Goal: Task Accomplishment & Management: Manage account settings

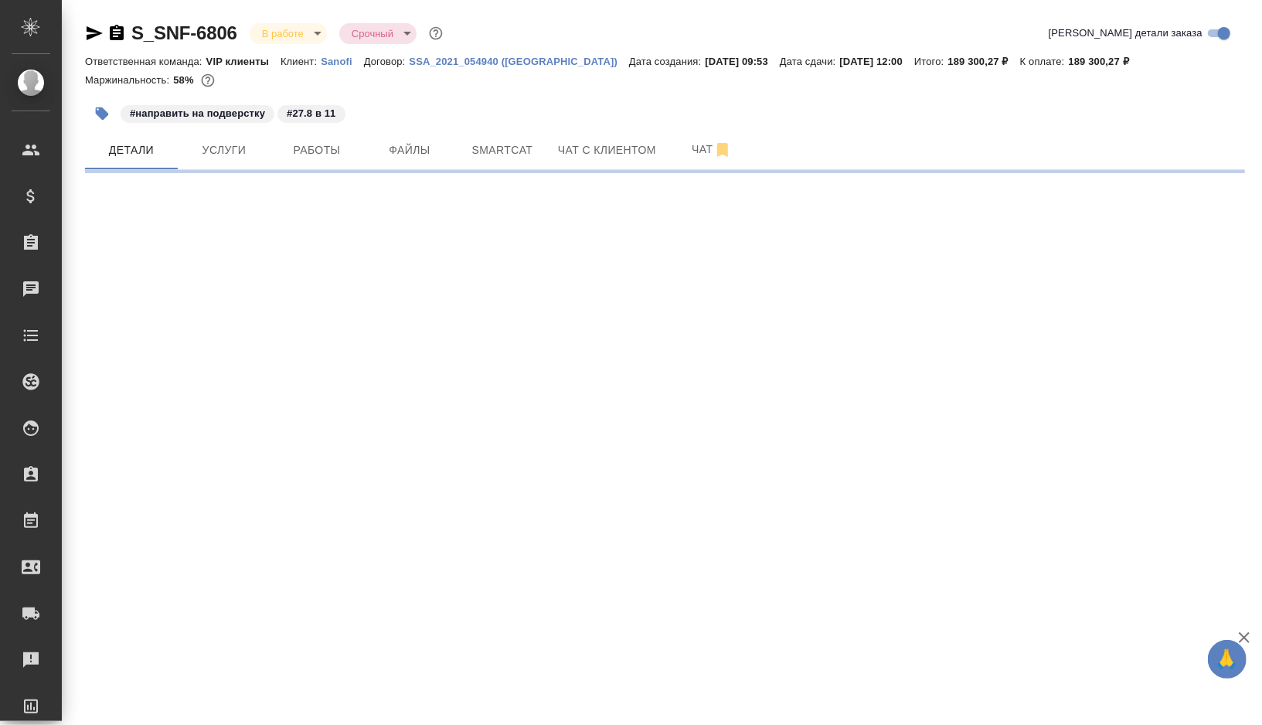
select select "RU"
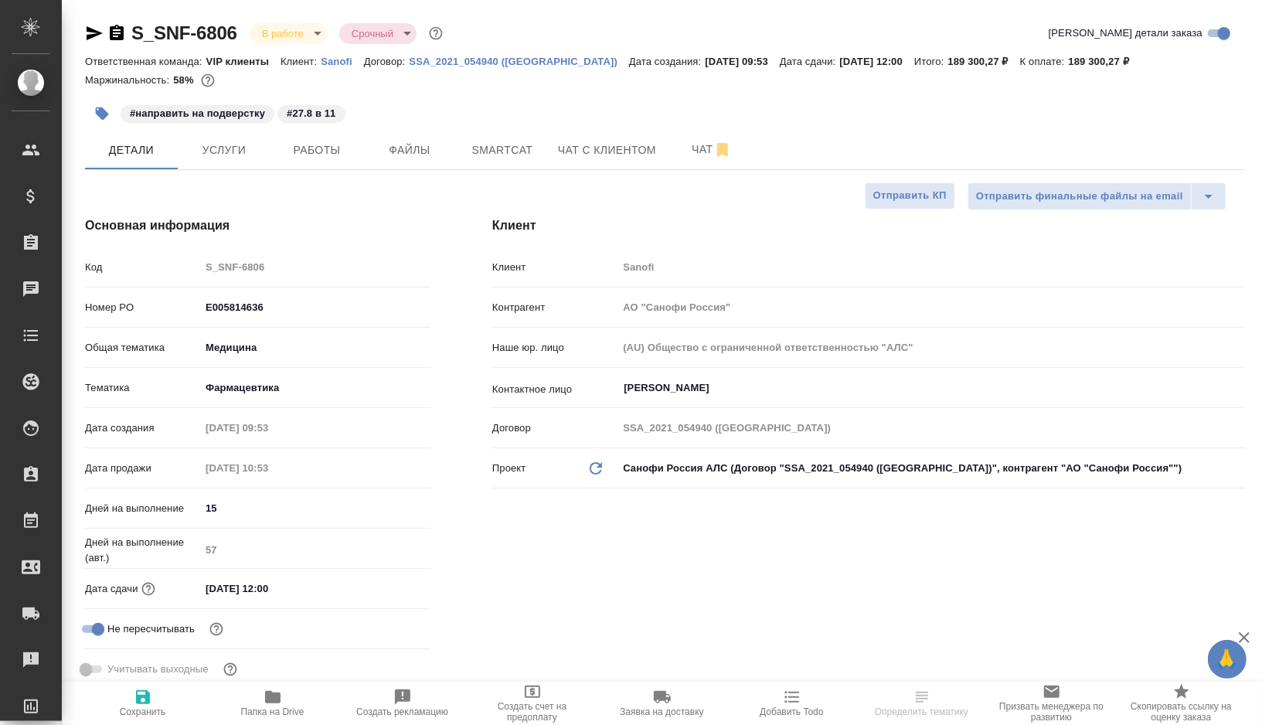
type textarea "x"
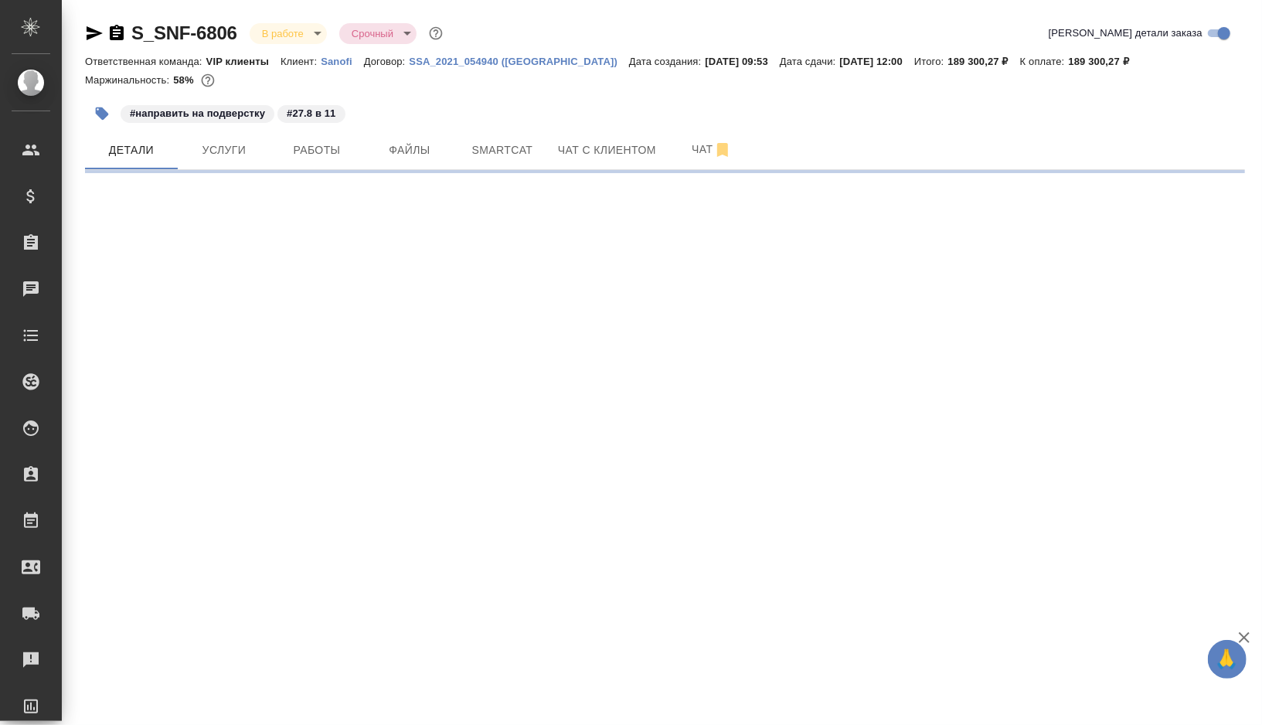
select select "RU"
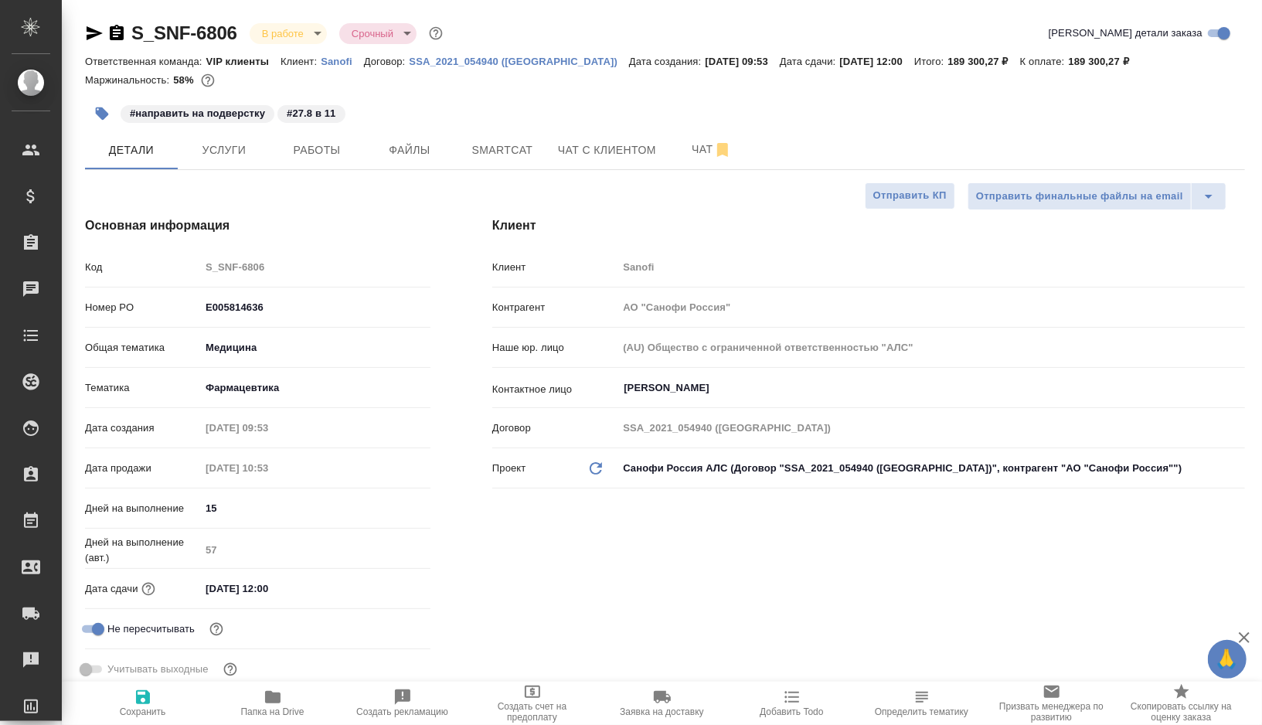
type textarea "x"
click at [312, 148] on span "Работы" at bounding box center [317, 150] width 74 height 19
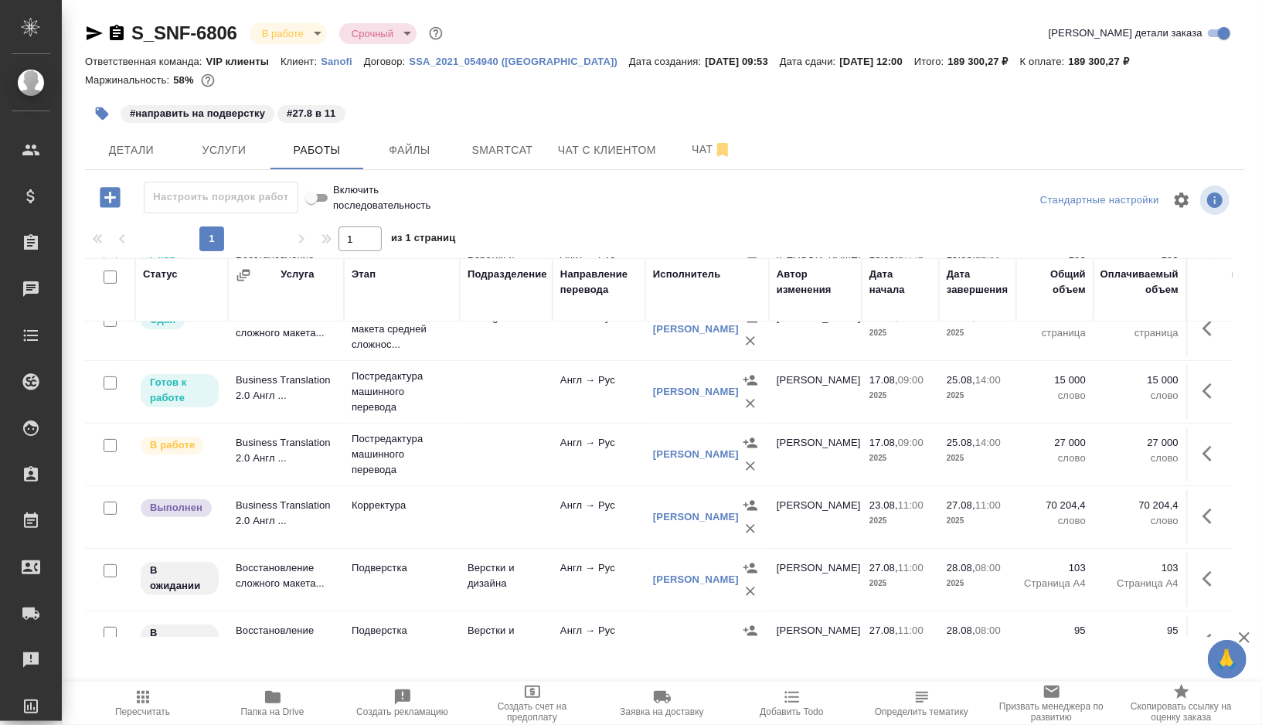
scroll to position [280, 0]
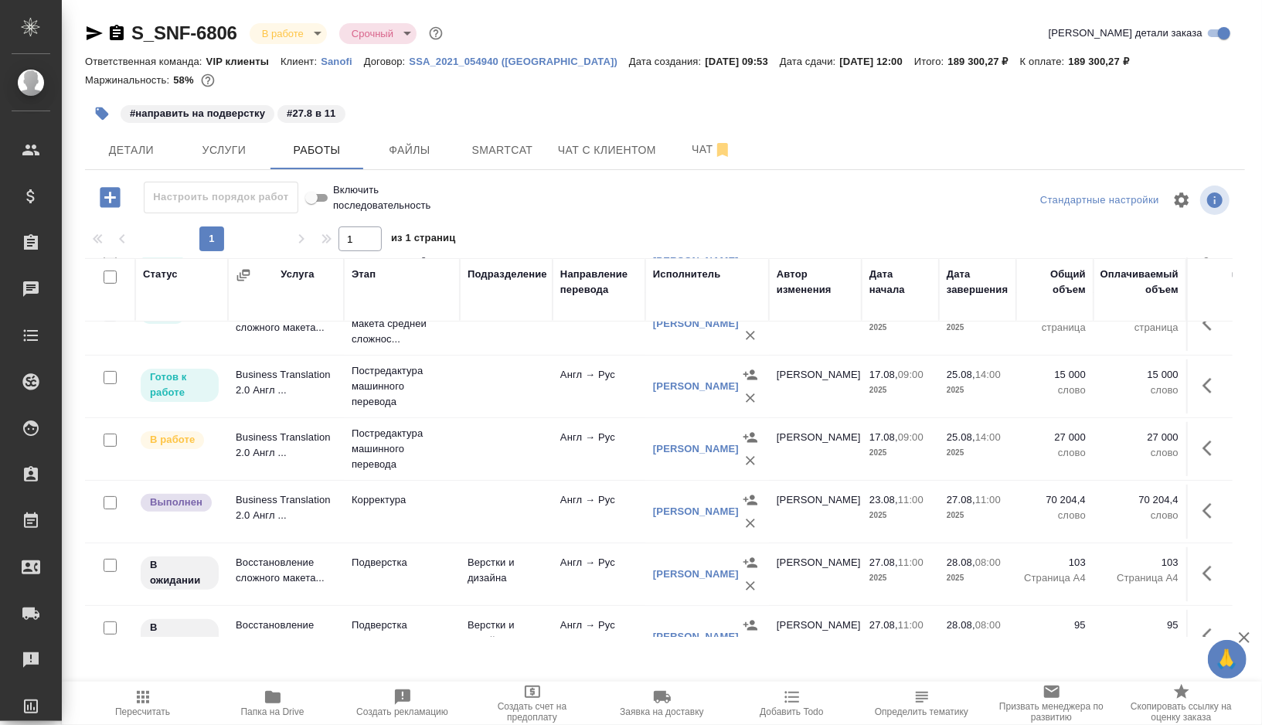
click at [1208, 382] on icon "button" at bounding box center [1211, 385] width 19 height 19
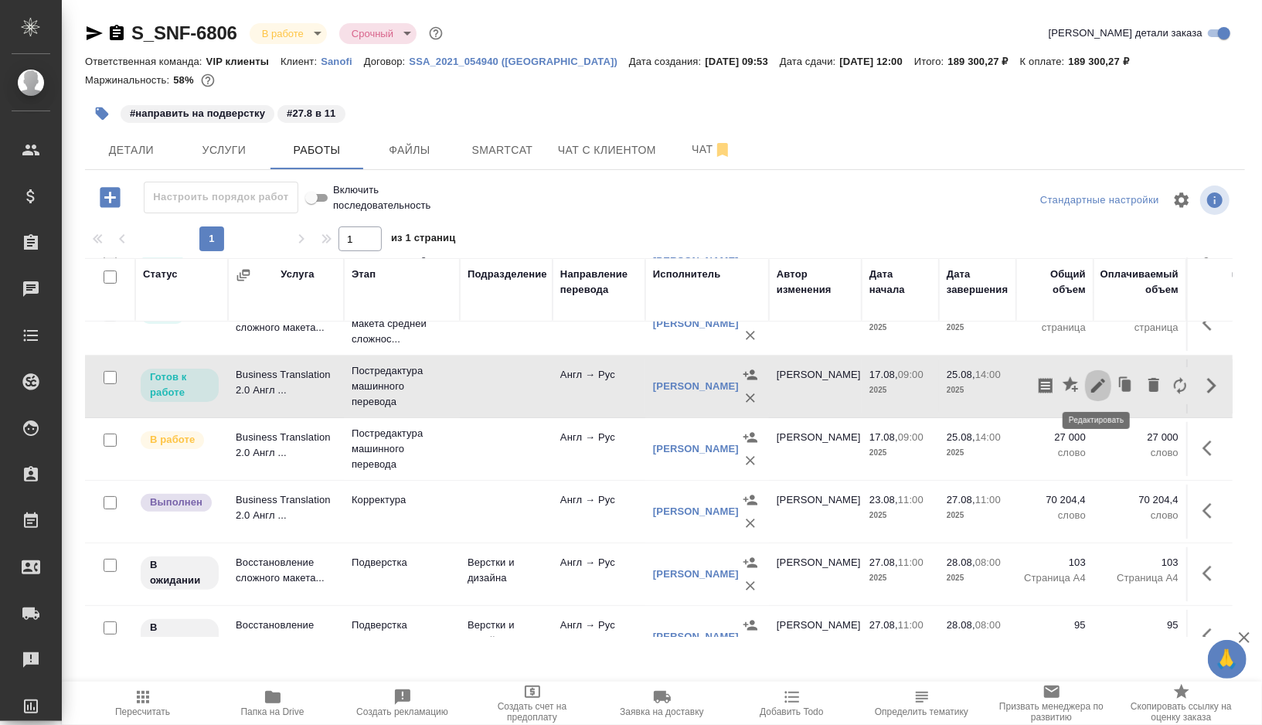
click at [1099, 380] on icon "button" at bounding box center [1098, 386] width 14 height 14
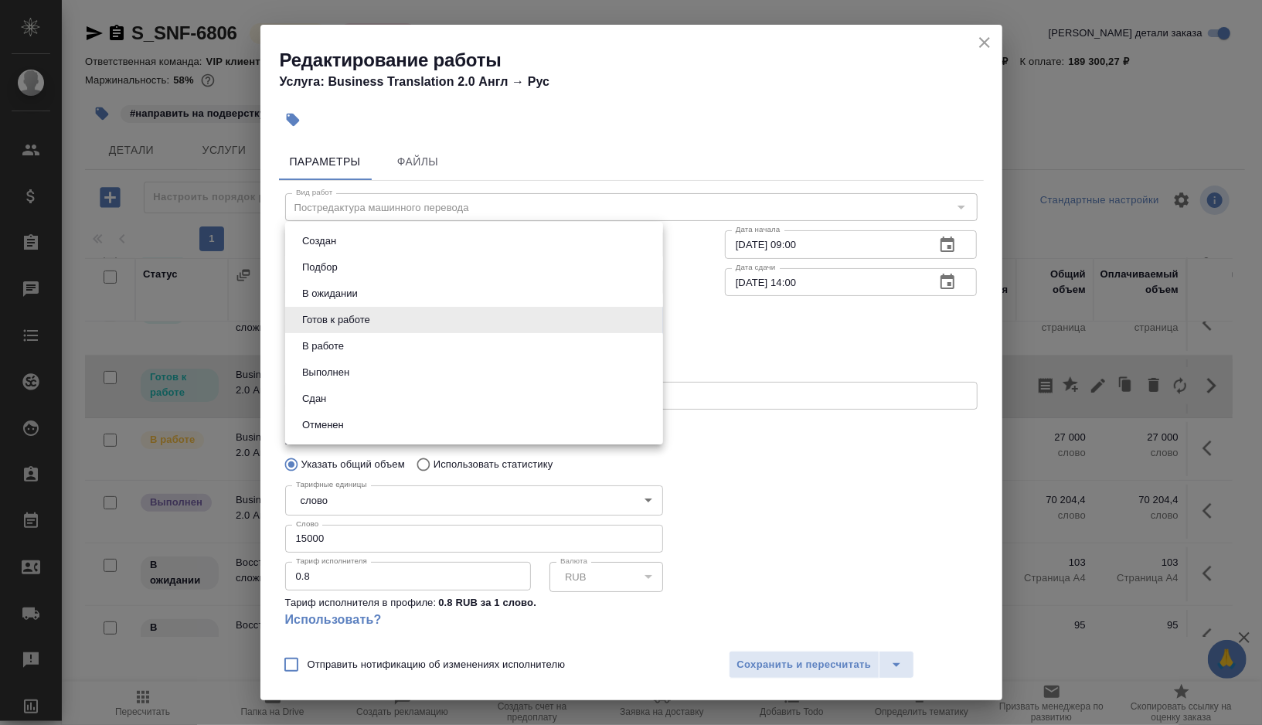
click at [624, 321] on body "🙏 .cls-1 fill:#fff; AWATERA Gorshkova Valentina Клиенты Спецификации Заказы 0 Ч…" at bounding box center [631, 362] width 1262 height 725
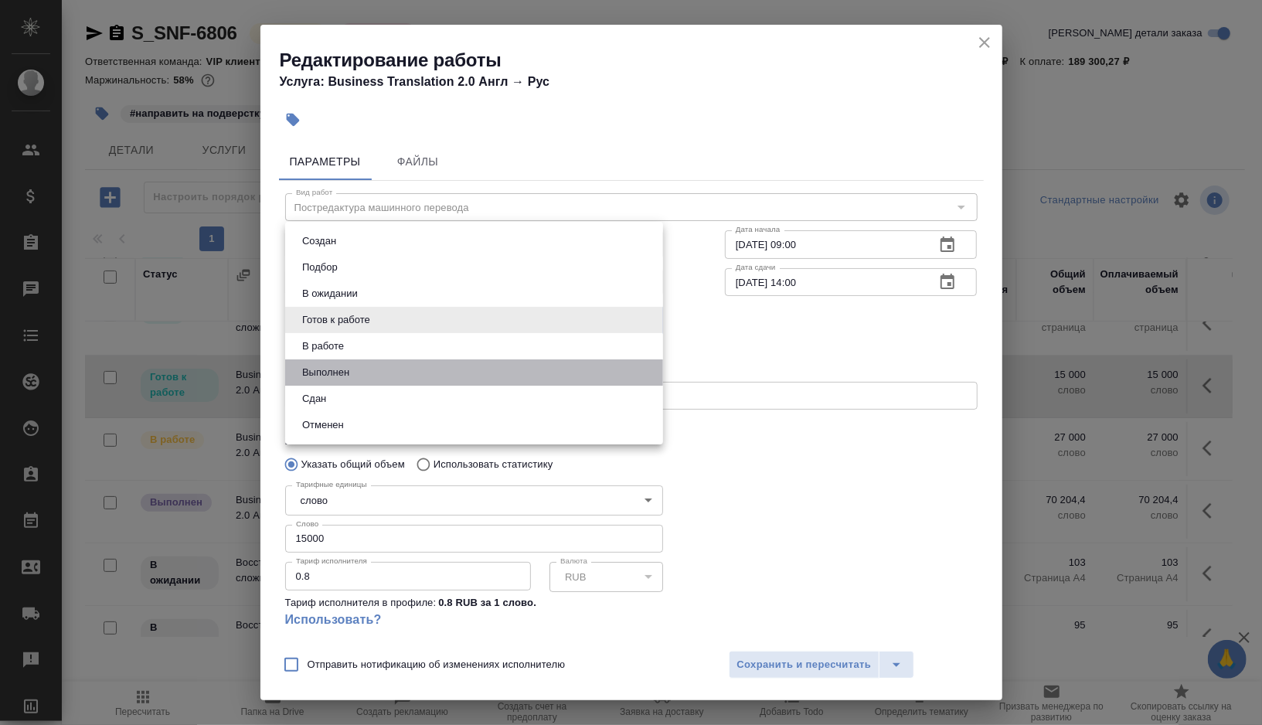
click at [373, 373] on li "Выполнен" at bounding box center [474, 372] width 378 height 26
type input "completed"
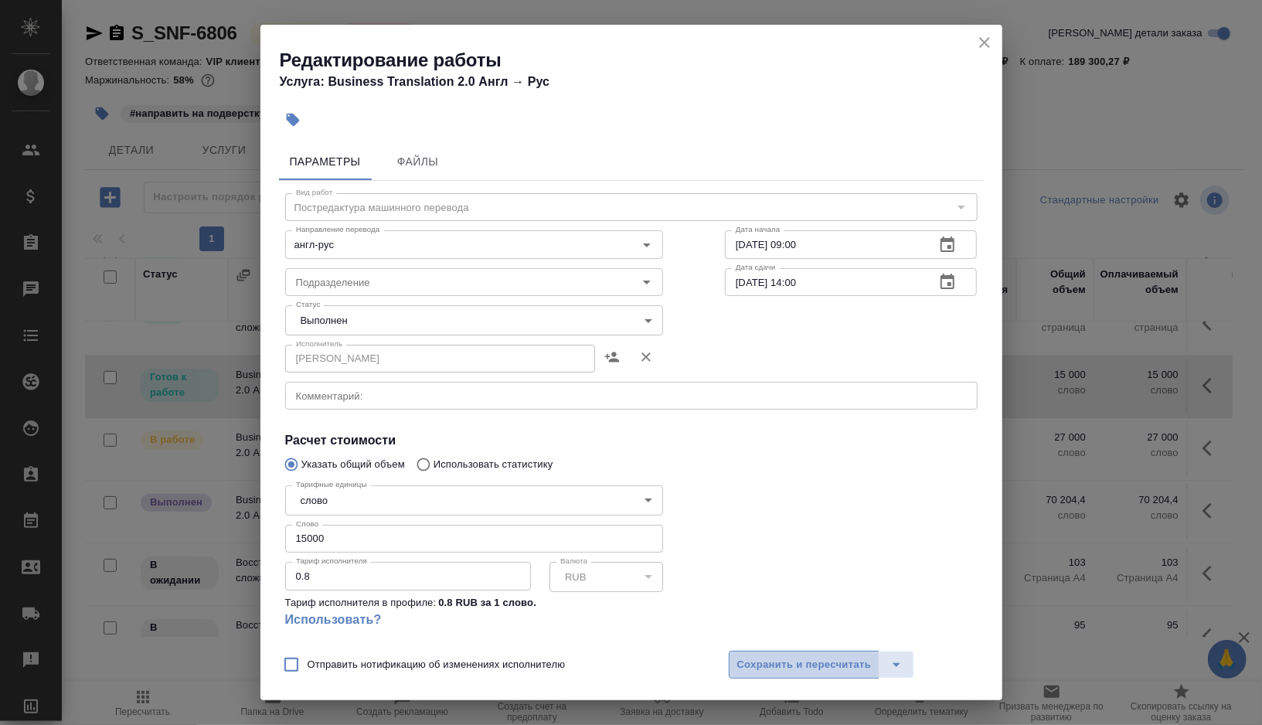
click at [790, 664] on span "Сохранить и пересчитать" at bounding box center [804, 665] width 134 height 18
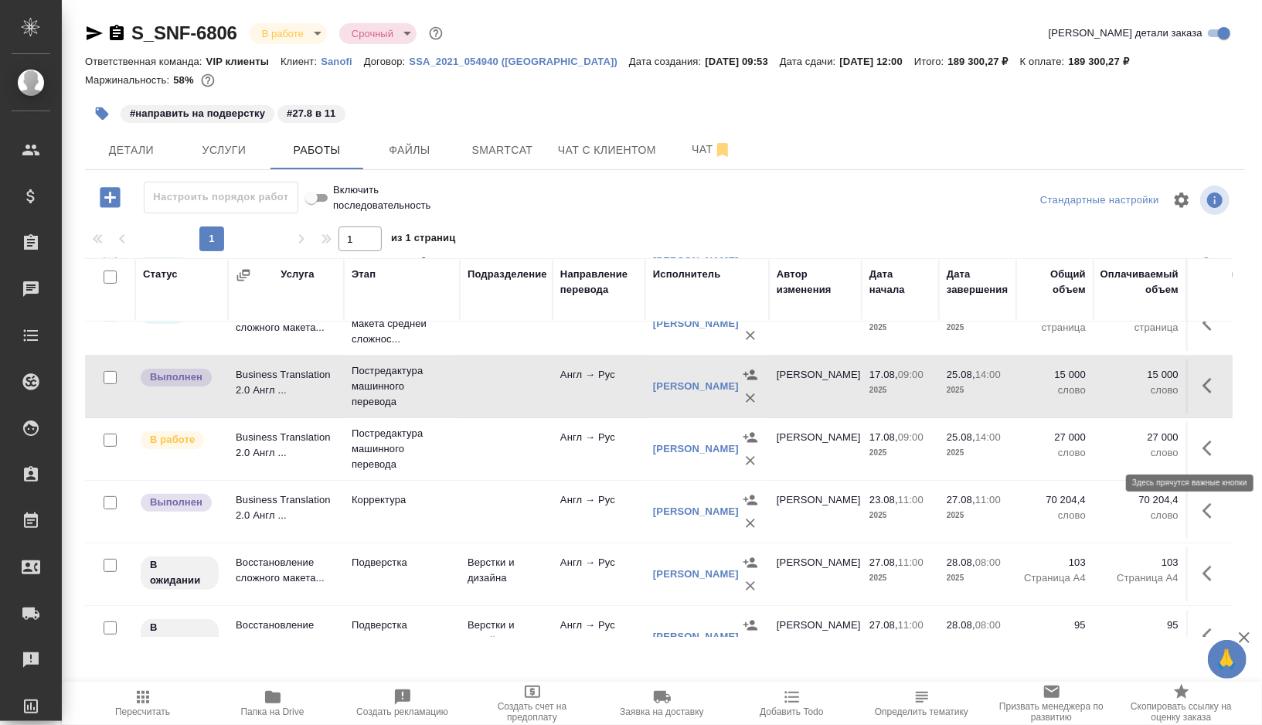
click at [1209, 446] on icon "button" at bounding box center [1211, 448] width 19 height 19
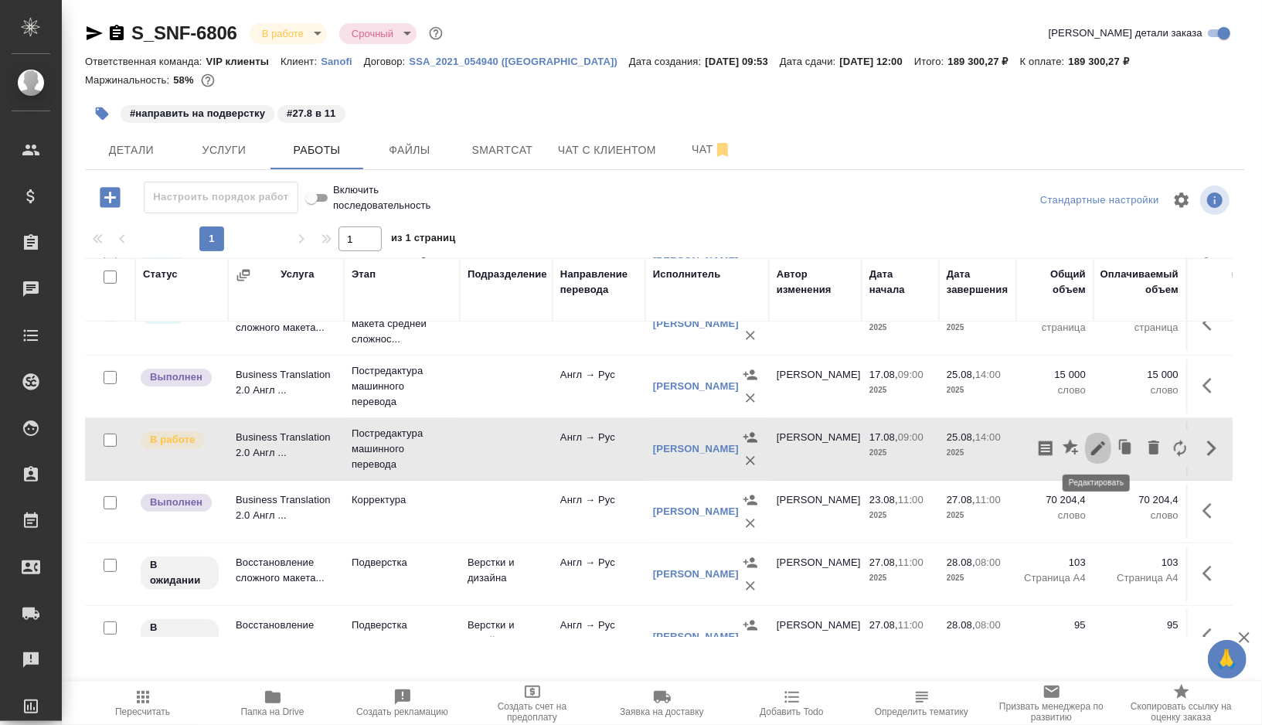
click at [1095, 448] on icon "button" at bounding box center [1098, 448] width 14 height 14
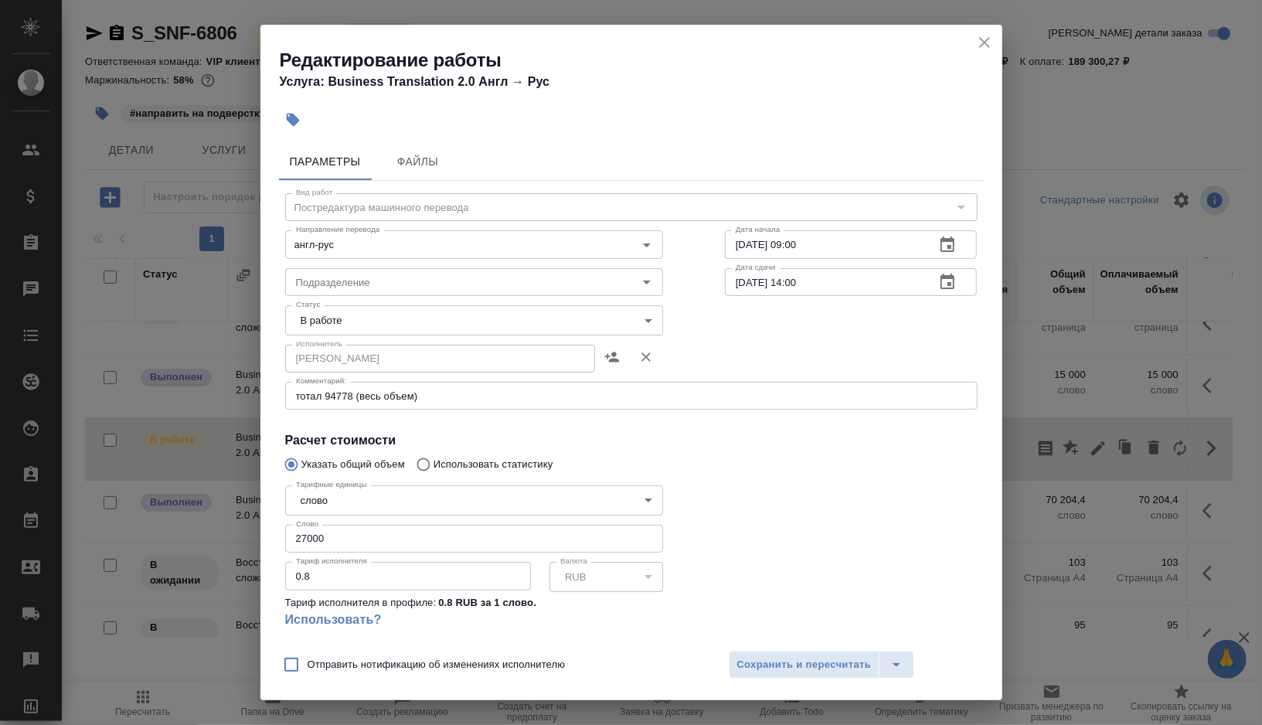
click at [640, 325] on body "🙏 .cls-1 fill:#fff; AWATERA Gorshkova Valentina Клиенты Спецификации Заказы 0 Ч…" at bounding box center [631, 362] width 1262 height 725
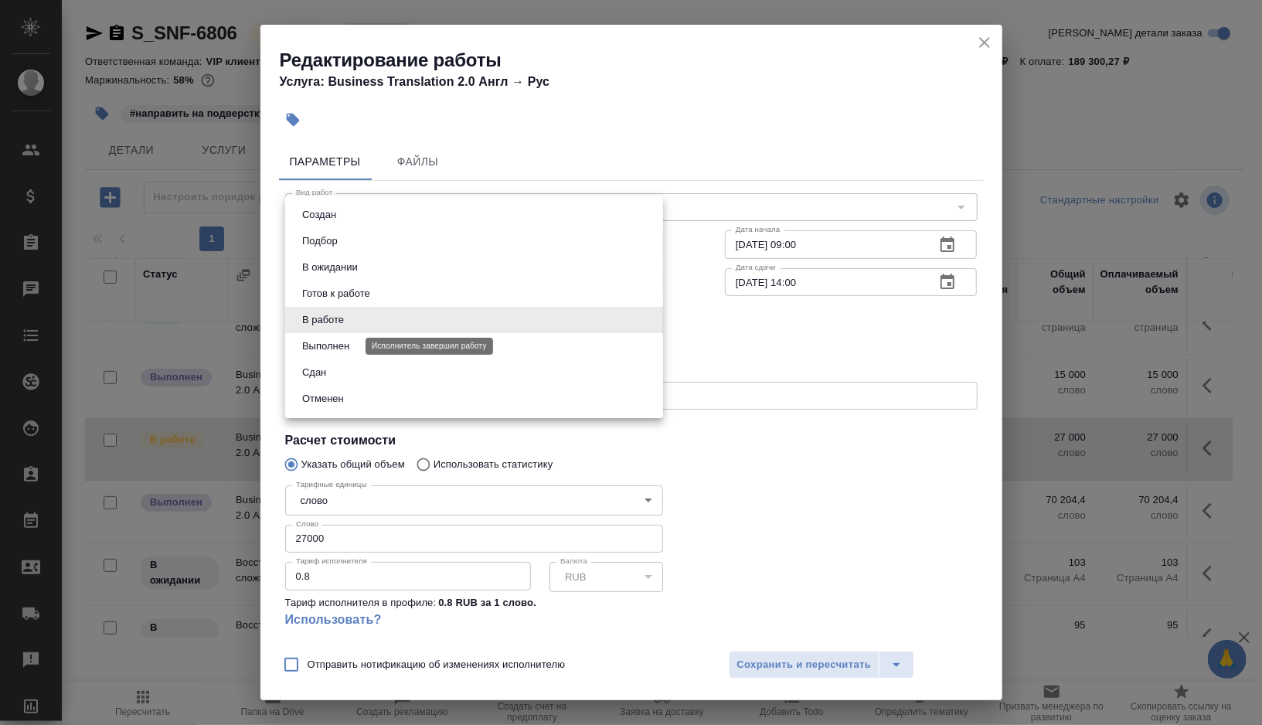
click at [349, 350] on button "Выполнен" at bounding box center [325, 346] width 56 height 17
type input "completed"
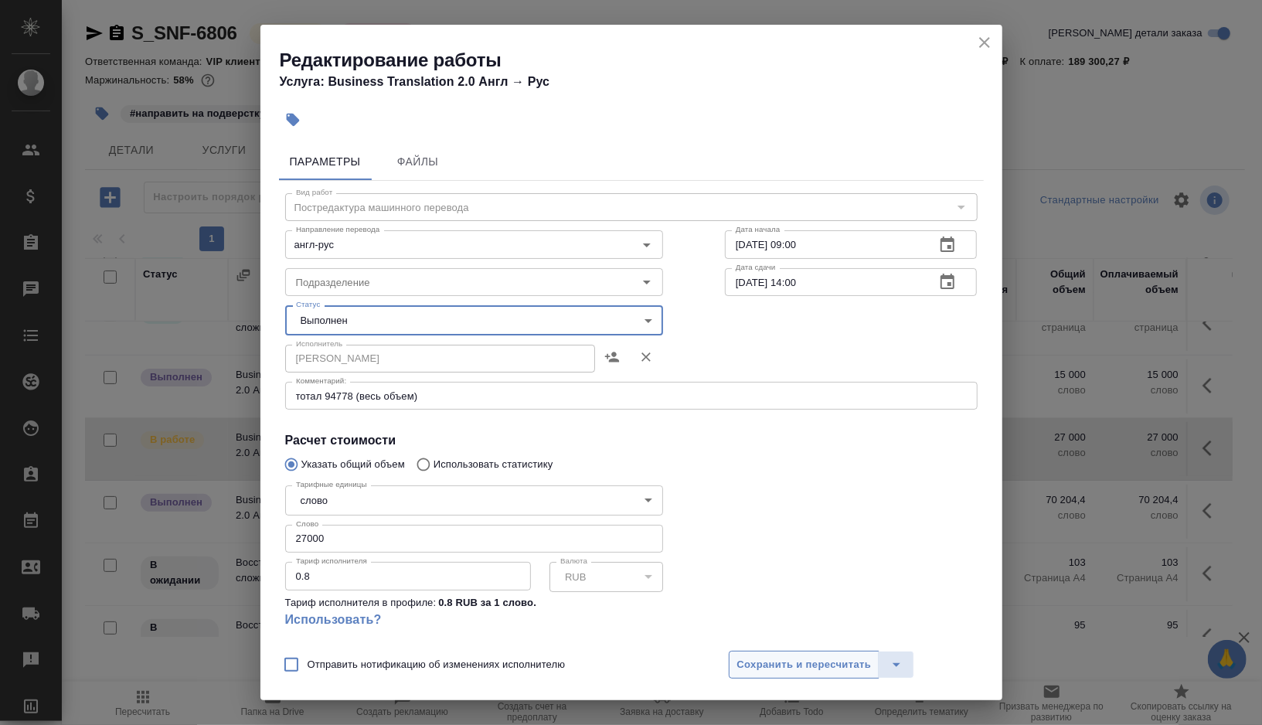
click at [761, 670] on span "Сохранить и пересчитать" at bounding box center [804, 665] width 134 height 18
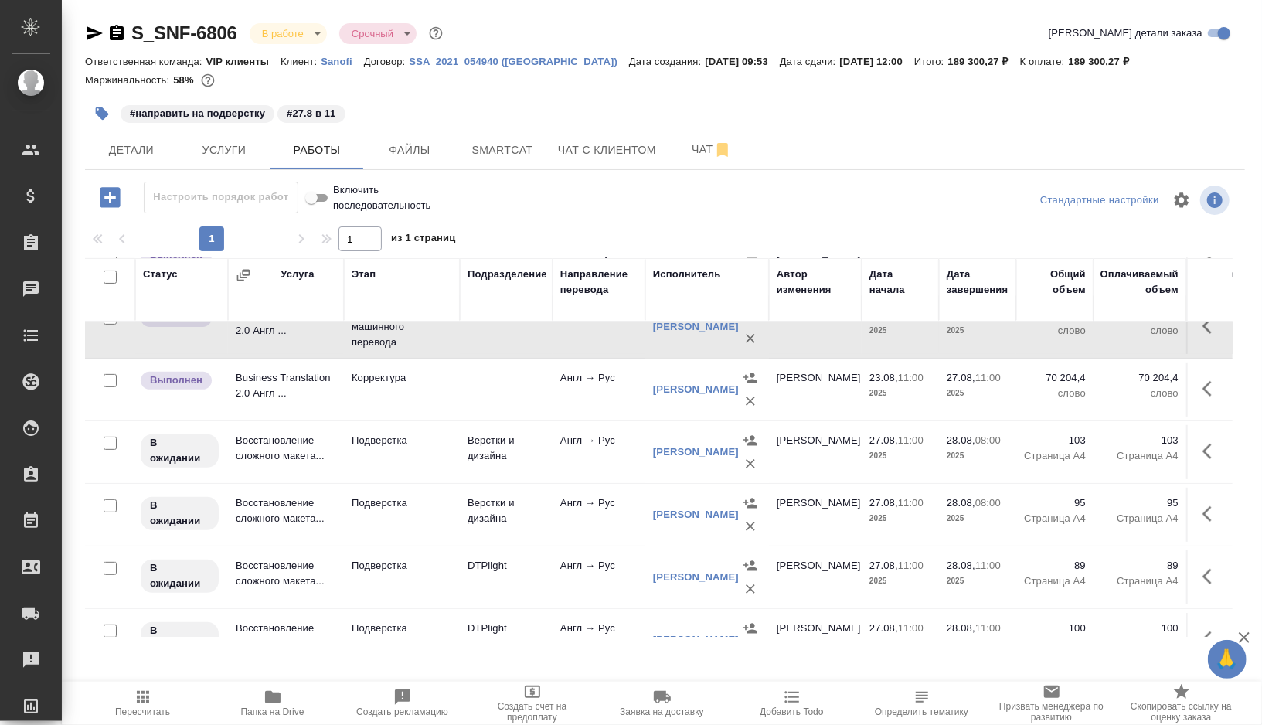
scroll to position [384, 0]
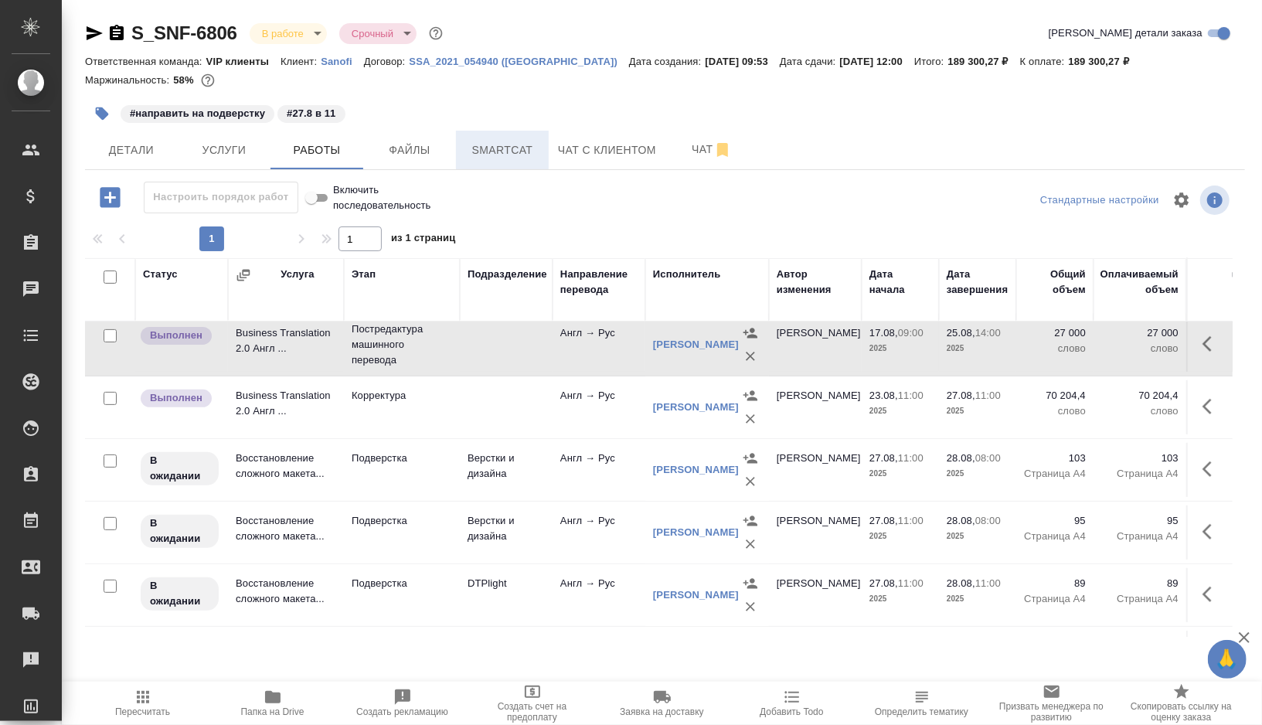
click at [504, 155] on span "Smartcat" at bounding box center [502, 150] width 74 height 19
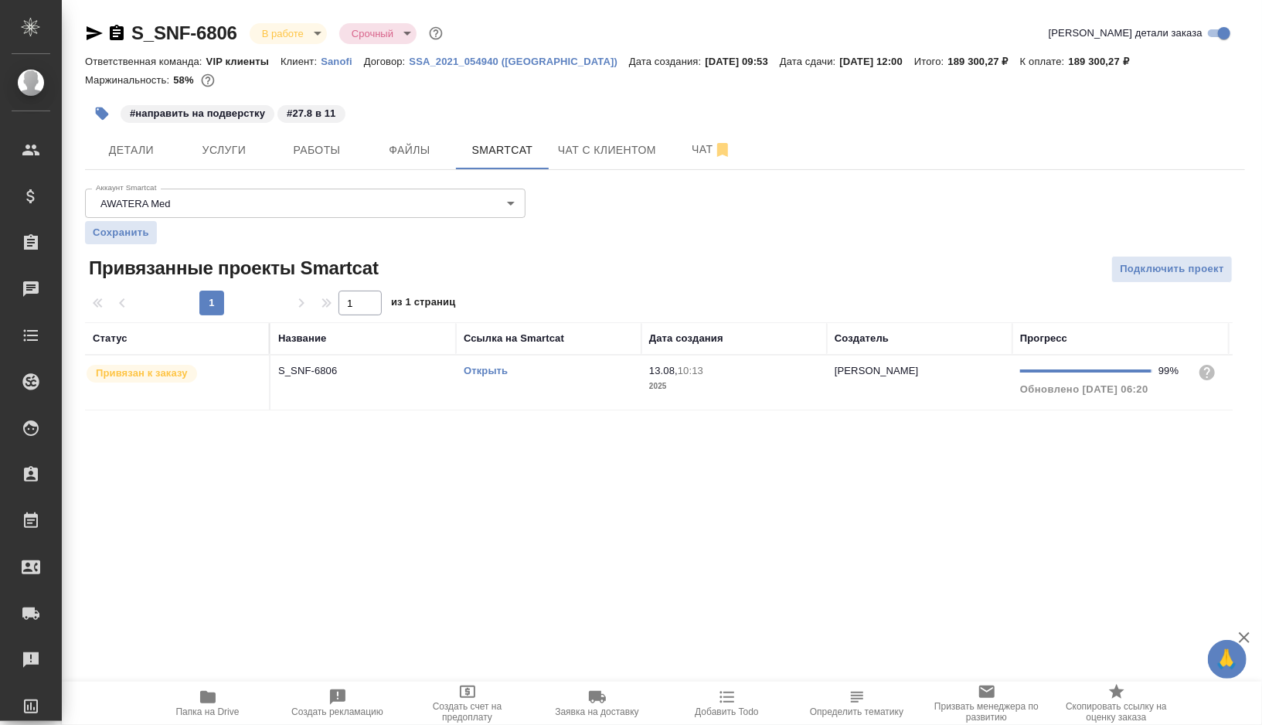
click at [483, 369] on link "Открыть" at bounding box center [486, 371] width 44 height 12
click at [308, 156] on span "Работы" at bounding box center [317, 150] width 74 height 19
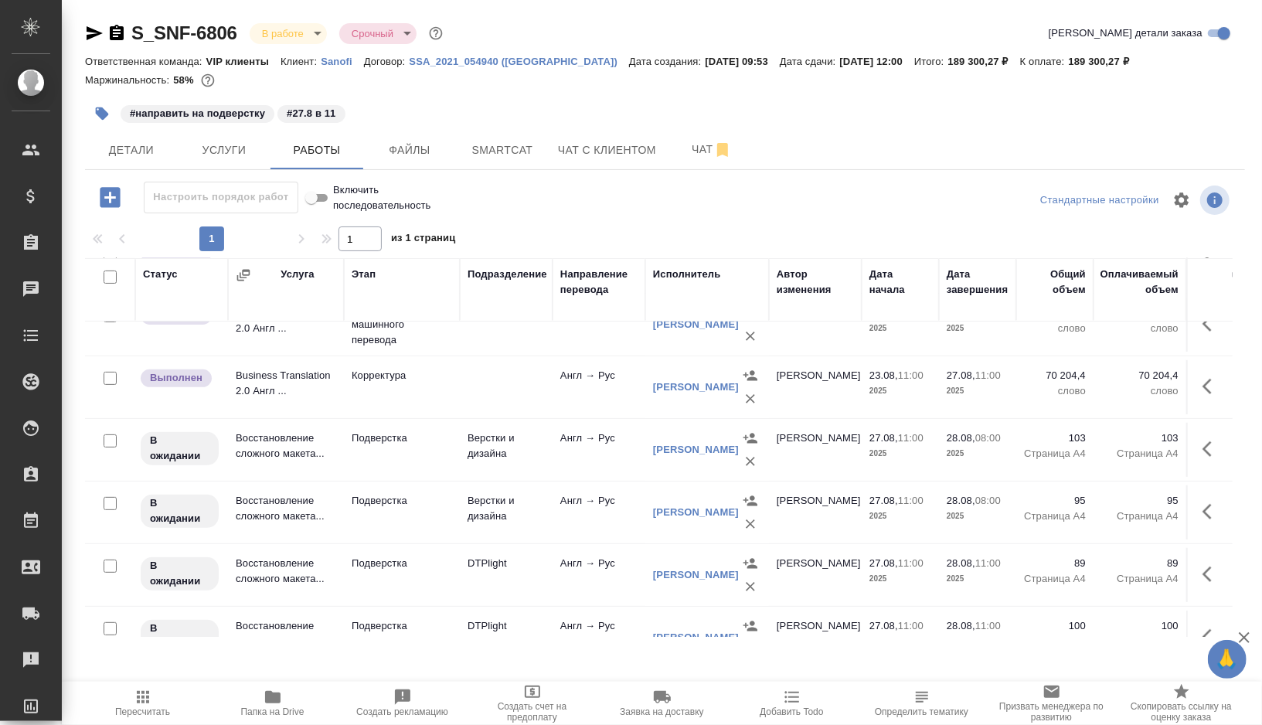
scroll to position [319, 0]
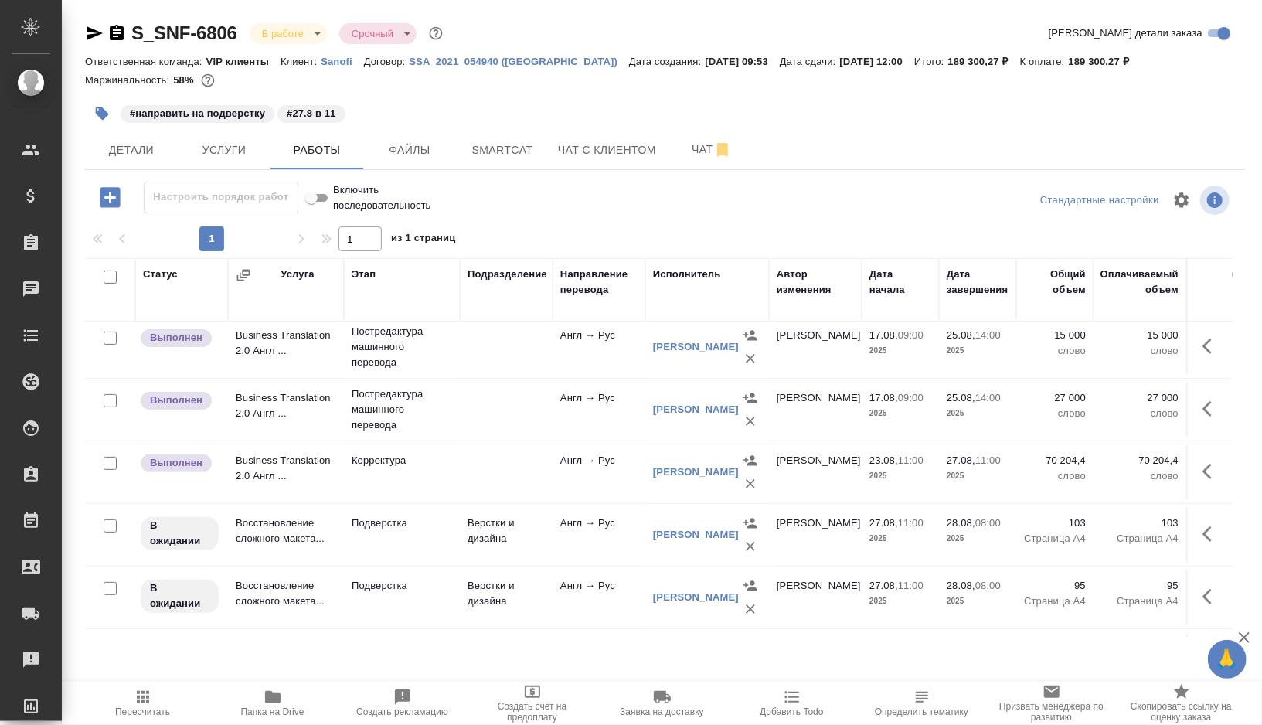
click at [478, 475] on td at bounding box center [506, 472] width 93 height 54
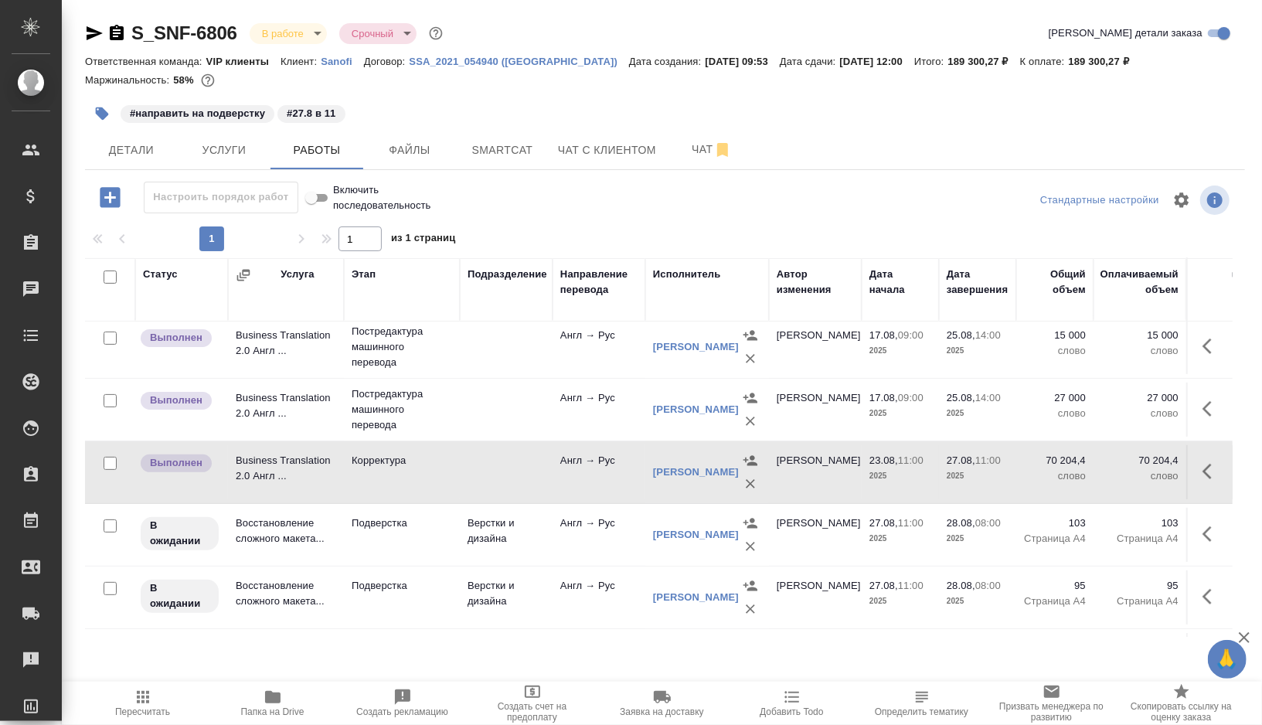
click at [478, 475] on td at bounding box center [506, 472] width 93 height 54
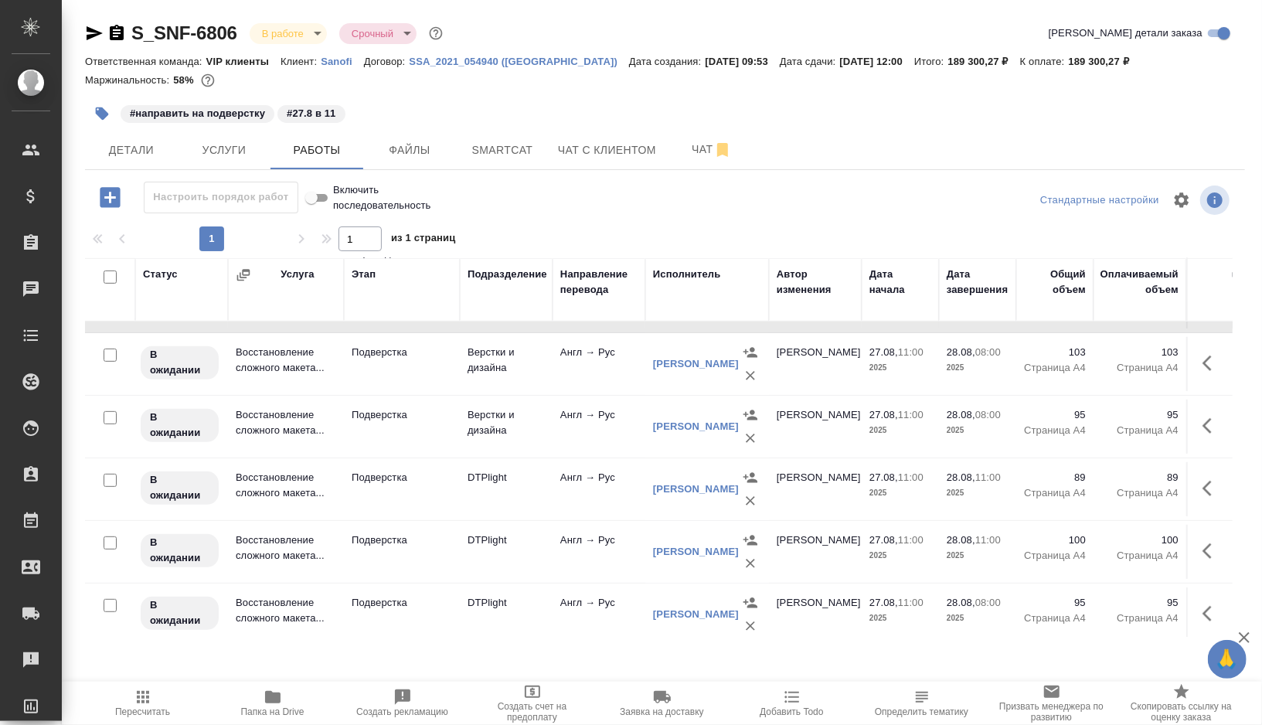
scroll to position [493, 0]
click at [440, 614] on td "Подверстка" at bounding box center [402, 611] width 116 height 54
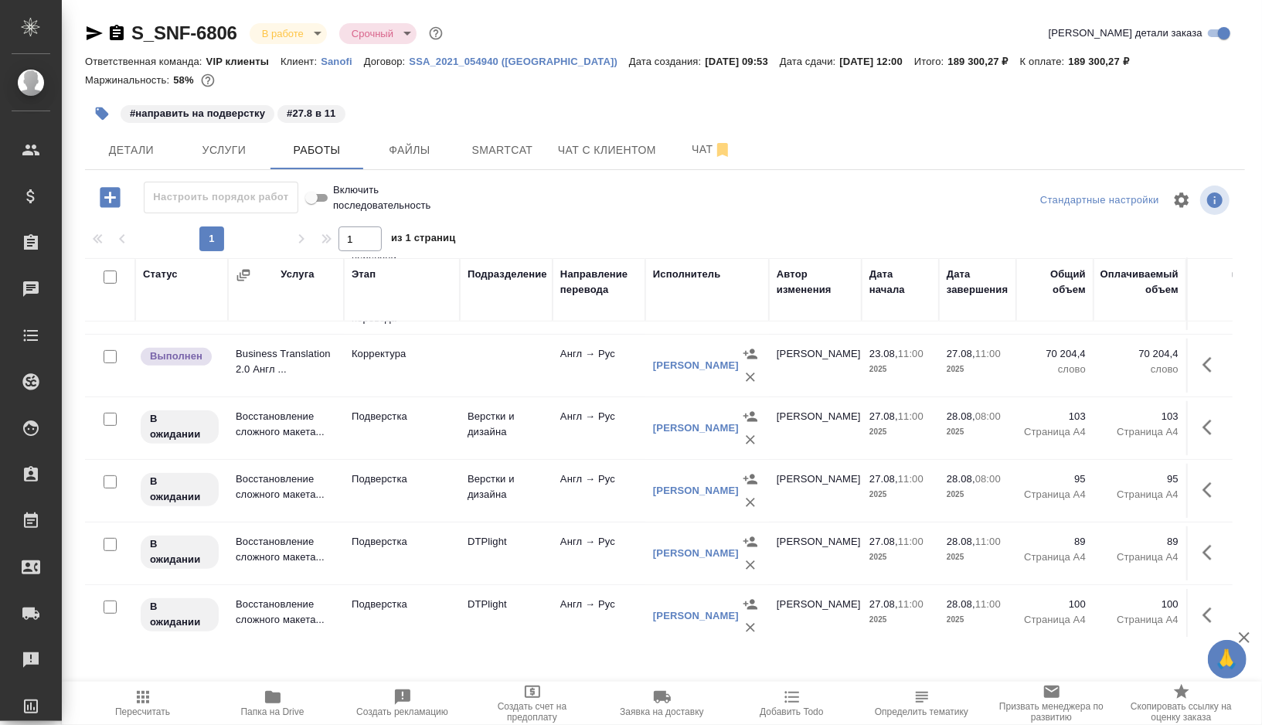
scroll to position [412, 0]
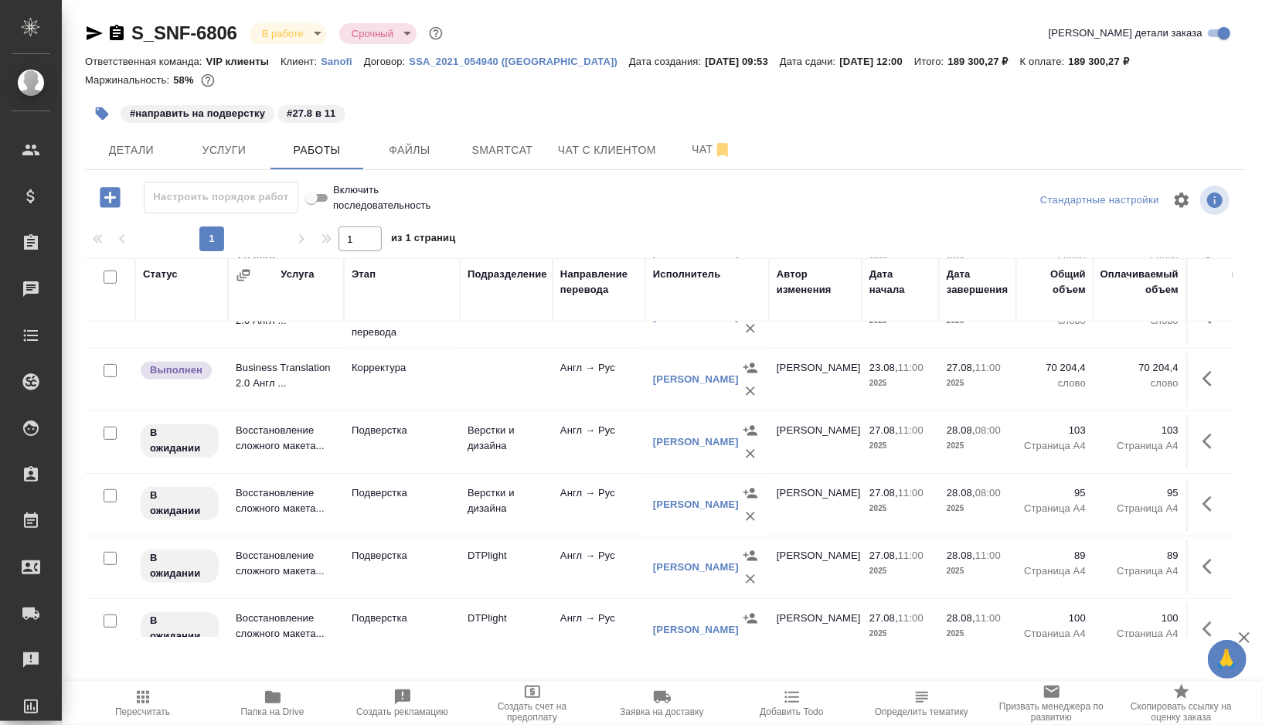
click at [542, 455] on td "Верстки и дизайна" at bounding box center [506, 442] width 93 height 54
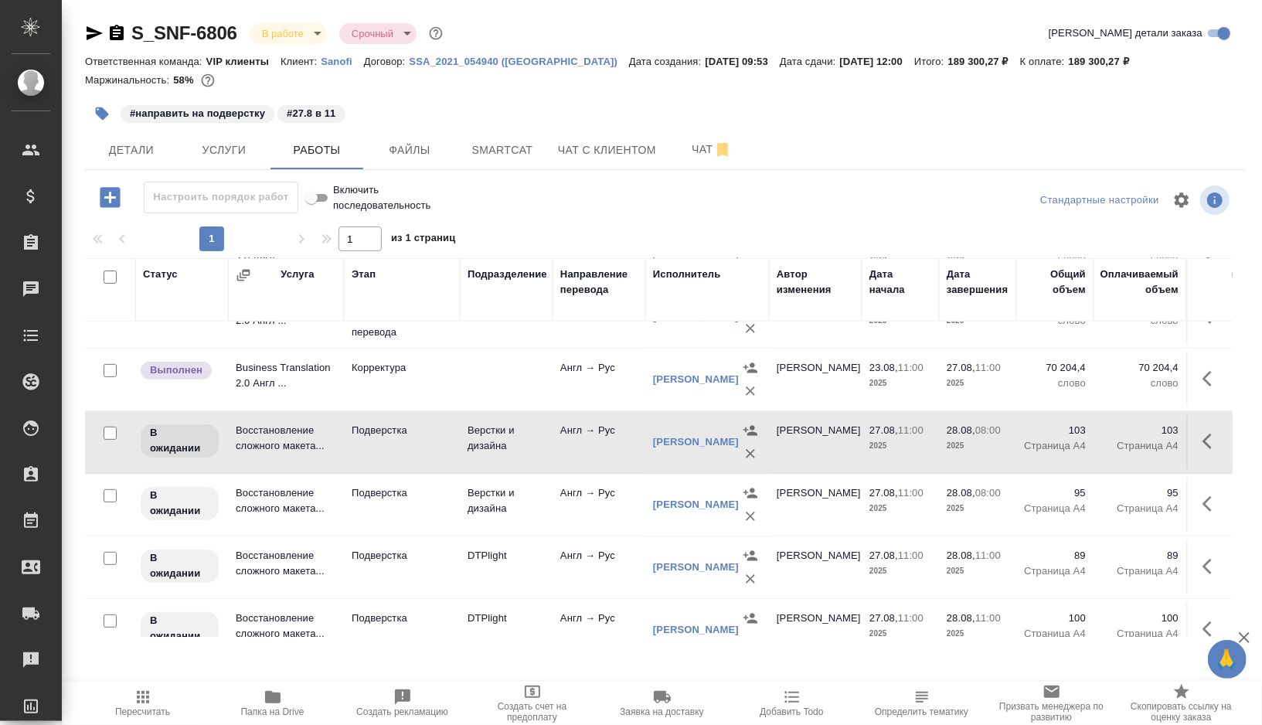
click at [542, 455] on td "Верстки и дизайна" at bounding box center [506, 442] width 93 height 54
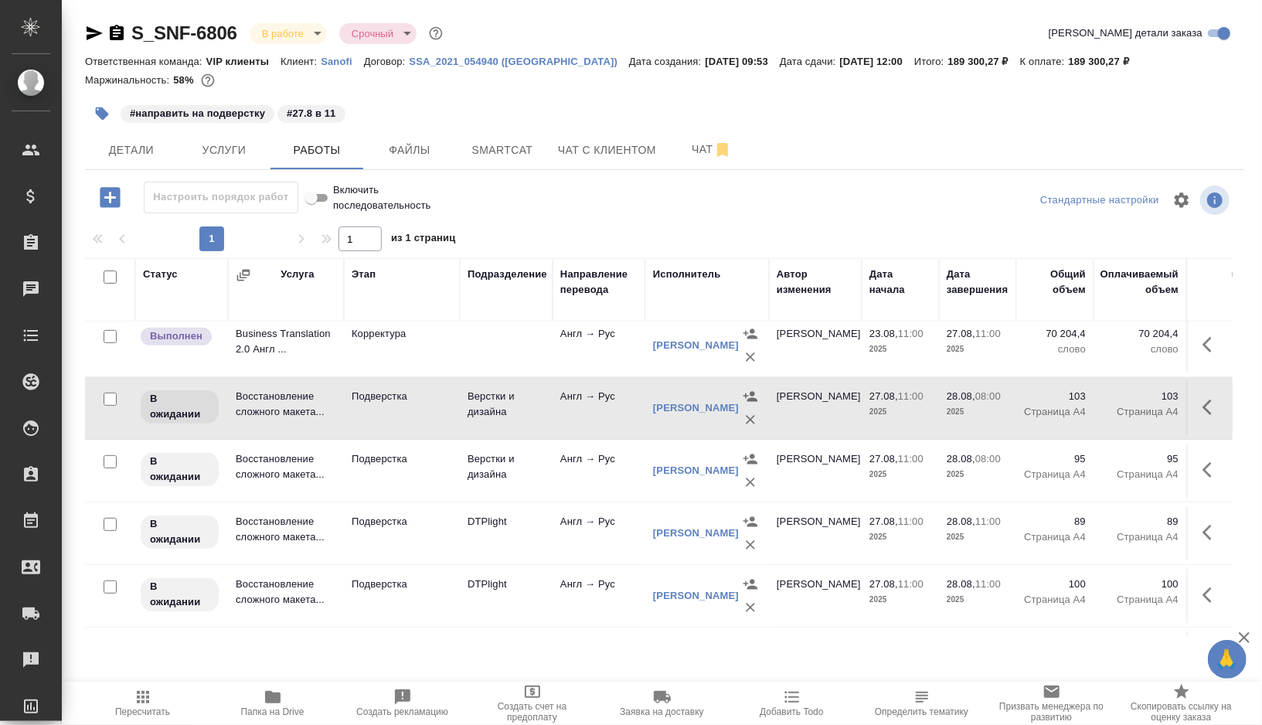
scroll to position [493, 0]
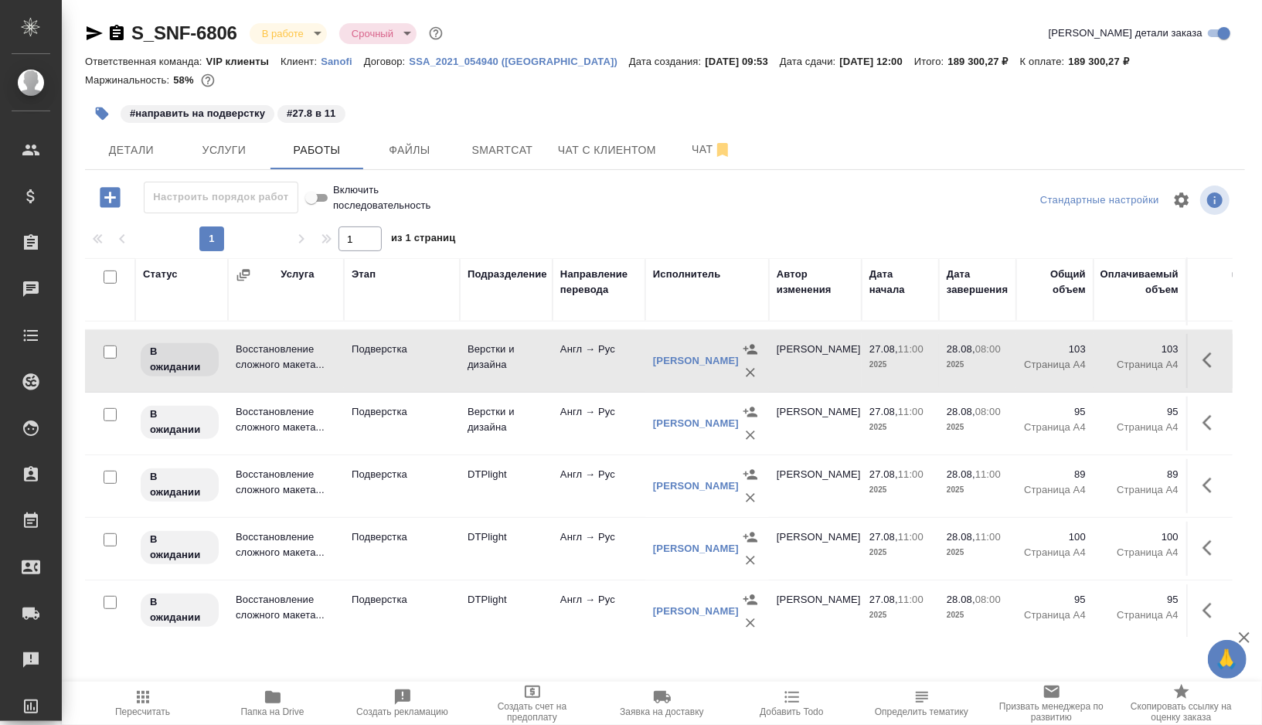
click at [430, 542] on td "Подверстка" at bounding box center [402, 549] width 116 height 54
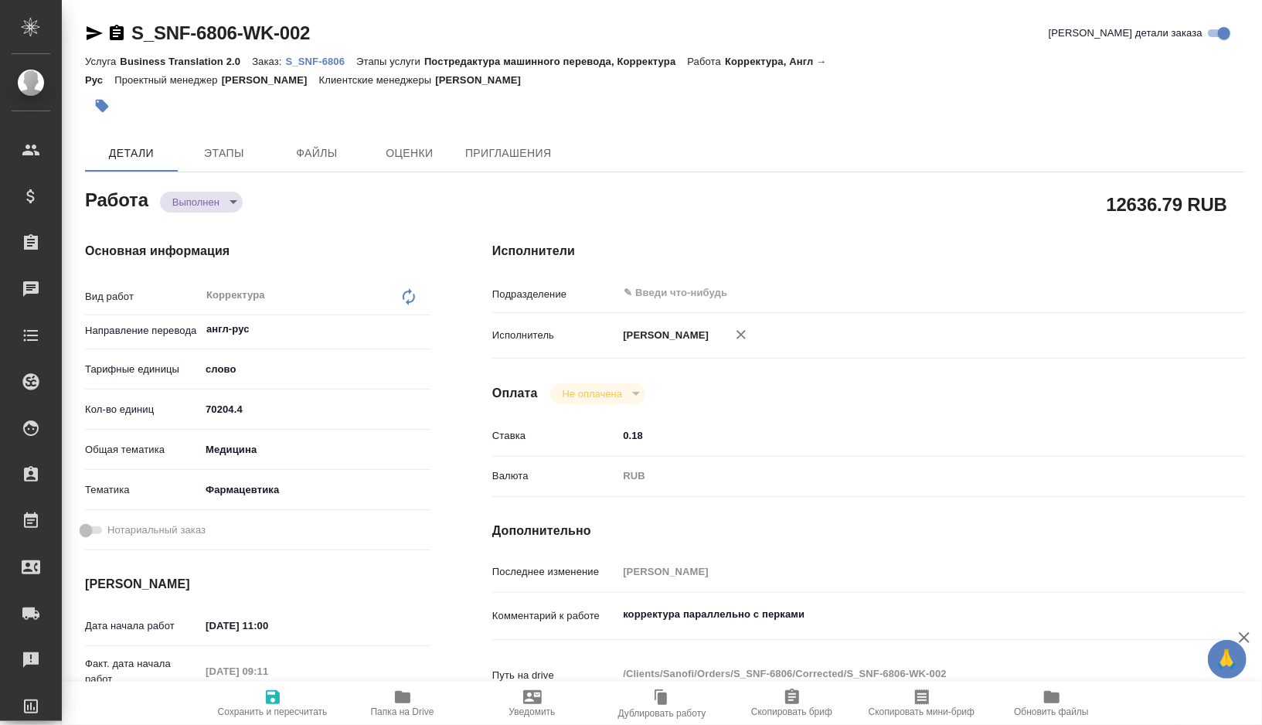
type textarea "x"
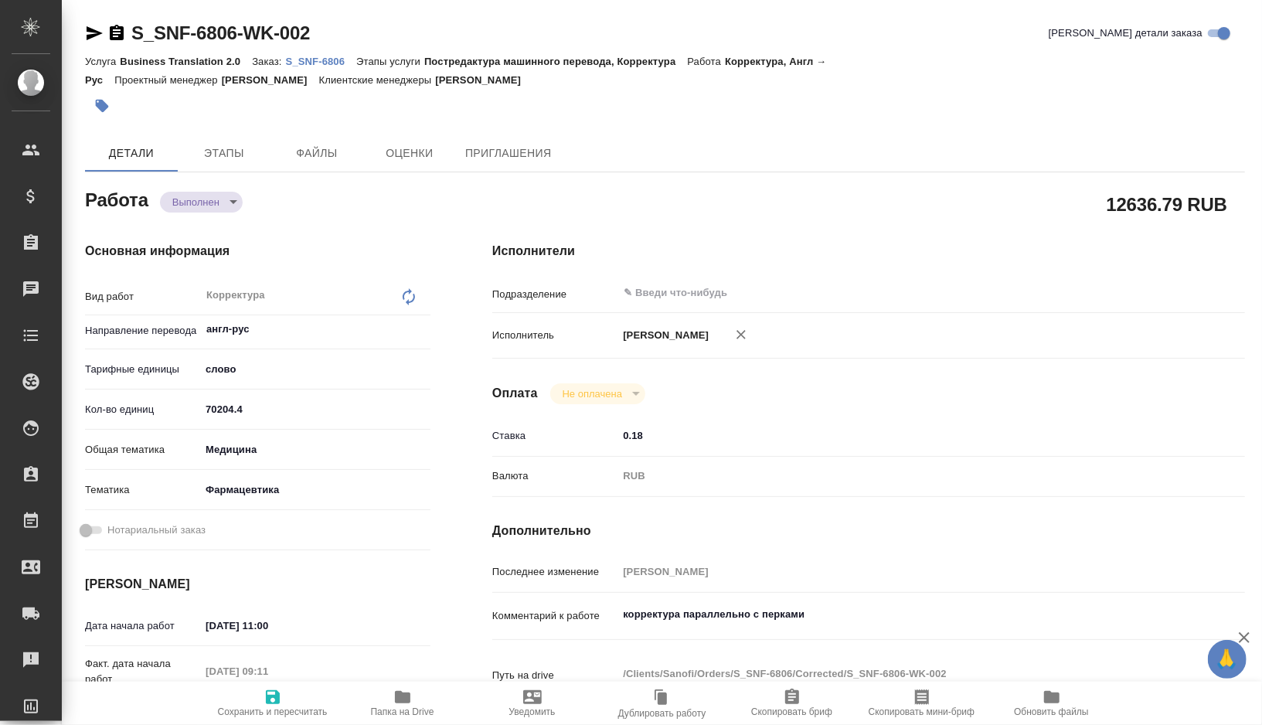
type textarea "x"
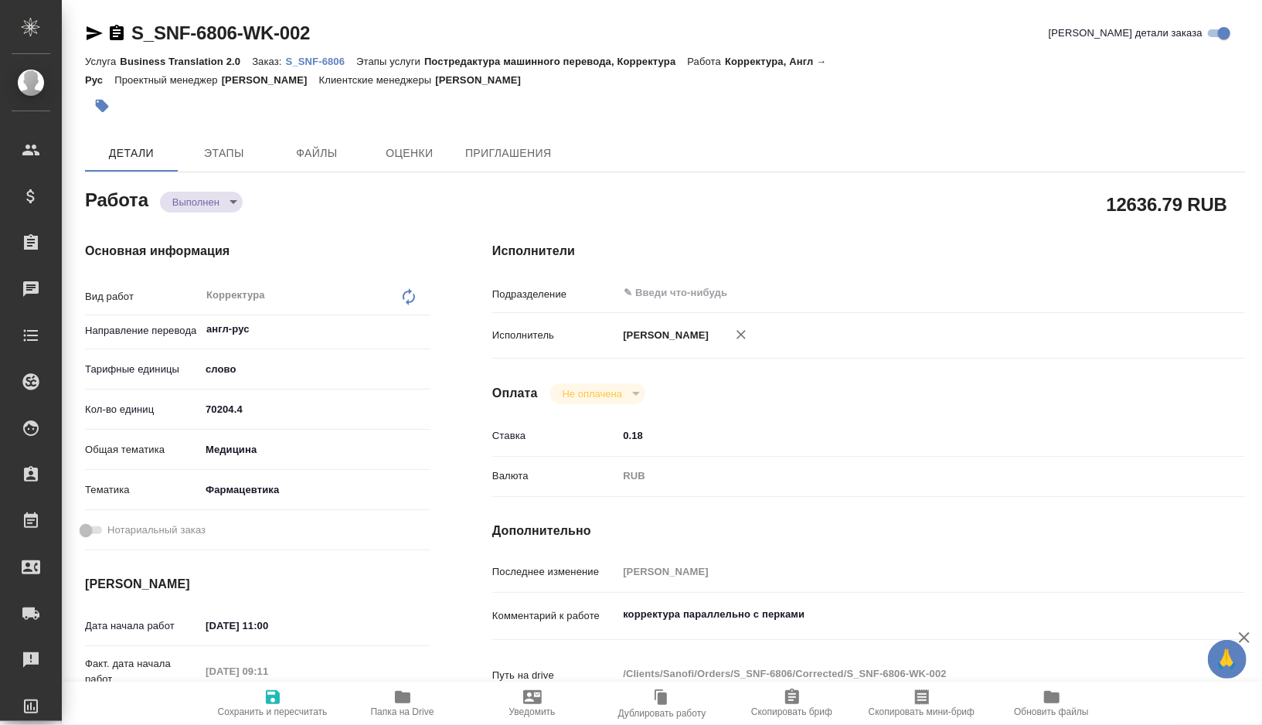
type textarea "x"
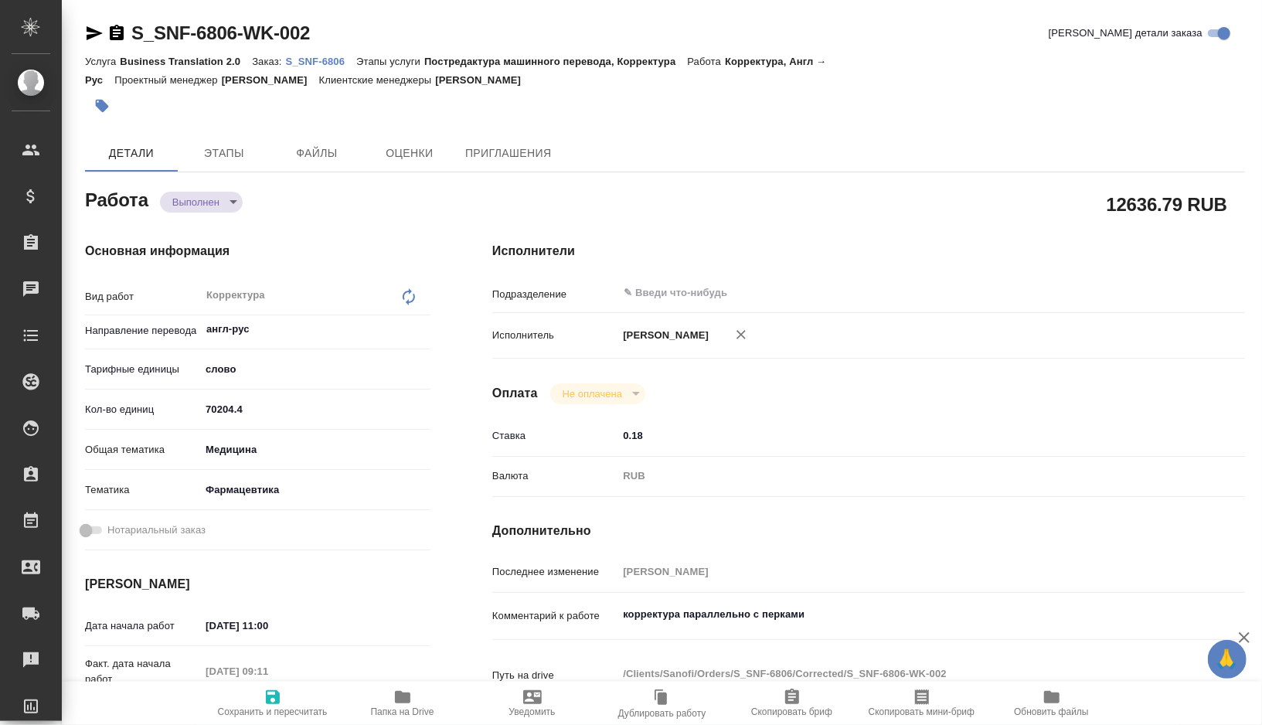
type textarea "x"
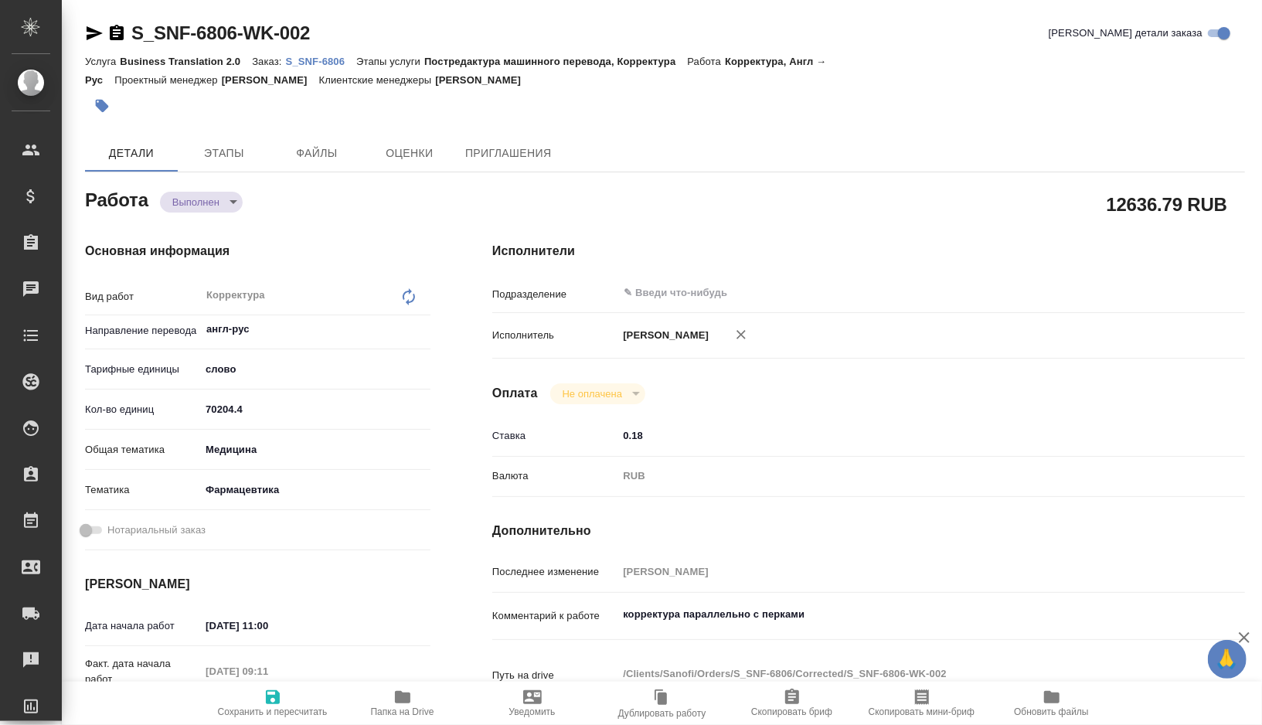
type textarea "x"
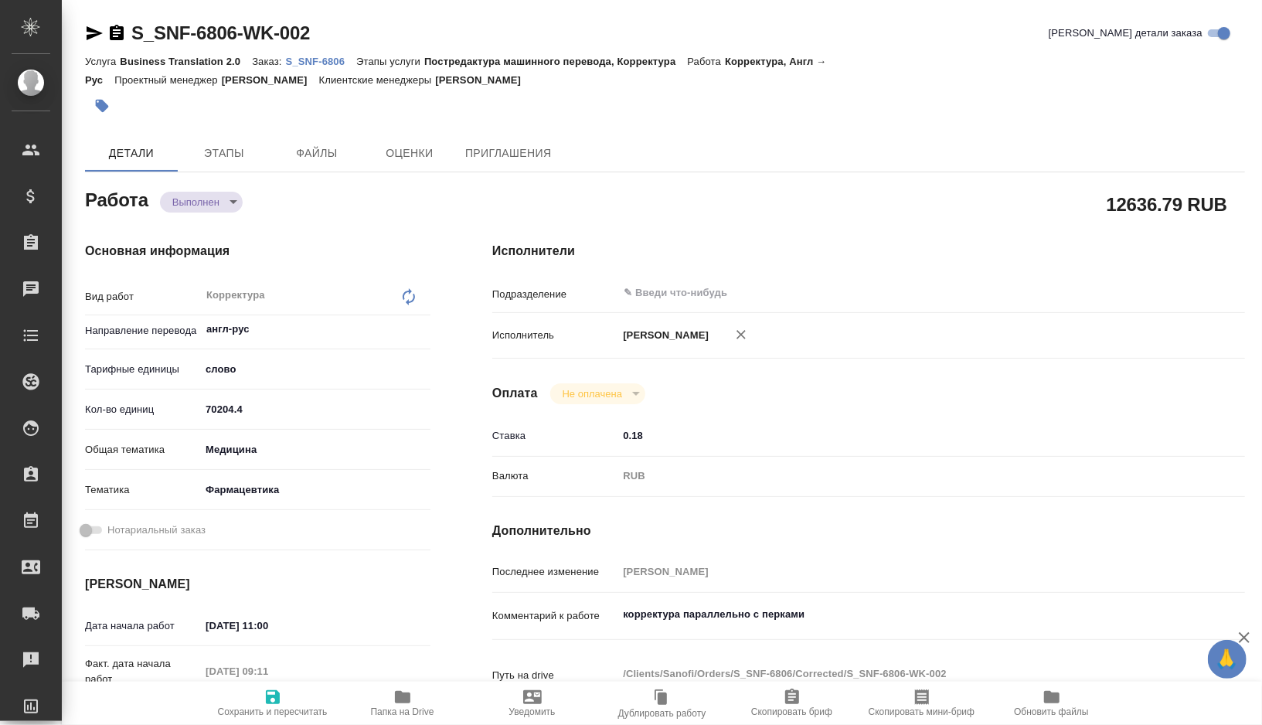
type textarea "x"
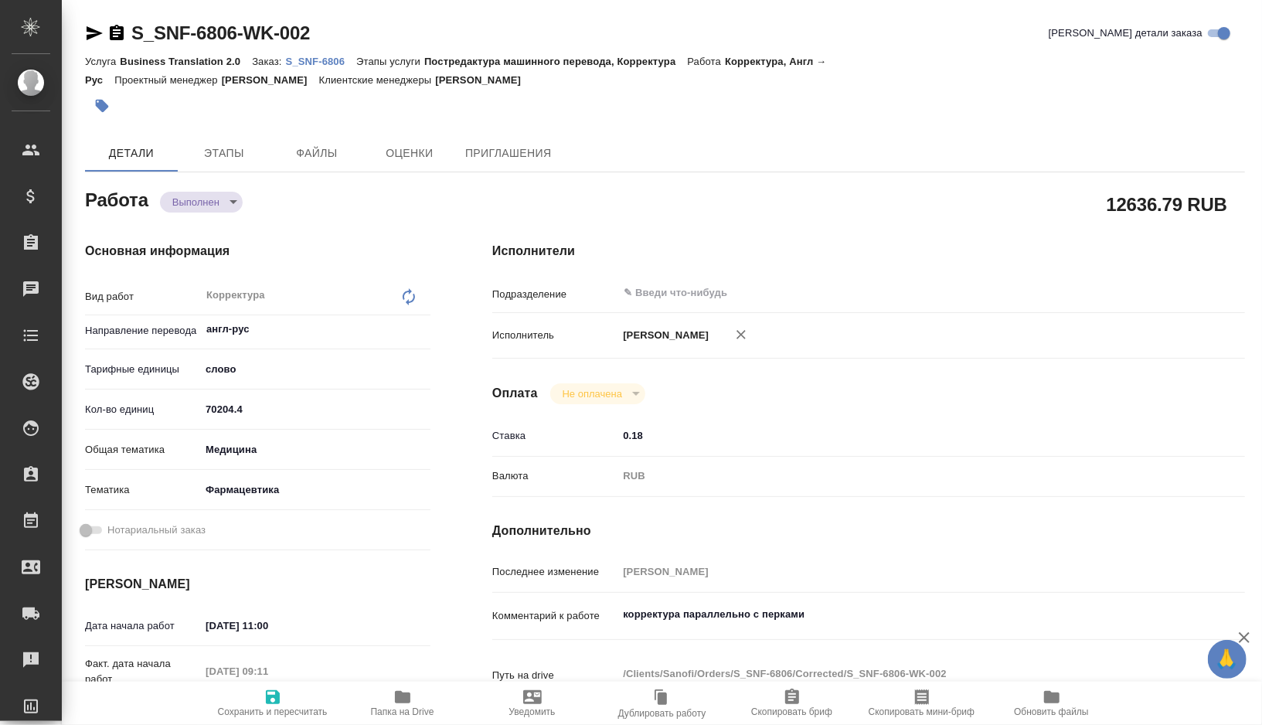
type textarea "x"
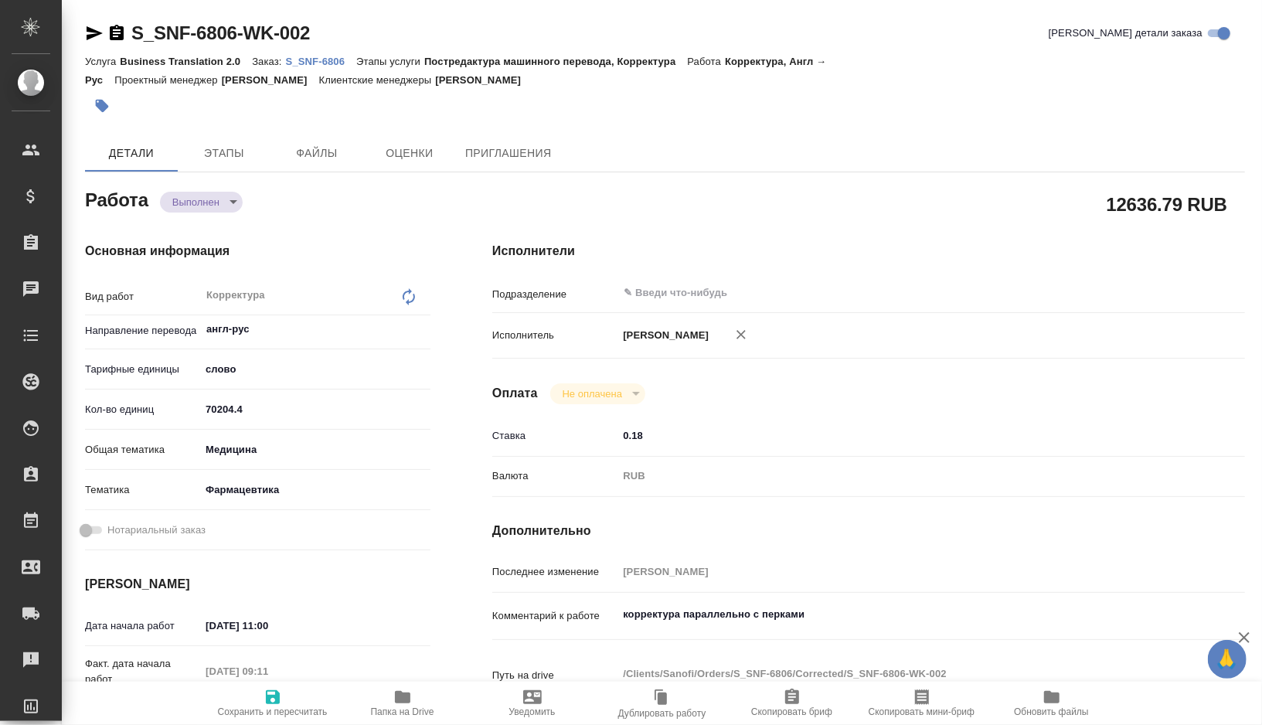
click at [391, 699] on span "Папка на Drive" at bounding box center [402, 702] width 111 height 29
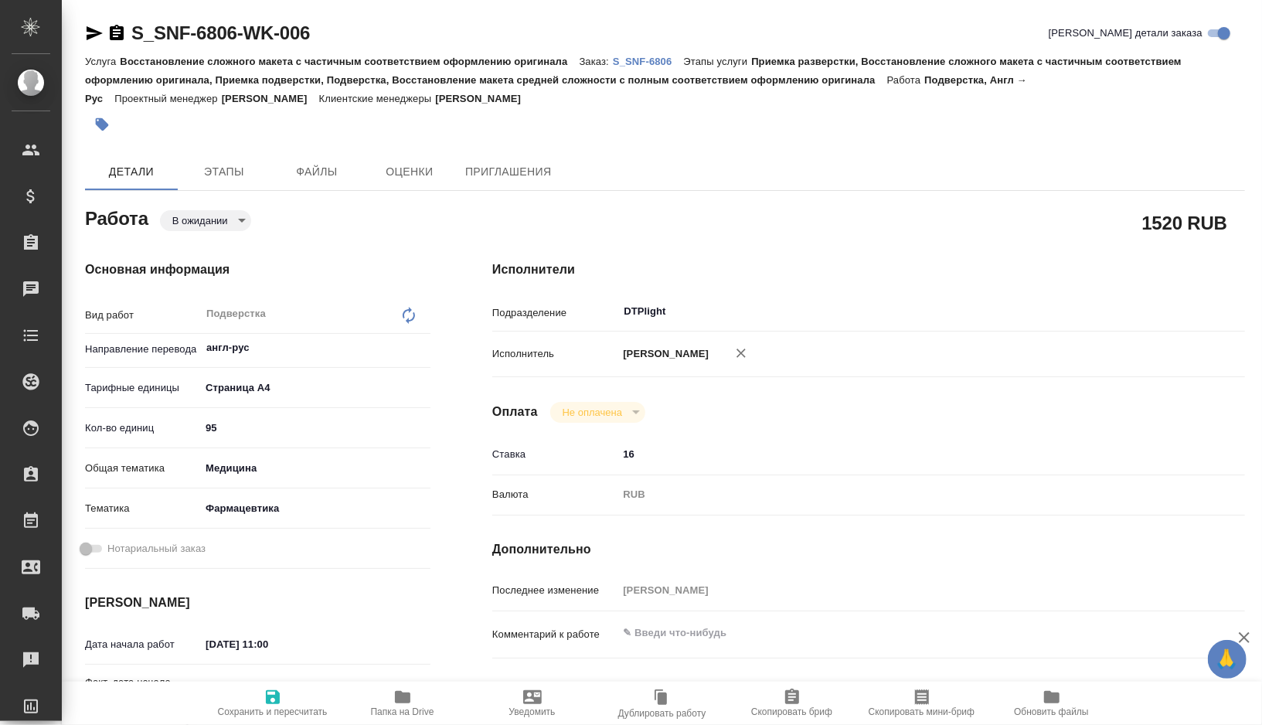
type textarea "x"
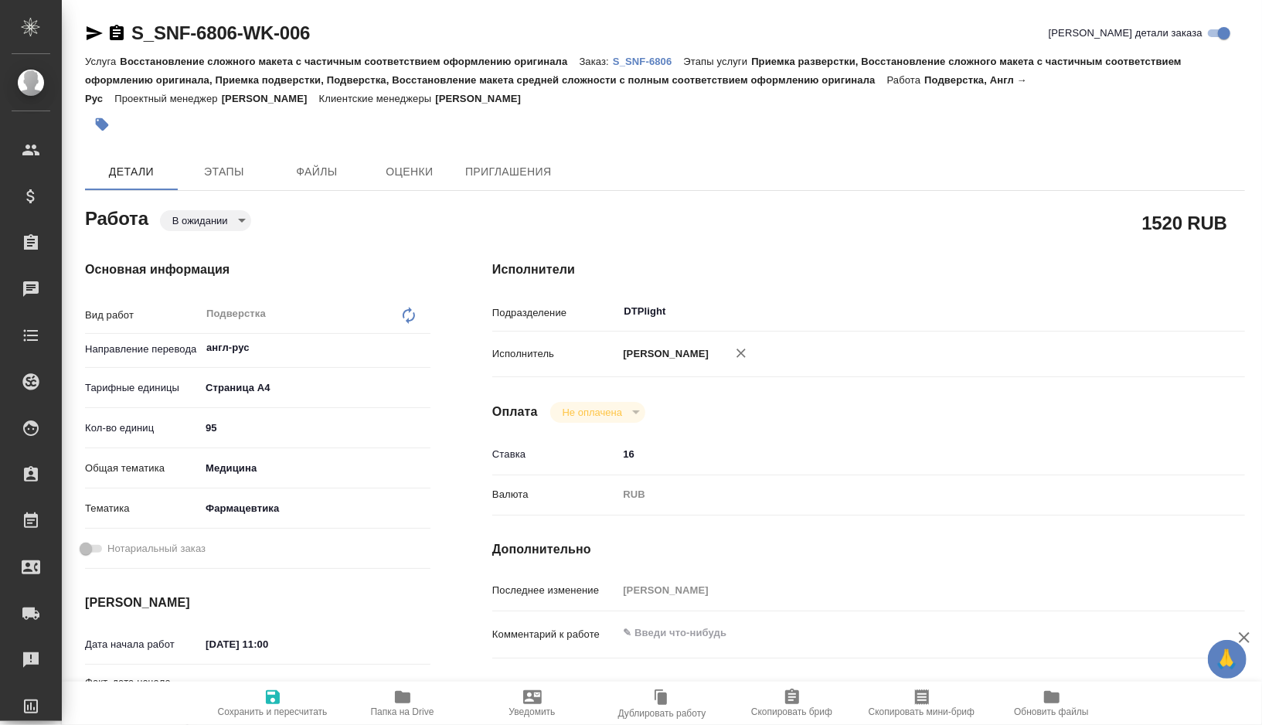
type textarea "x"
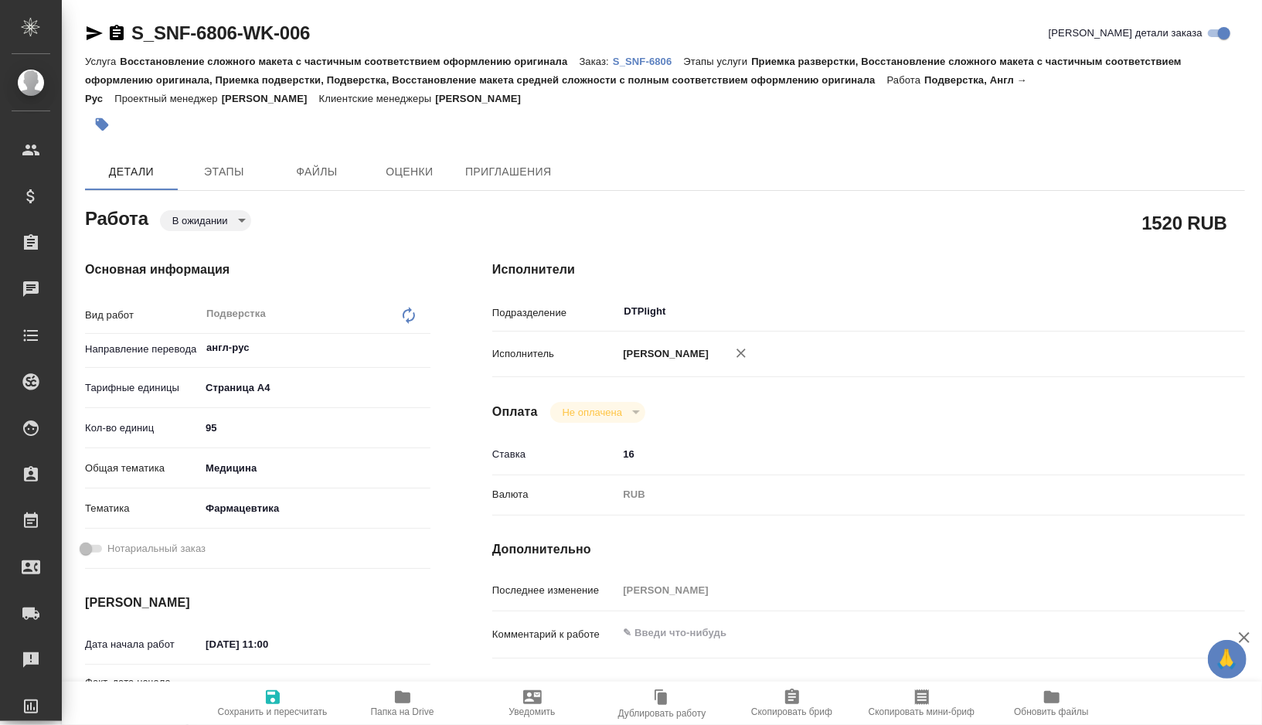
type textarea "x"
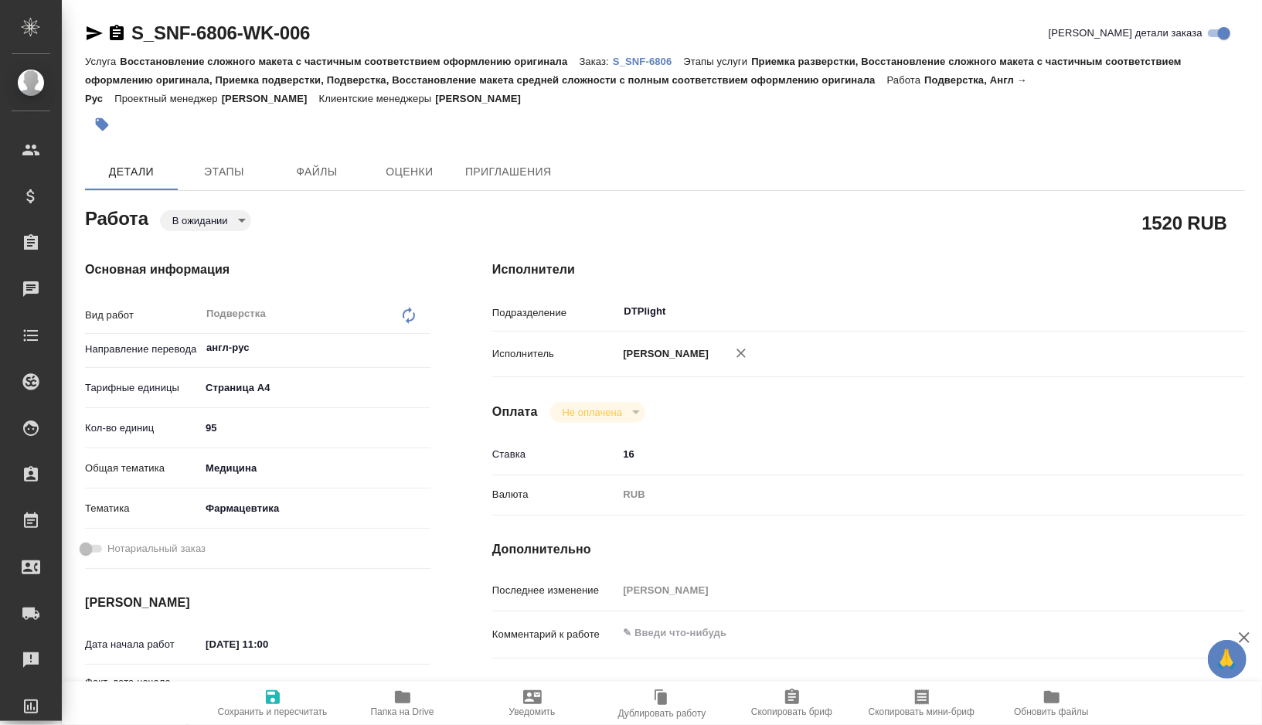
type textarea "x"
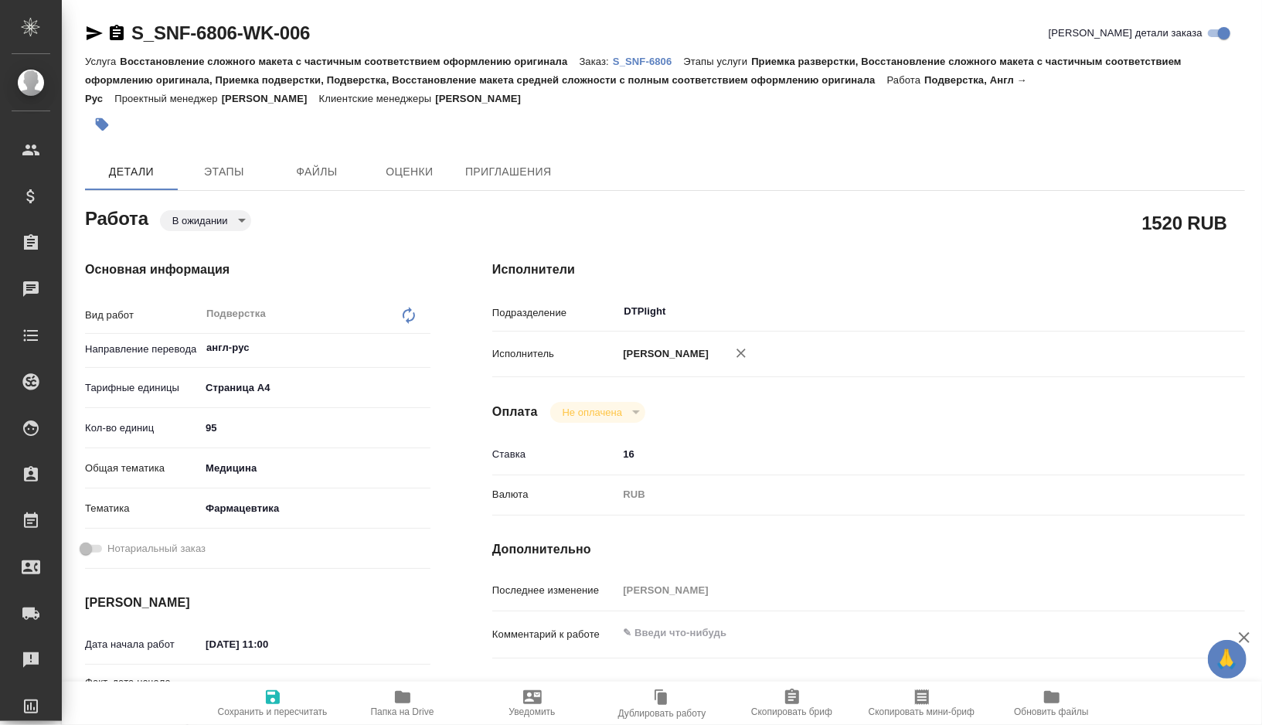
type textarea "x"
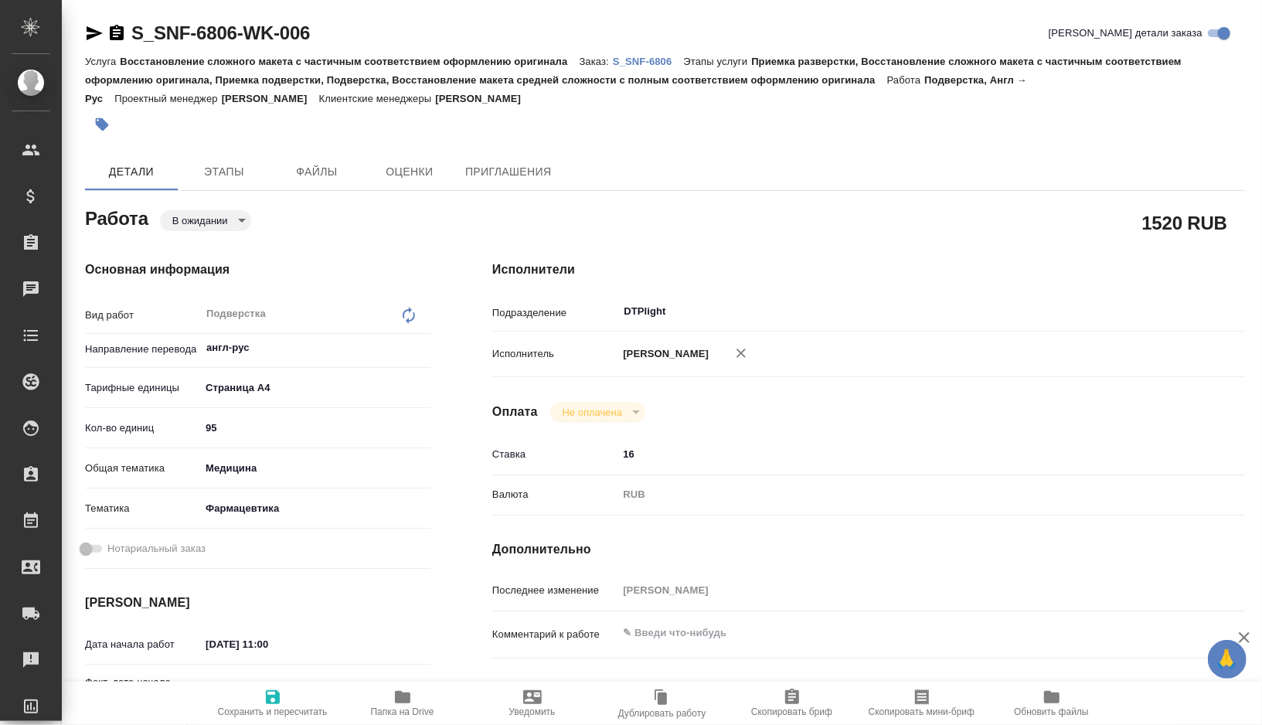
type textarea "x"
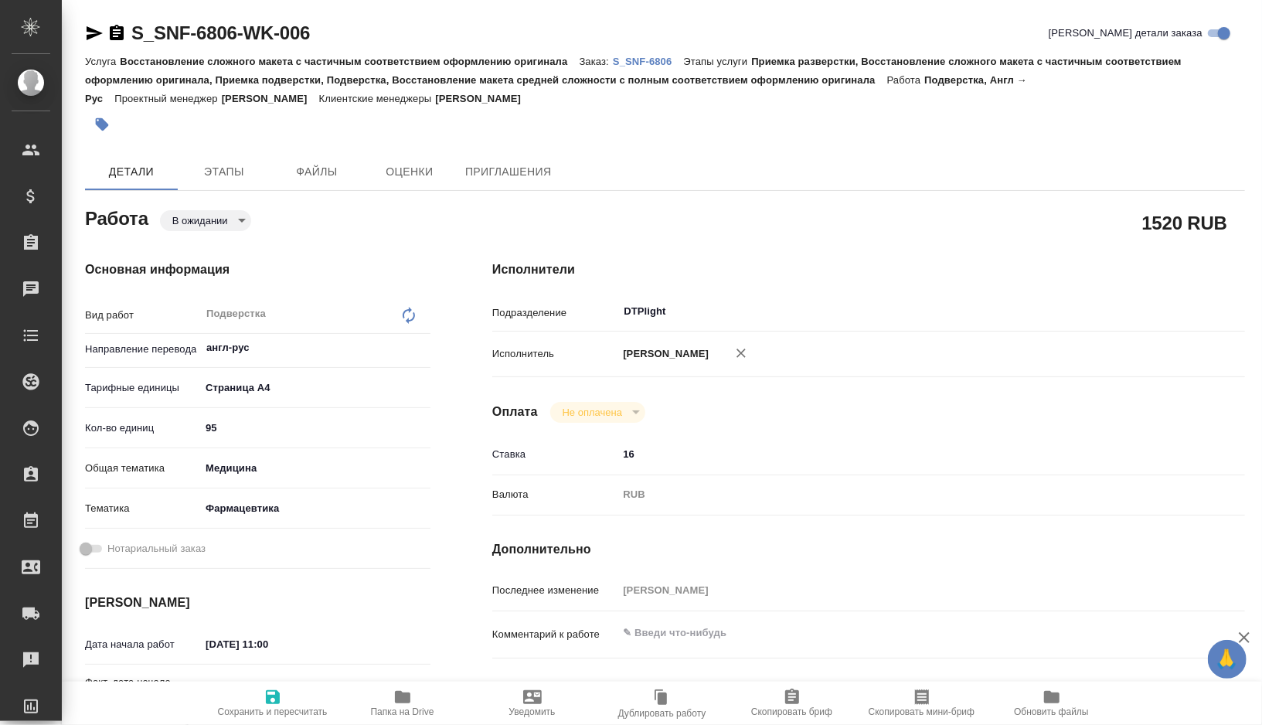
type textarea "x"
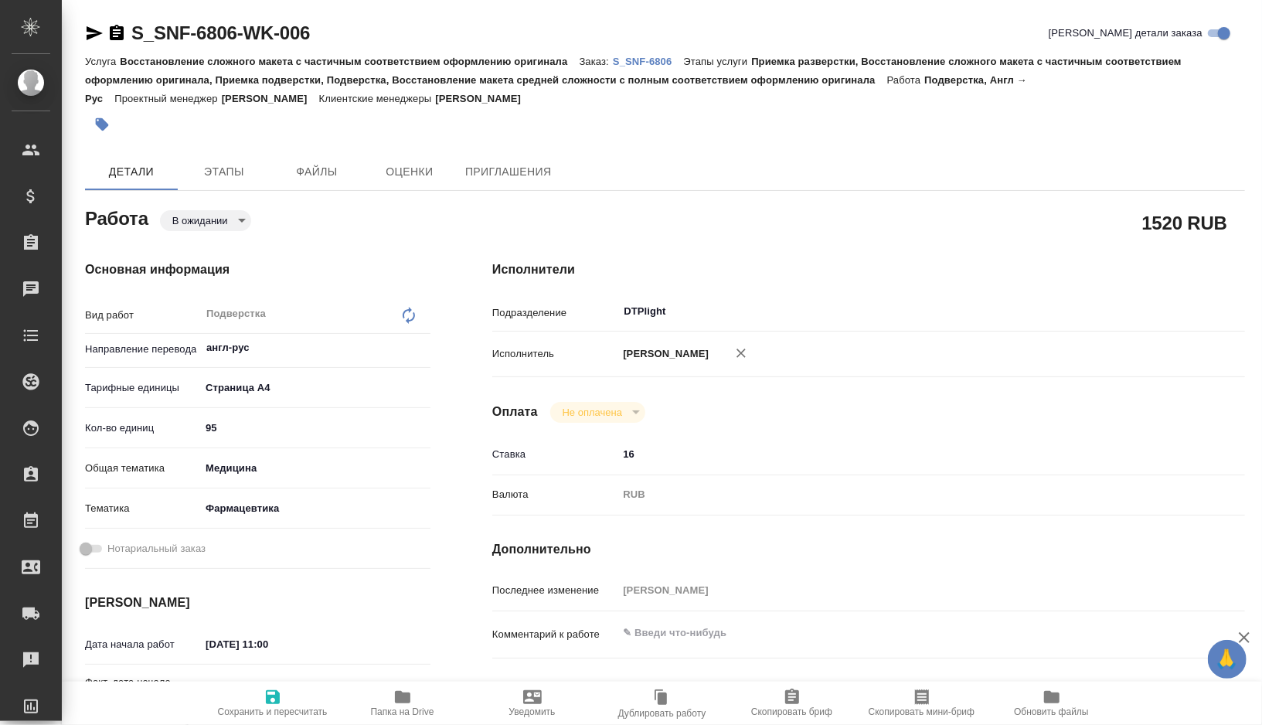
type textarea "x"
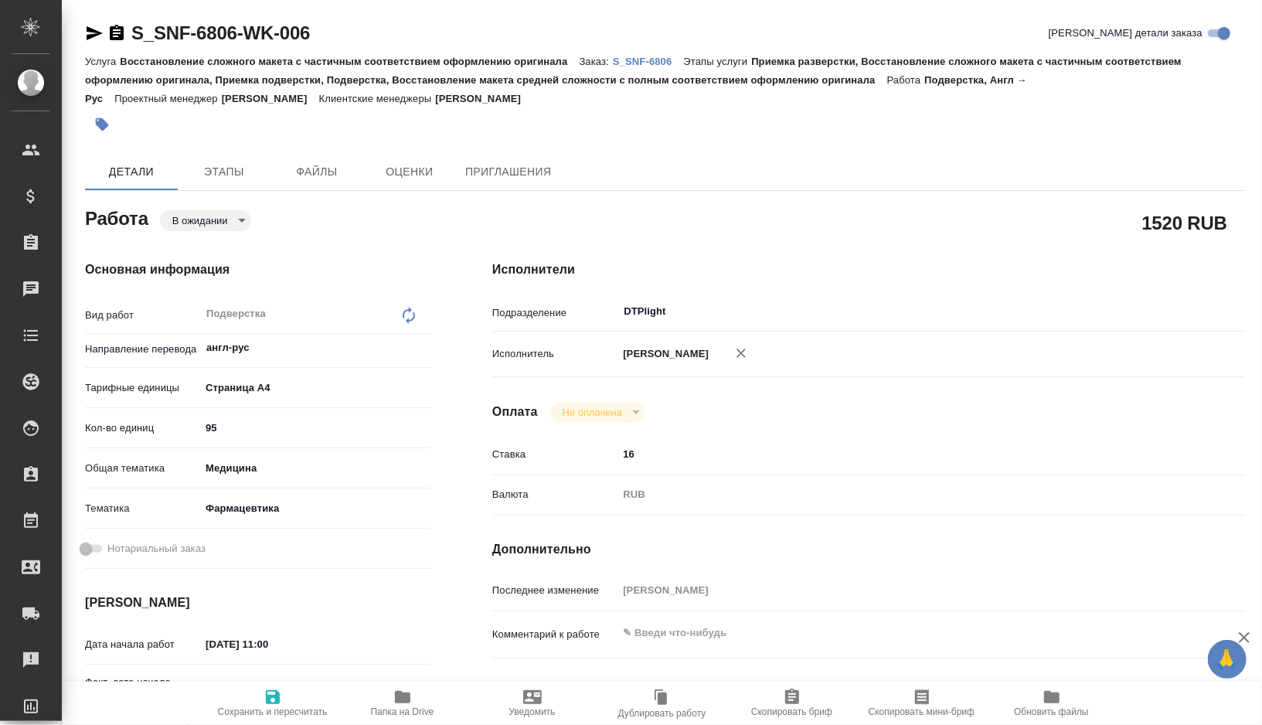
type textarea "x"
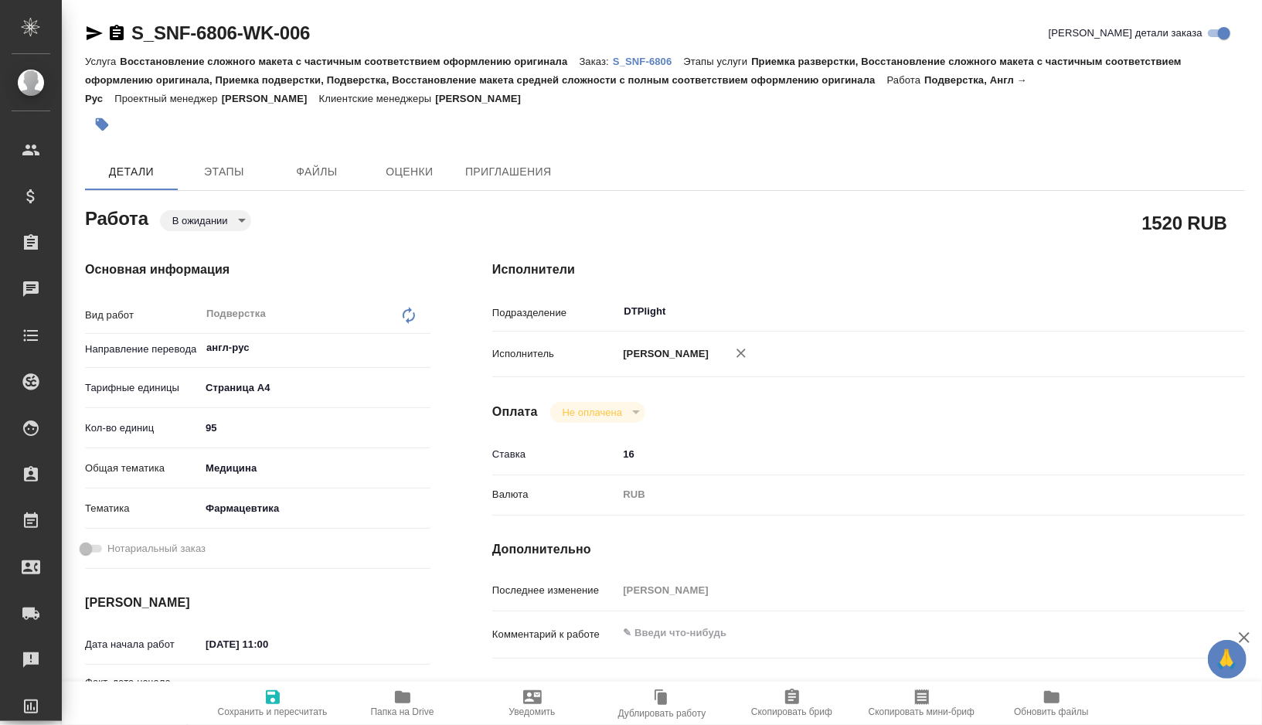
type textarea "x"
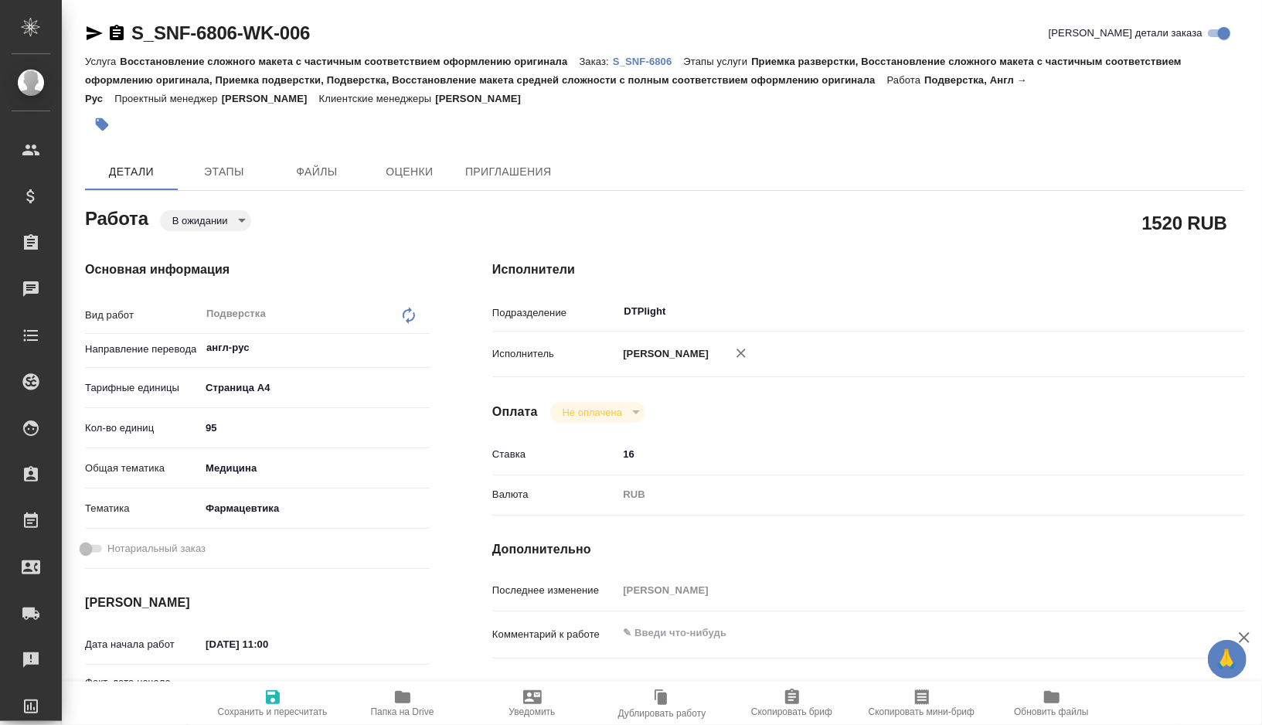
type textarea "x"
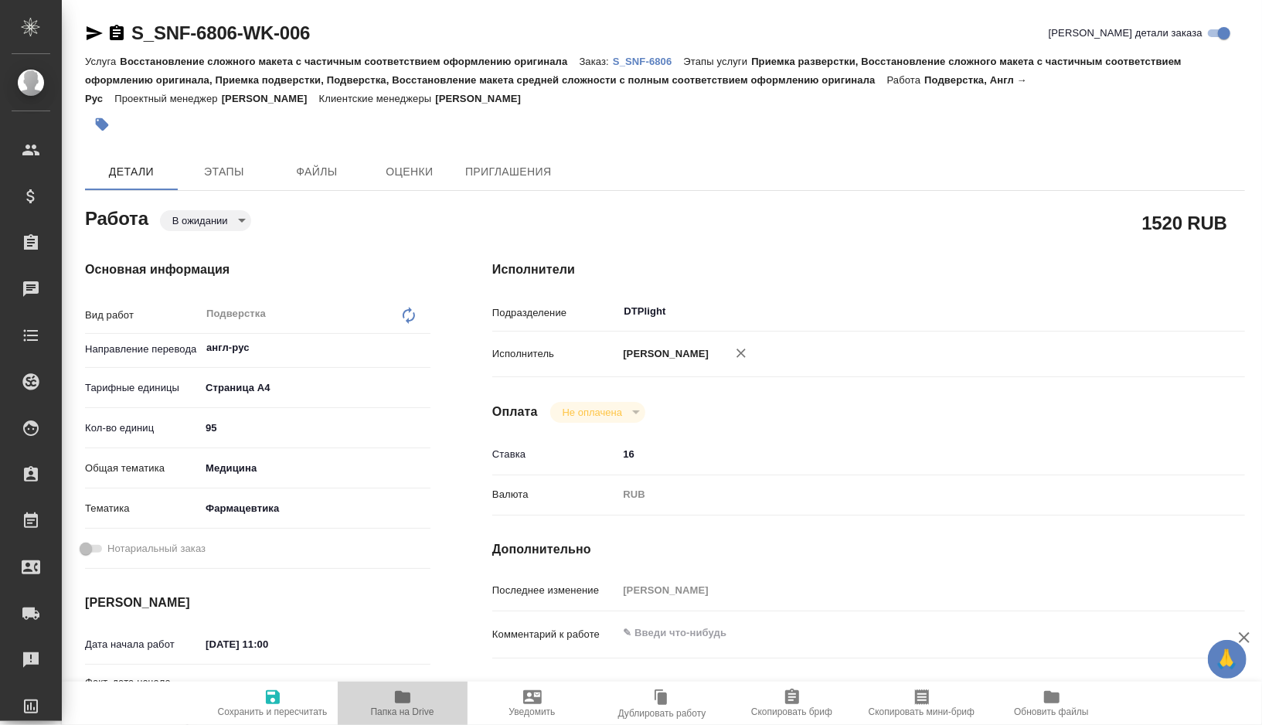
click at [396, 702] on icon "button" at bounding box center [402, 697] width 15 height 12
click at [246, 223] on body "🙏 .cls-1 fill:#fff; AWATERA Gorshkova Valentina Клиенты Спецификации Заказы 0 Ч…" at bounding box center [631, 362] width 1262 height 725
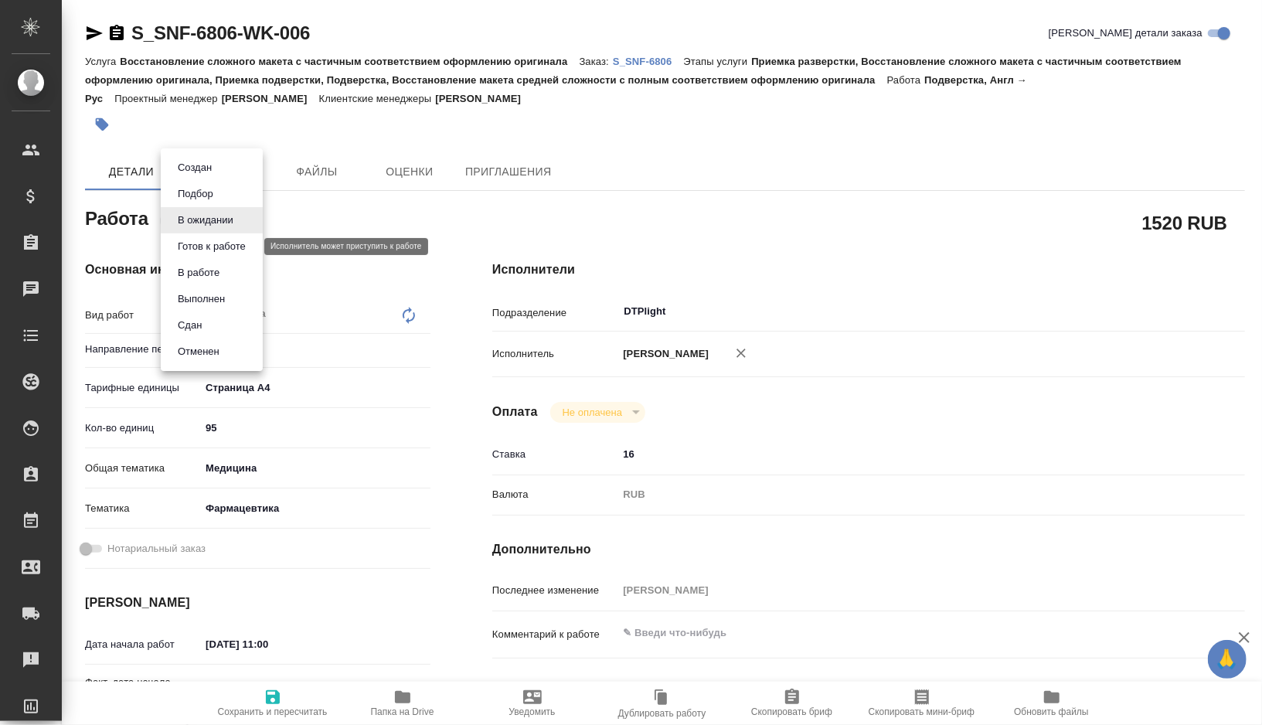
click at [235, 242] on button "Готов к работе" at bounding box center [211, 246] width 77 height 17
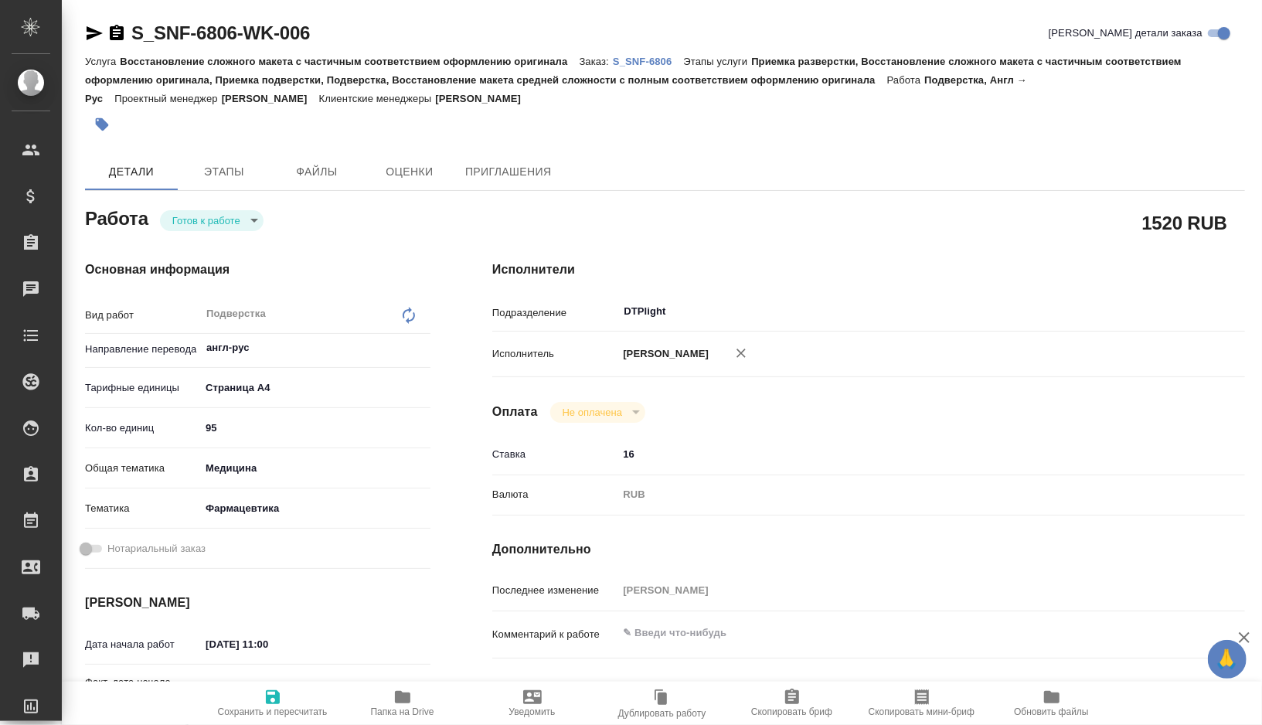
type textarea "x"
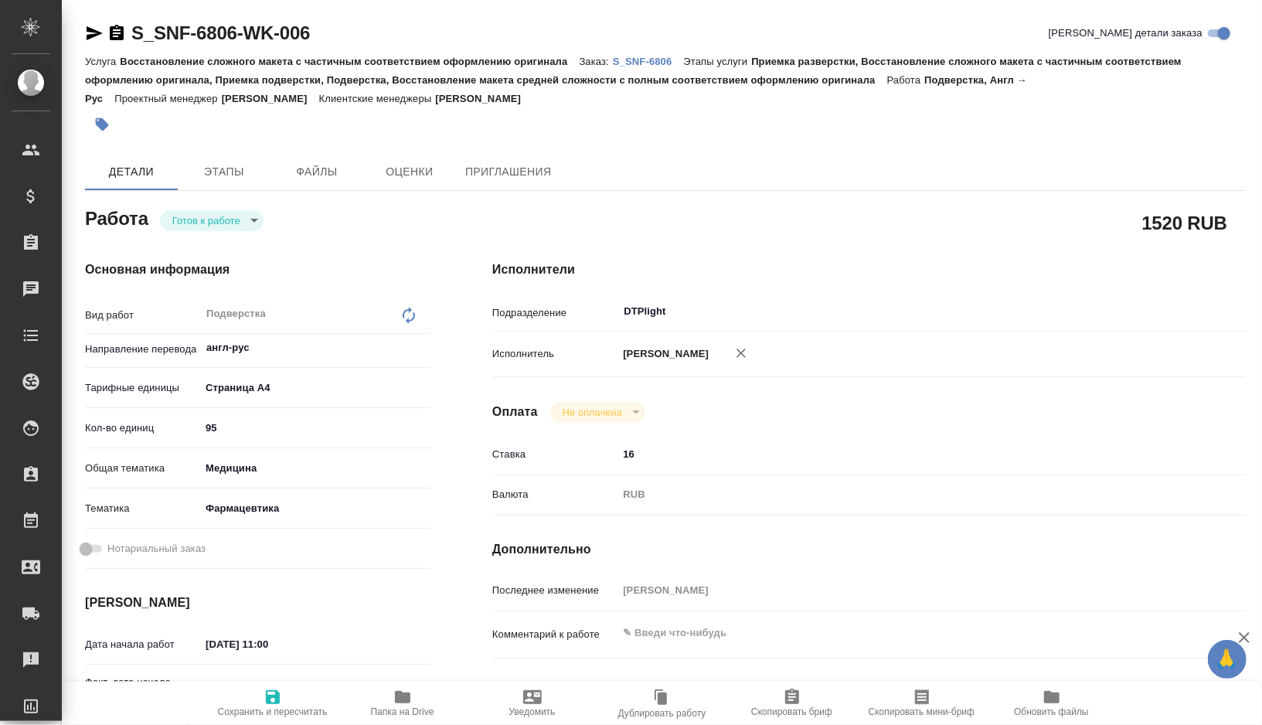
type textarea "x"
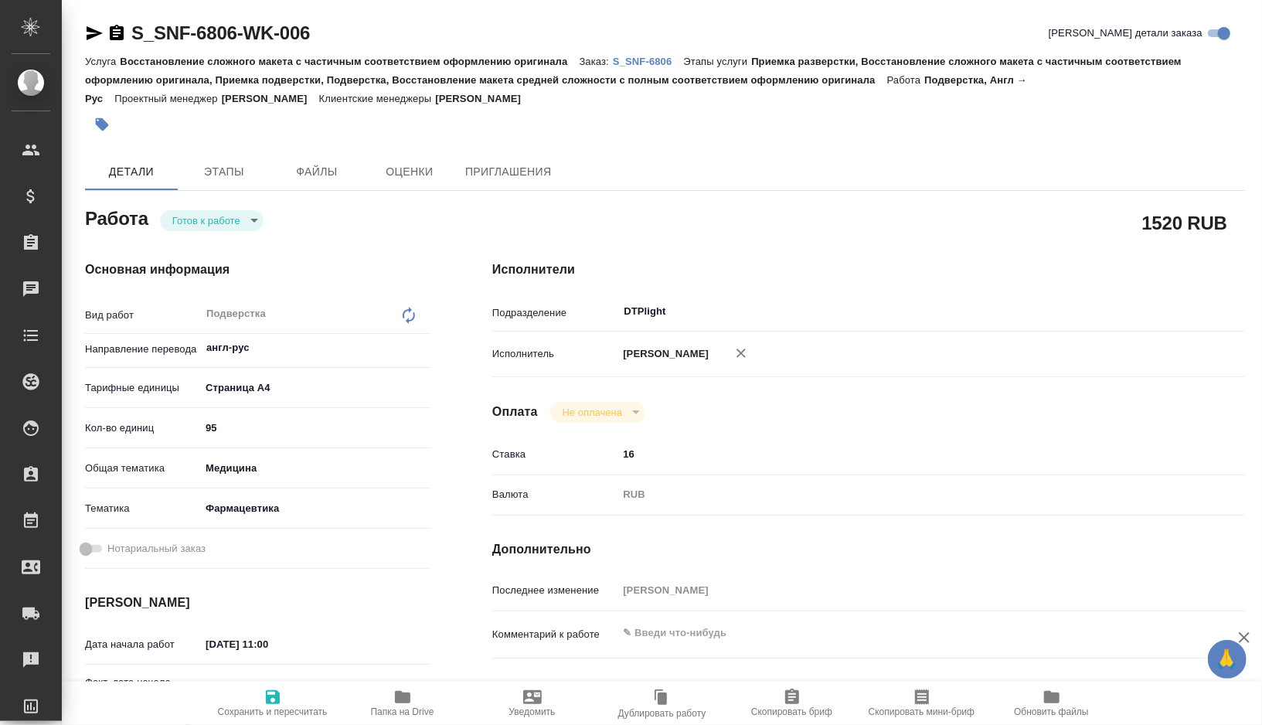
type textarea "x"
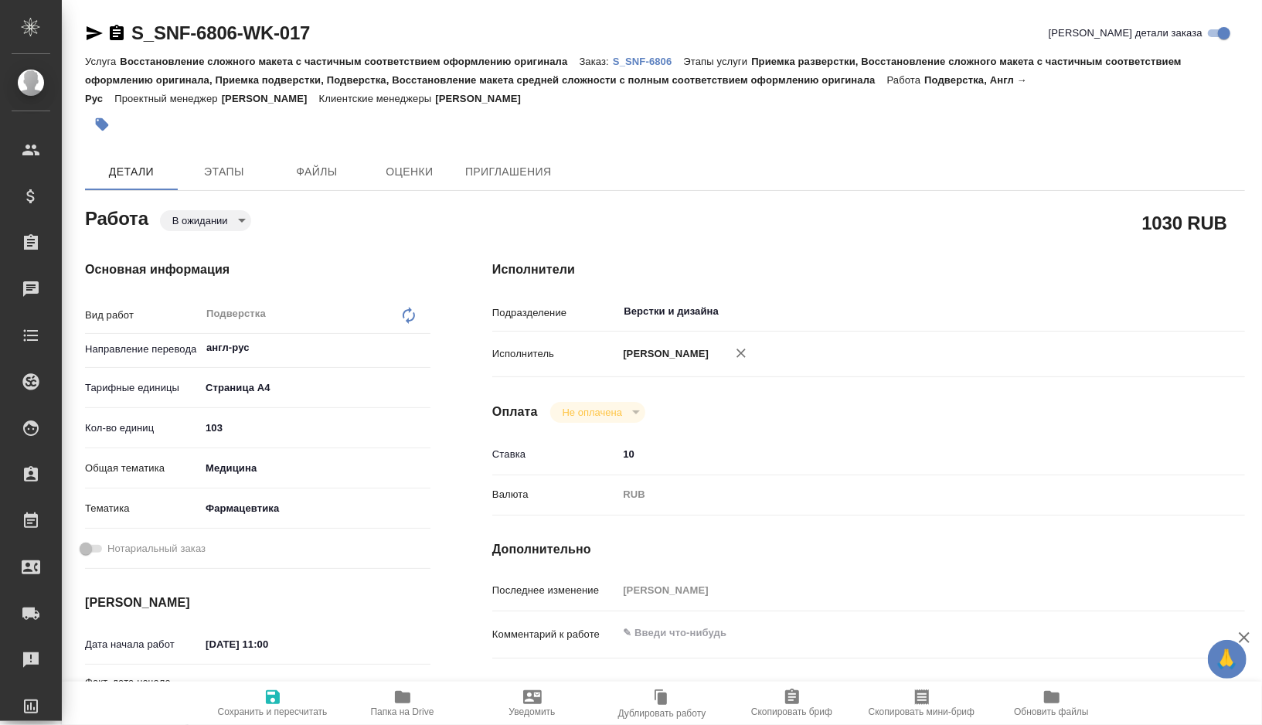
type textarea "x"
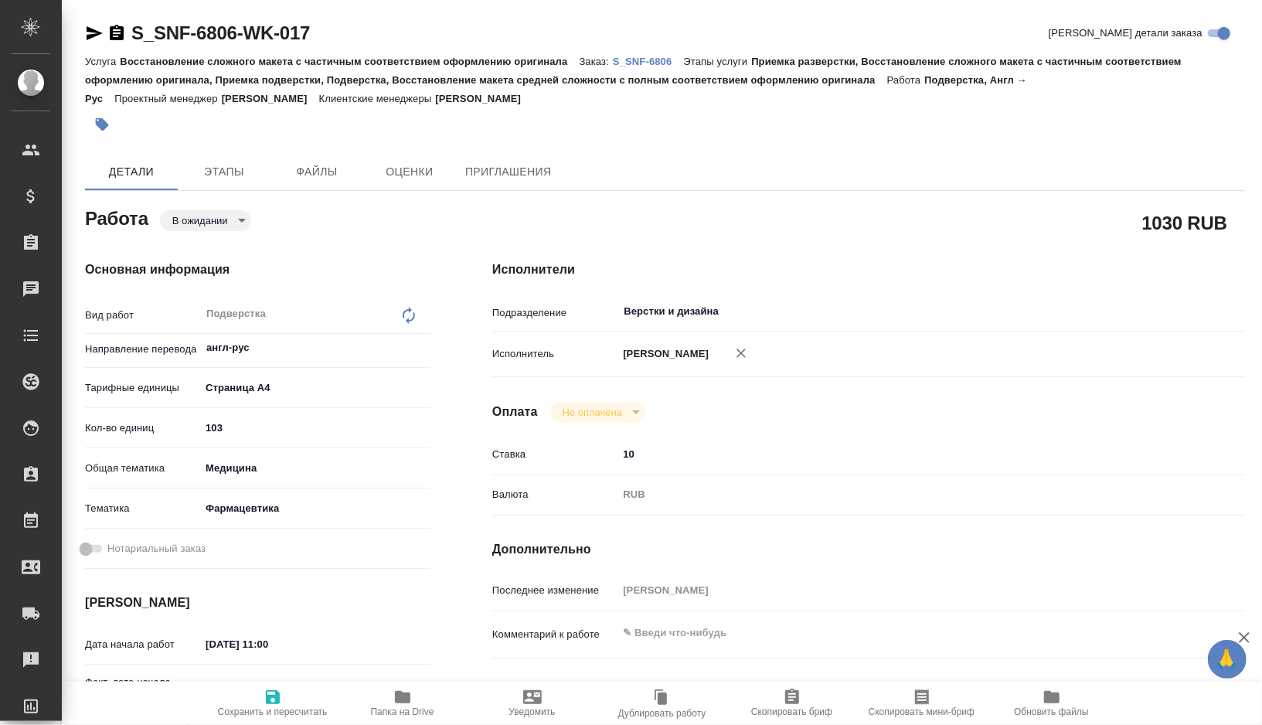
type textarea "x"
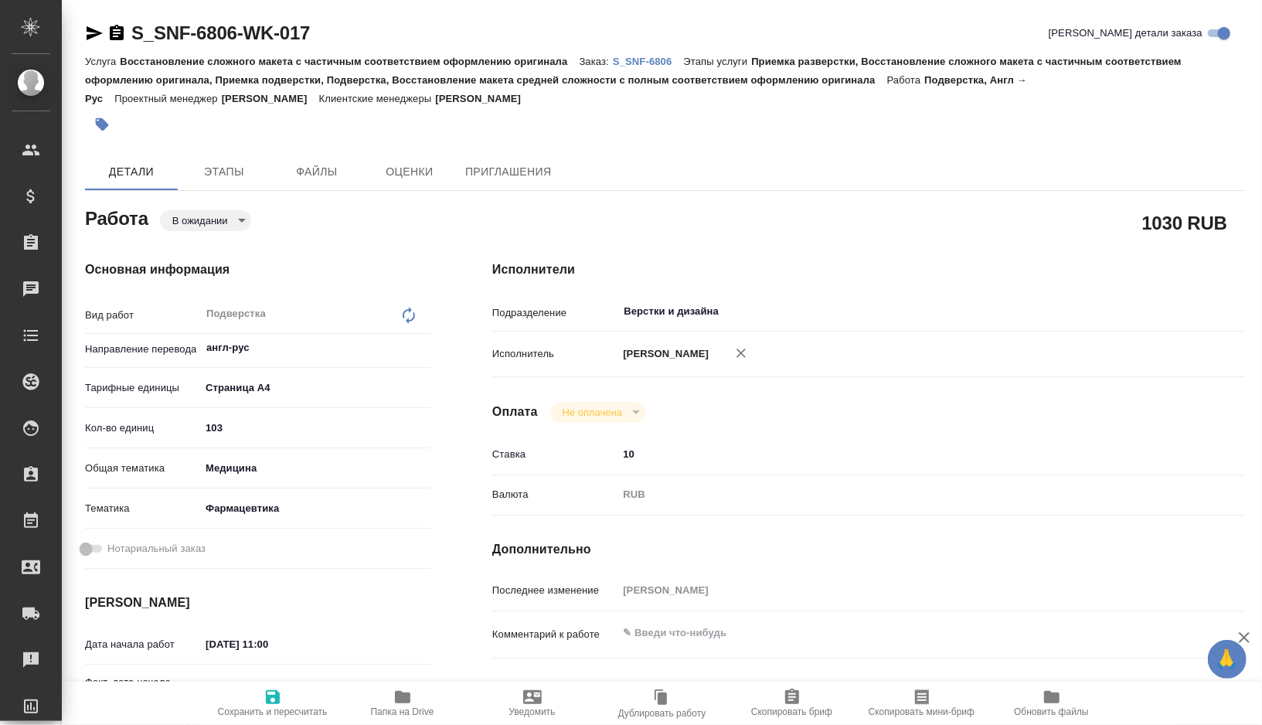
type textarea "x"
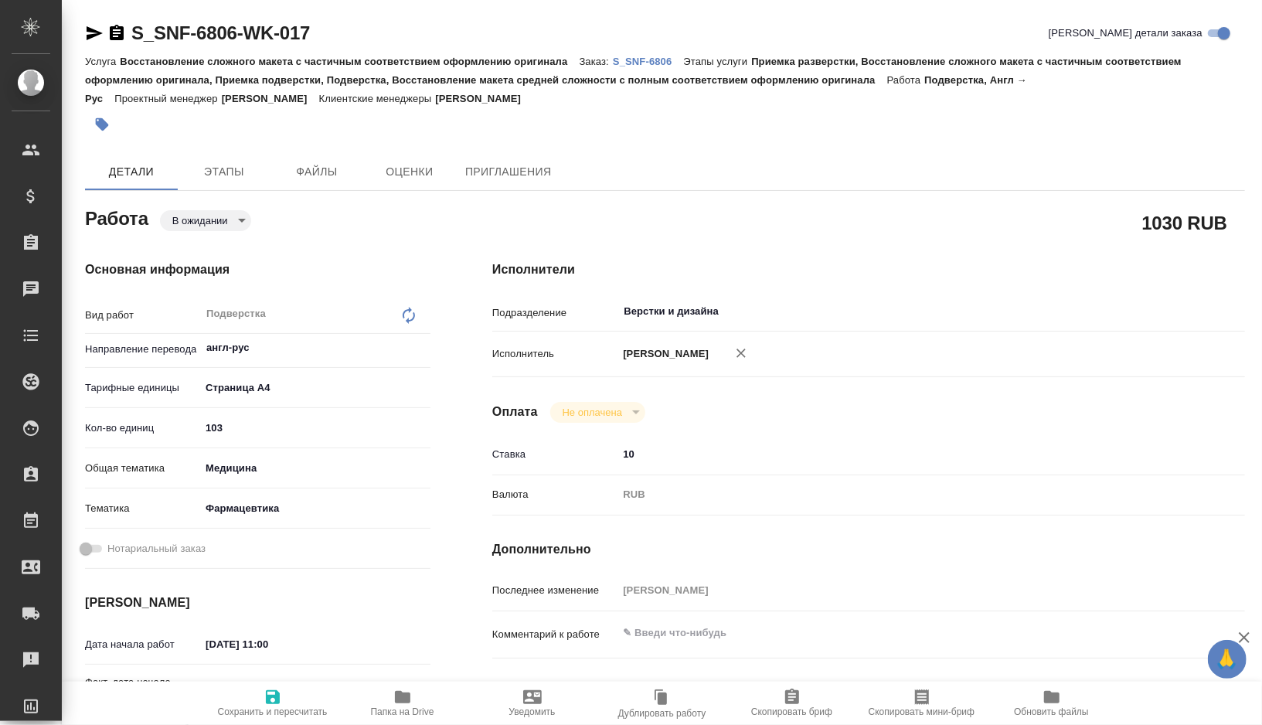
type textarea "x"
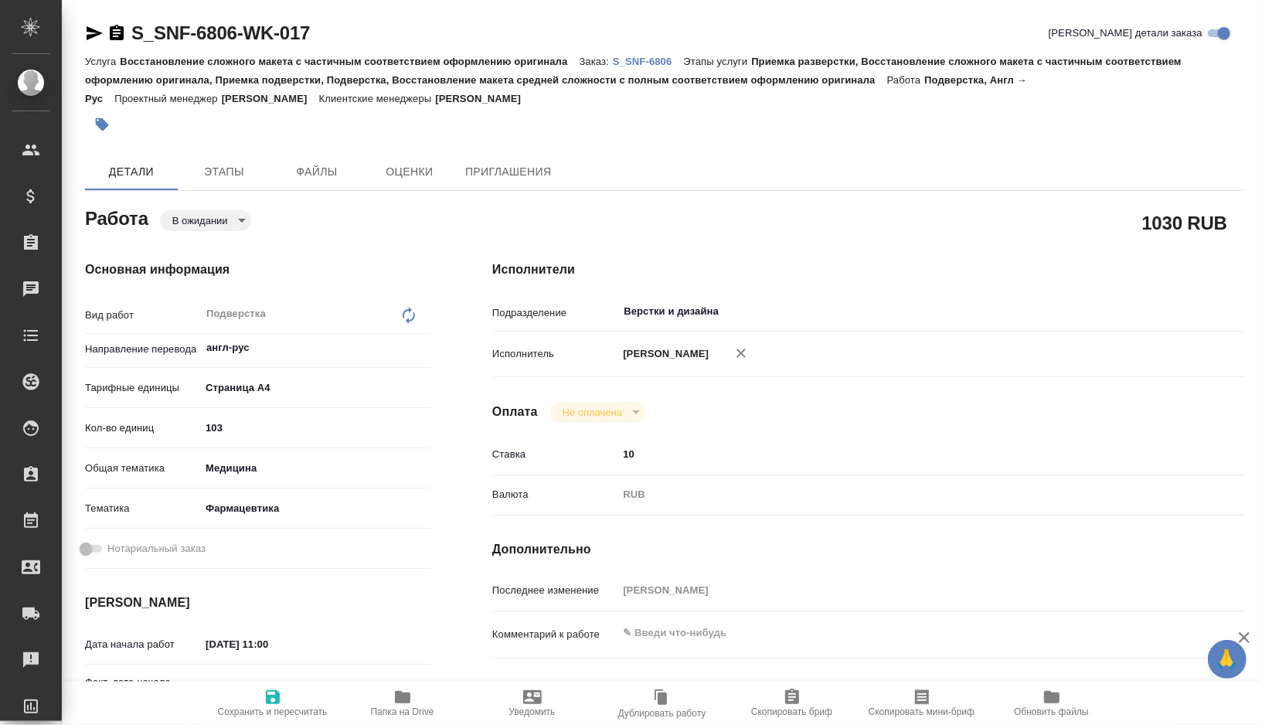
type textarea "x"
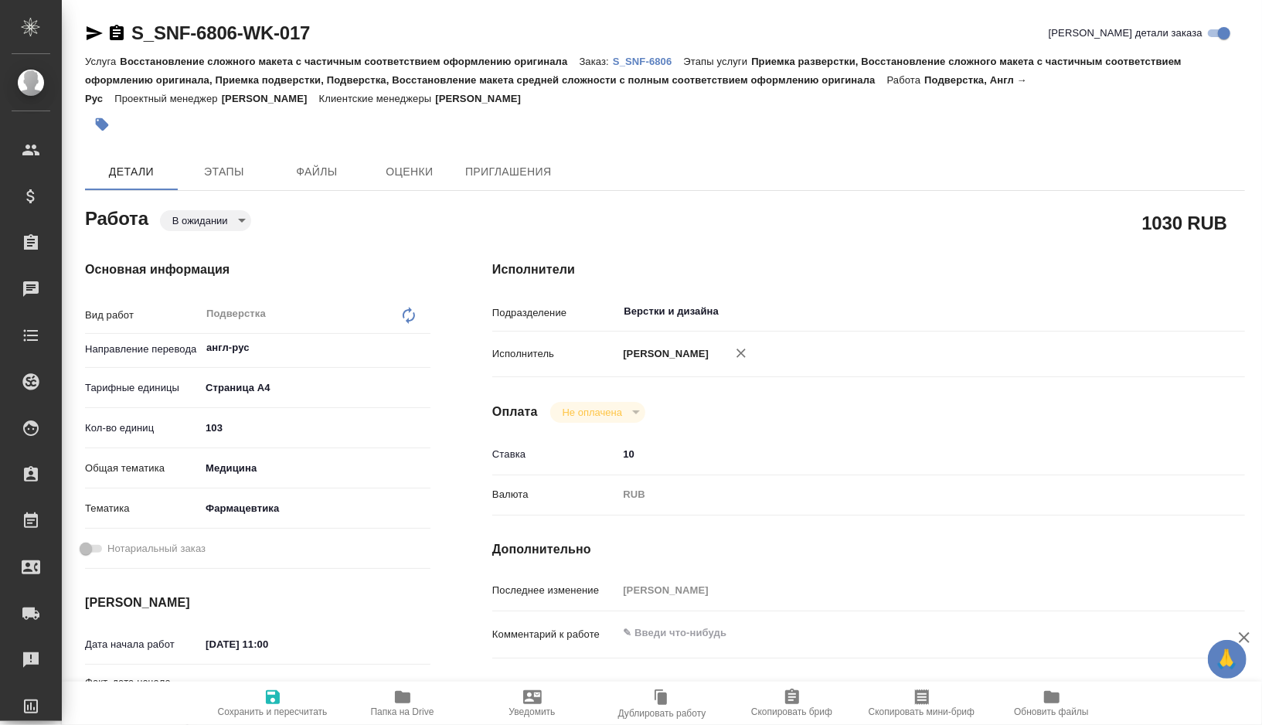
type textarea "x"
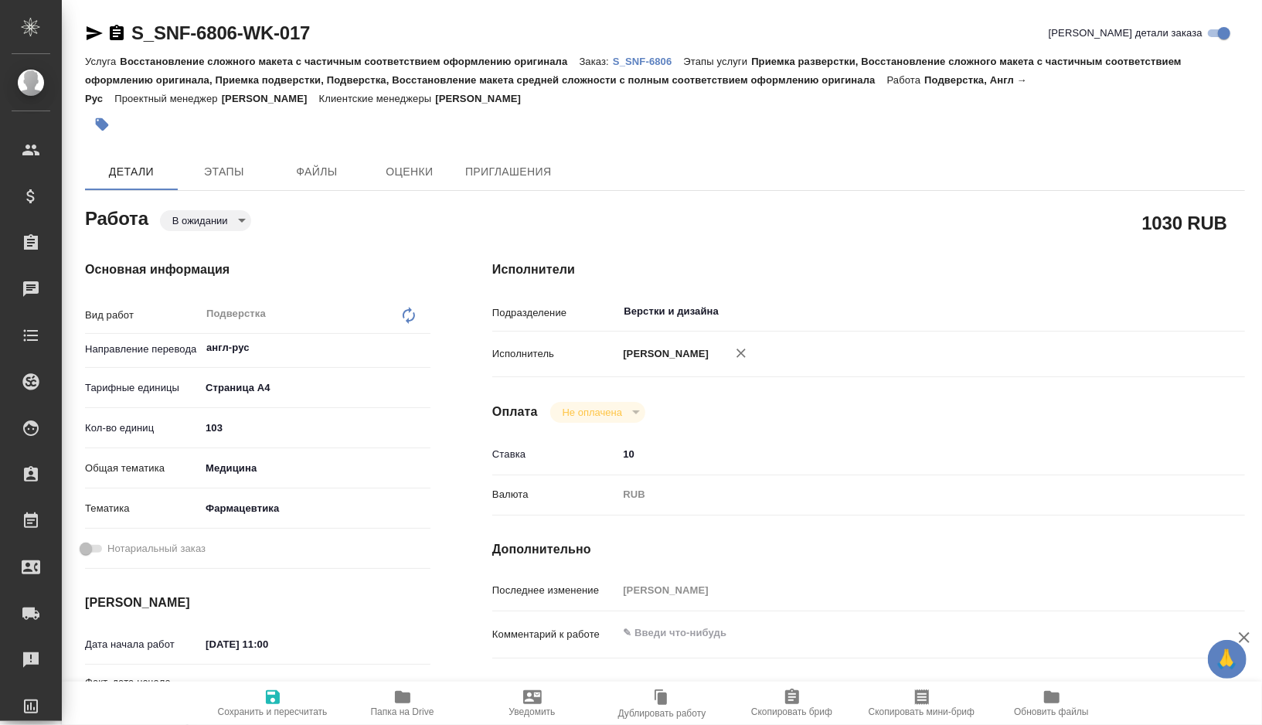
type textarea "x"
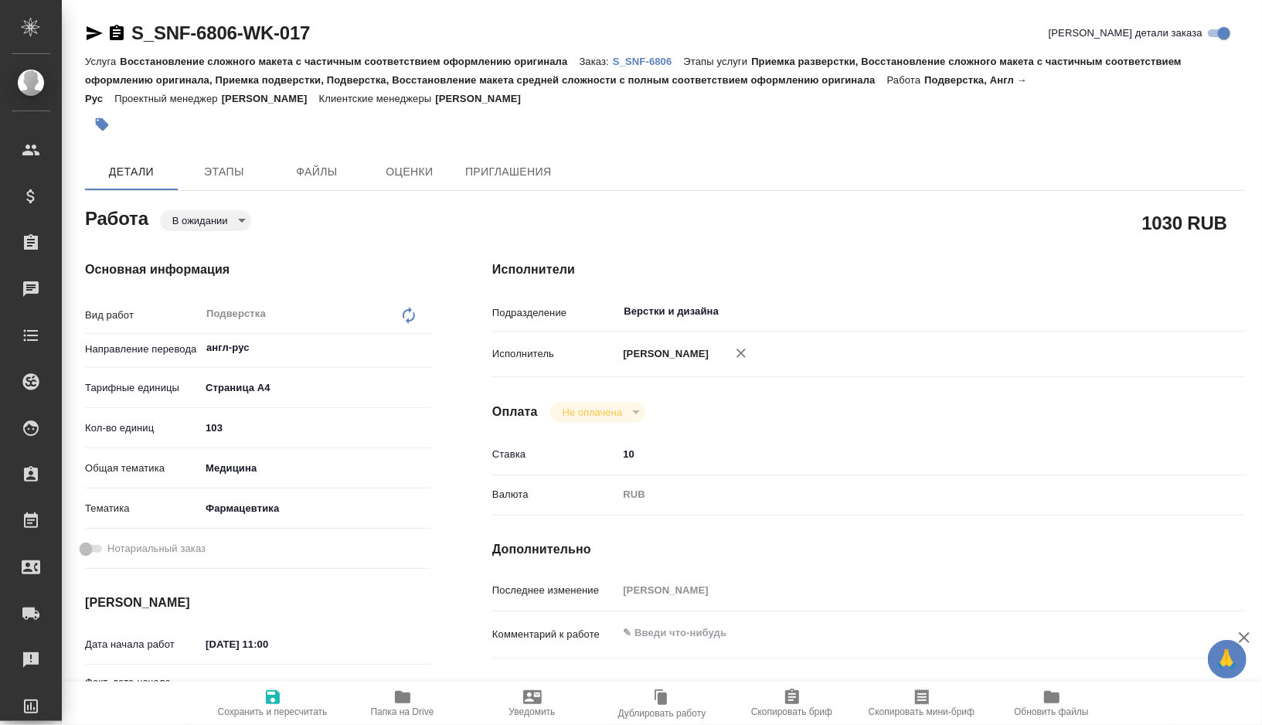
type textarea "x"
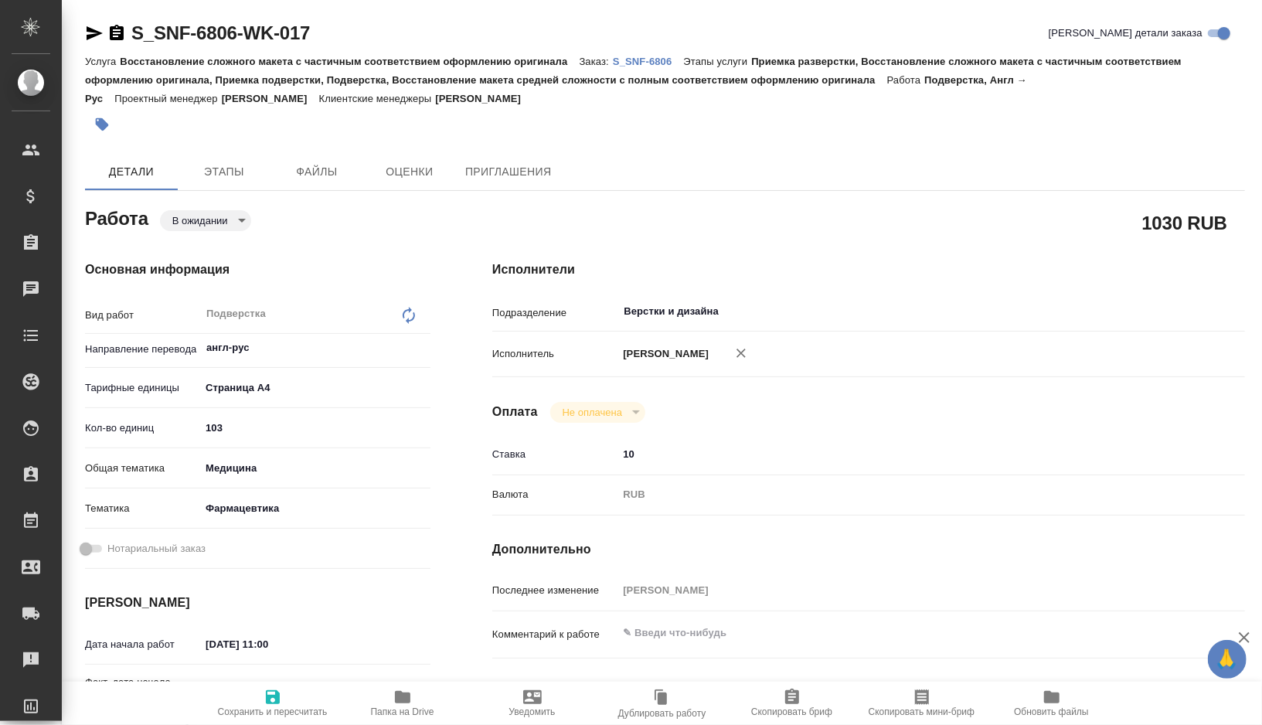
click at [397, 703] on icon "button" at bounding box center [402, 697] width 19 height 19
type textarea "x"
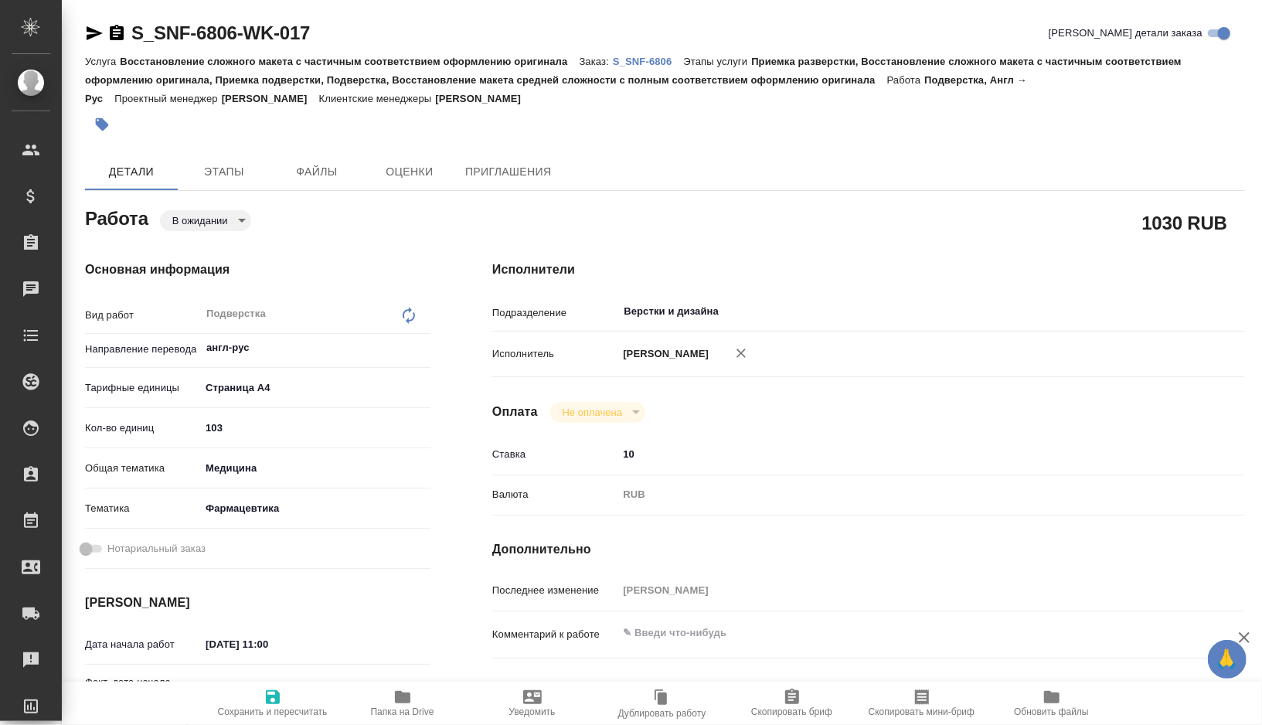
type textarea "x"
click at [213, 227] on body "🙏 .cls-1 fill:#fff; AWATERA Gorshkova Valentina Клиенты Спецификации Заказы 0 Ч…" at bounding box center [631, 362] width 1262 height 725
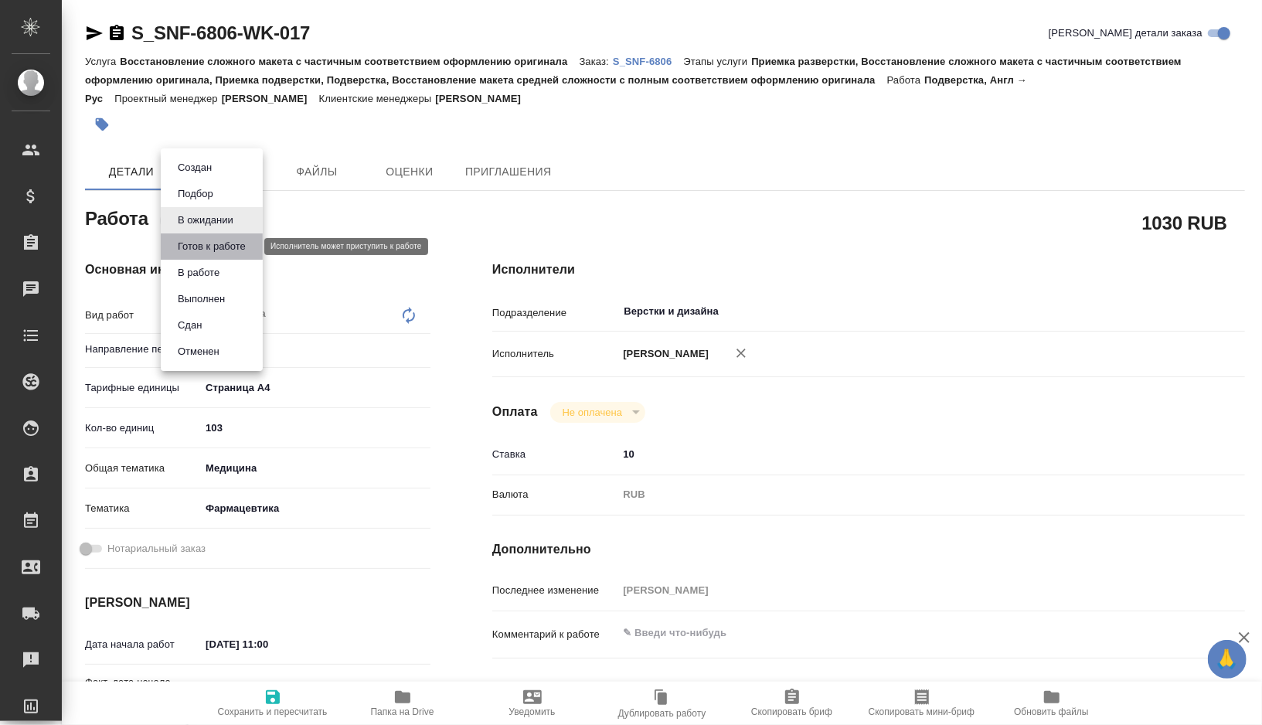
click at [209, 250] on button "Готов к работе" at bounding box center [211, 246] width 77 height 17
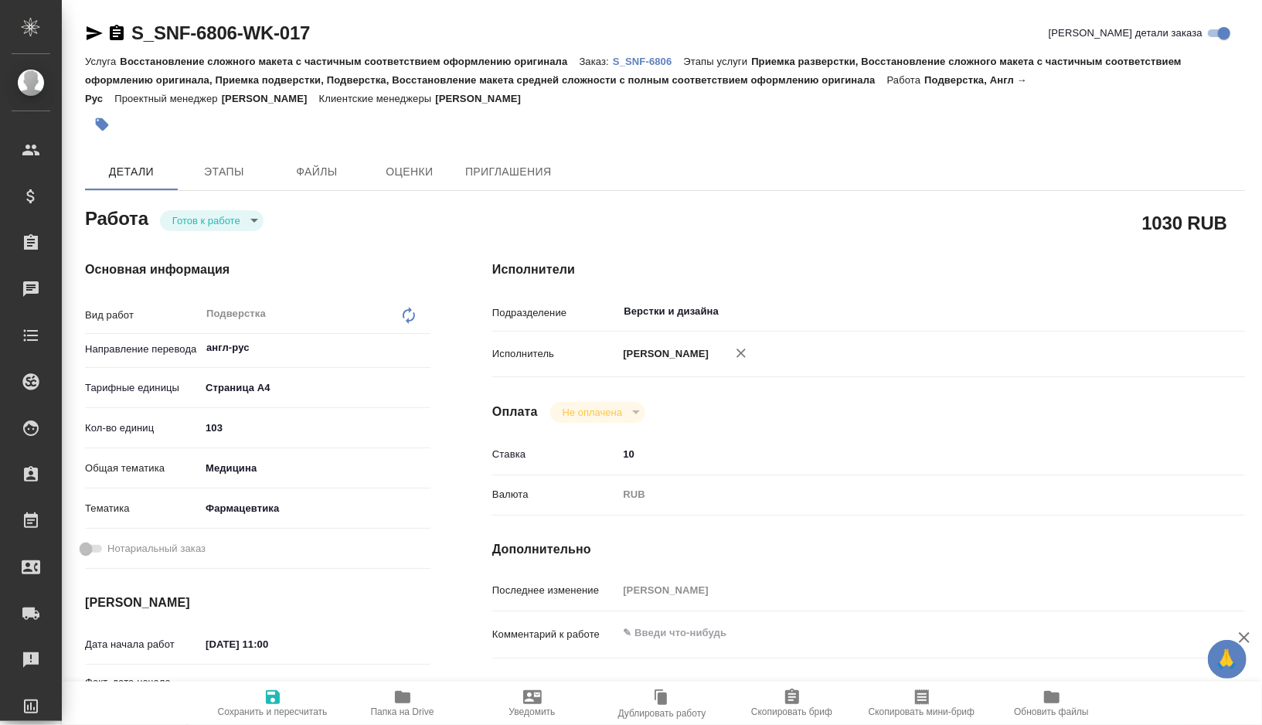
type textarea "x"
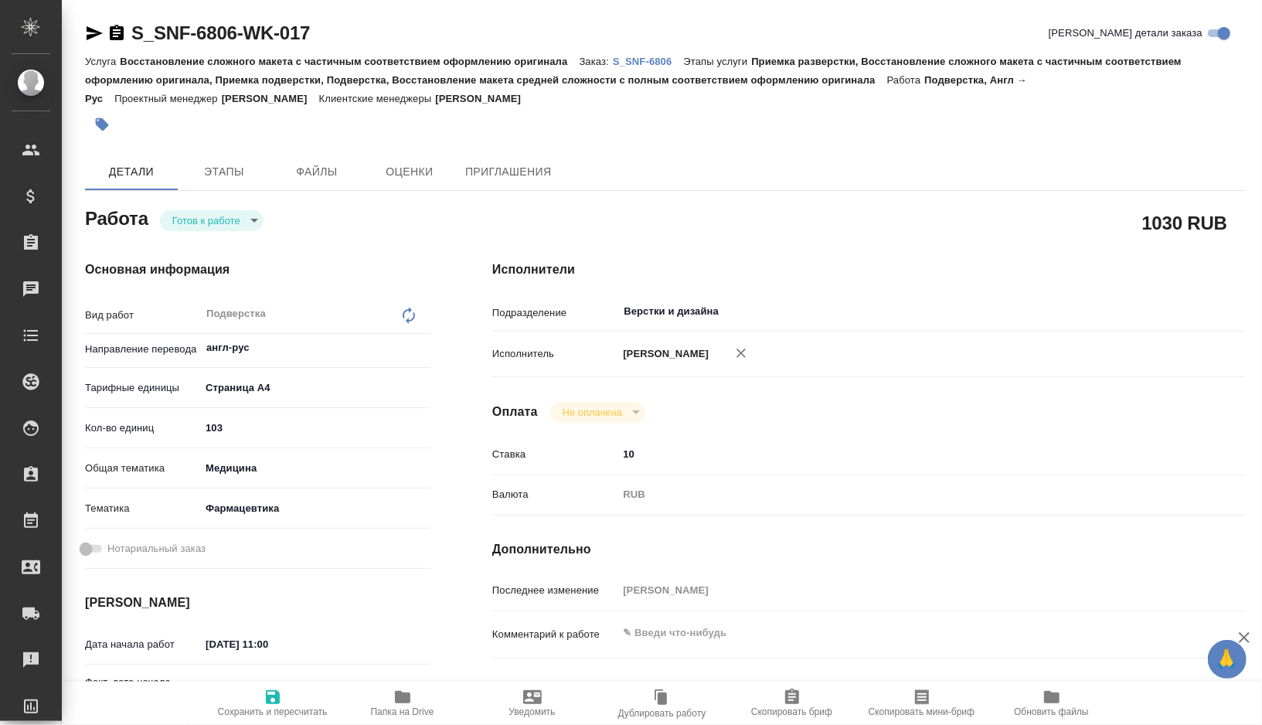
type textarea "x"
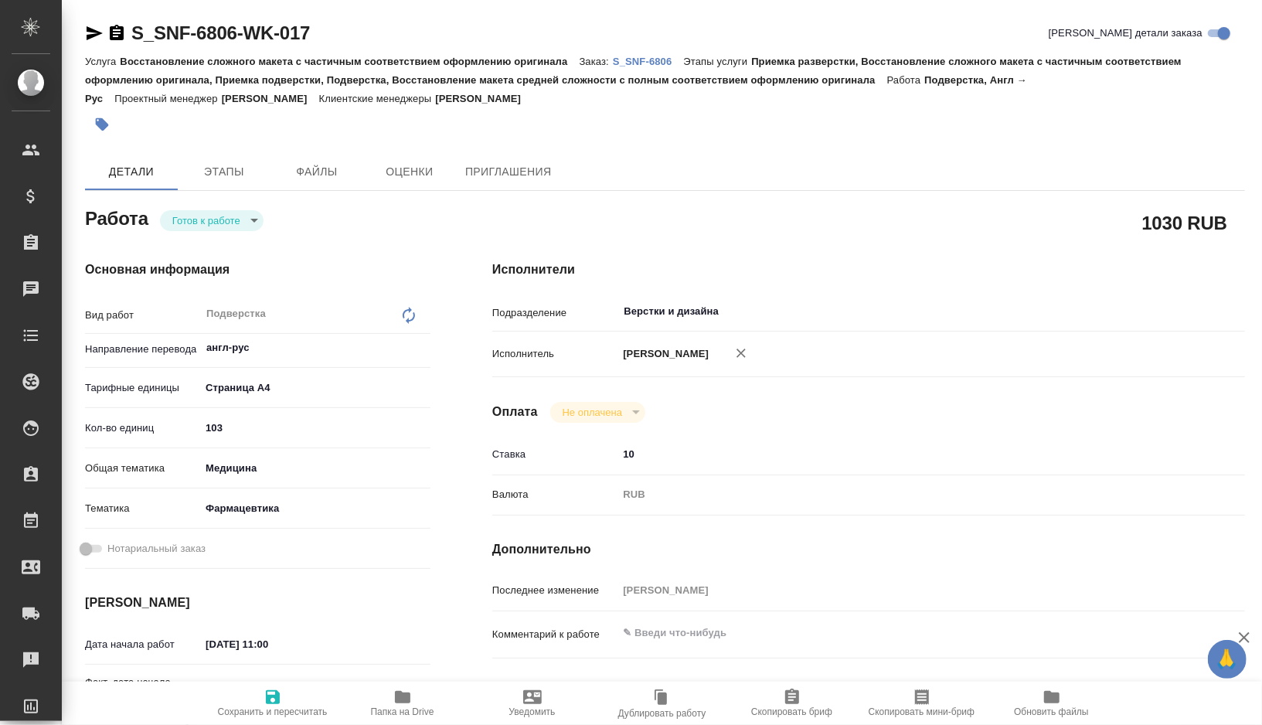
type textarea "x"
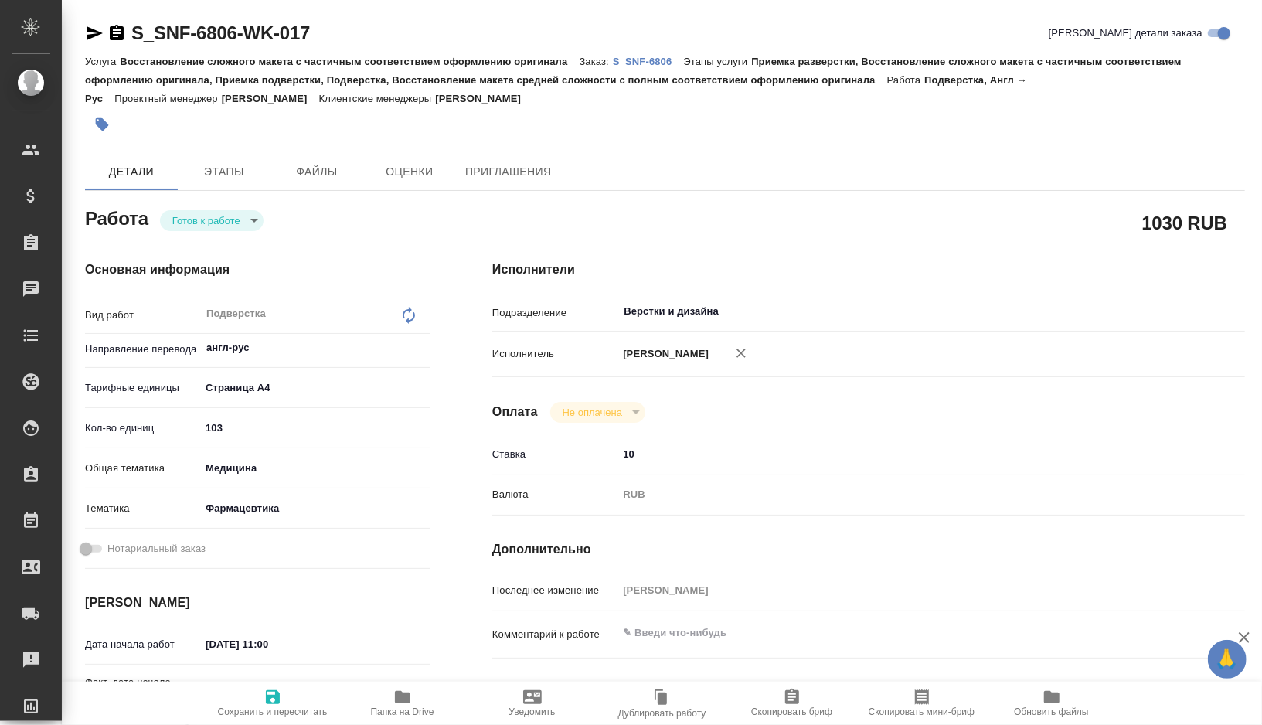
type textarea "x"
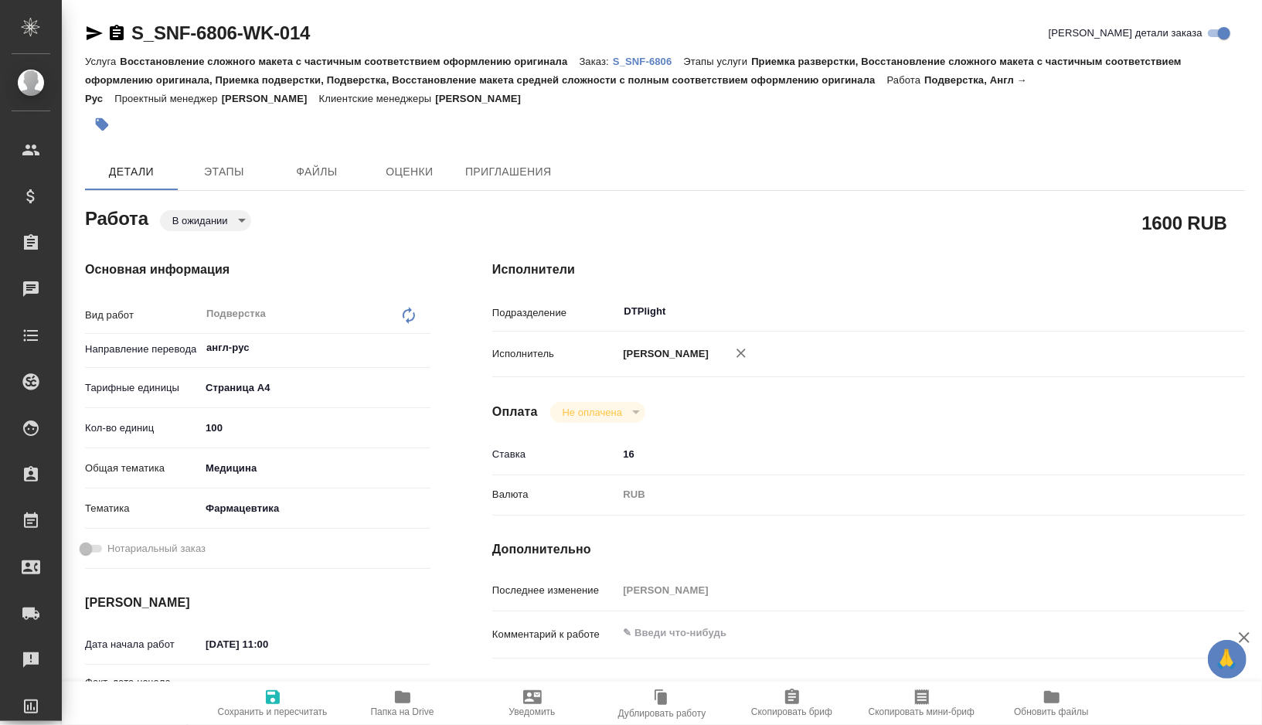
type textarea "x"
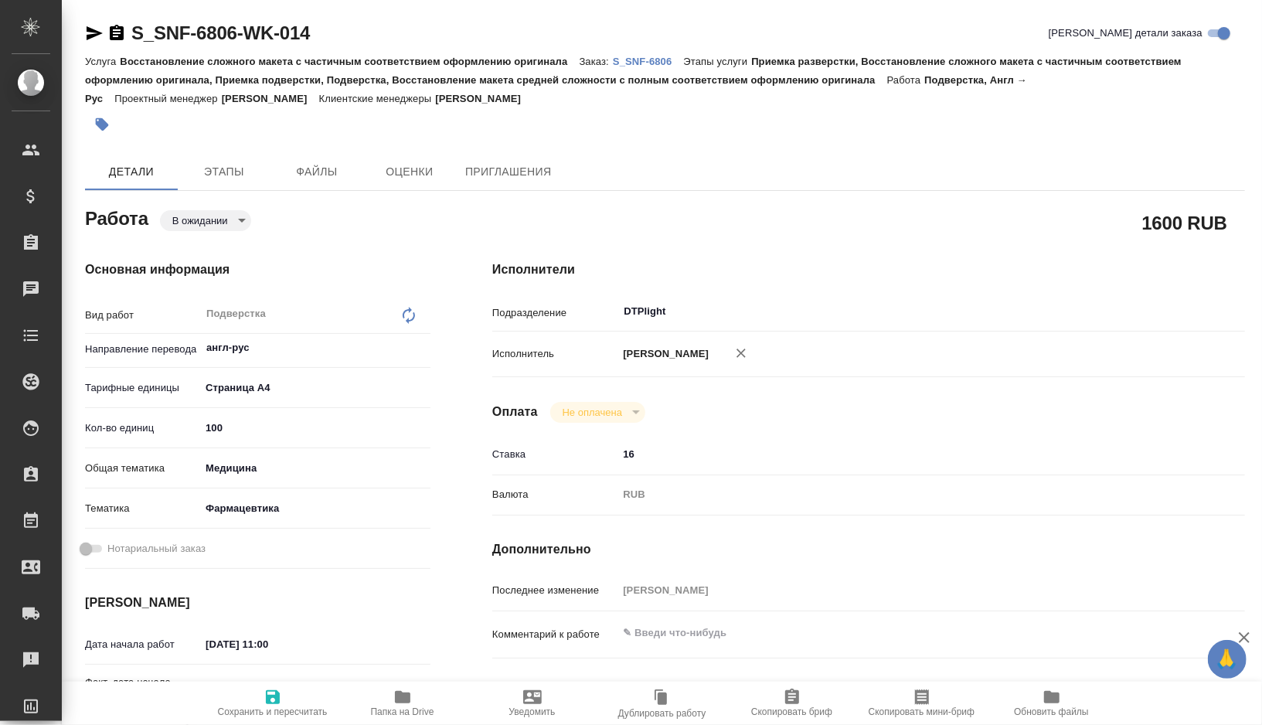
type textarea "x"
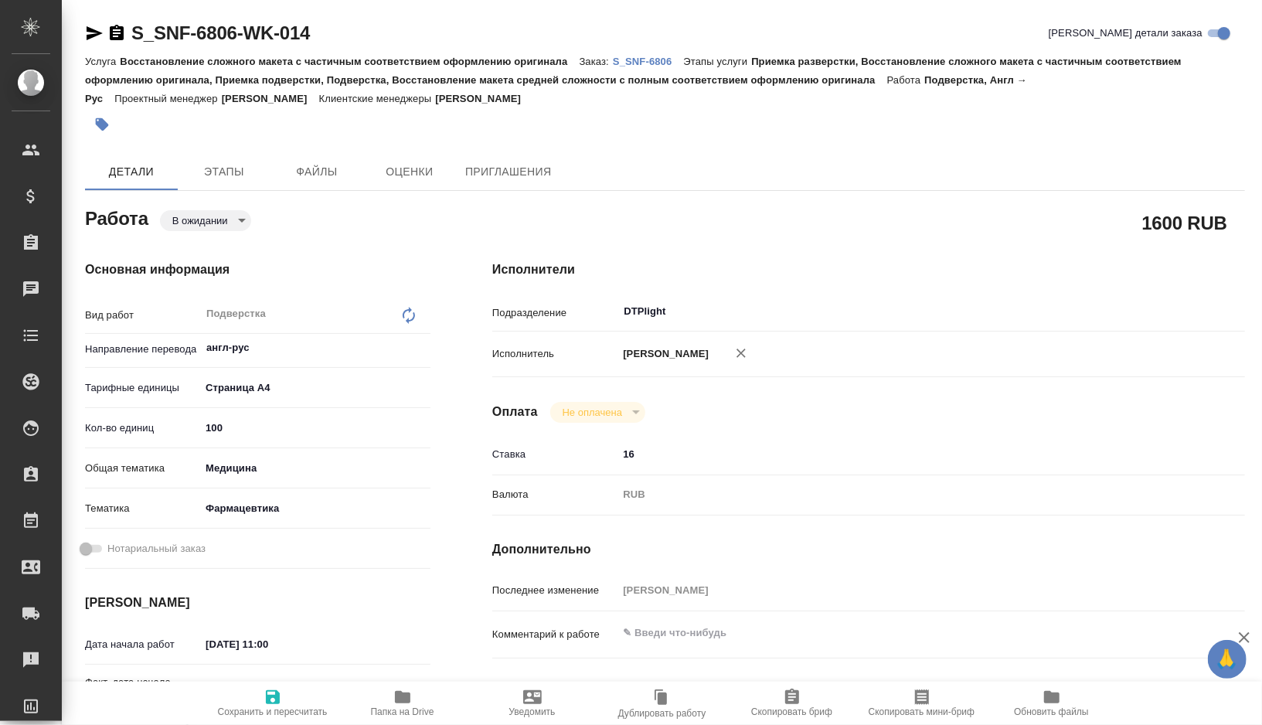
type textarea "x"
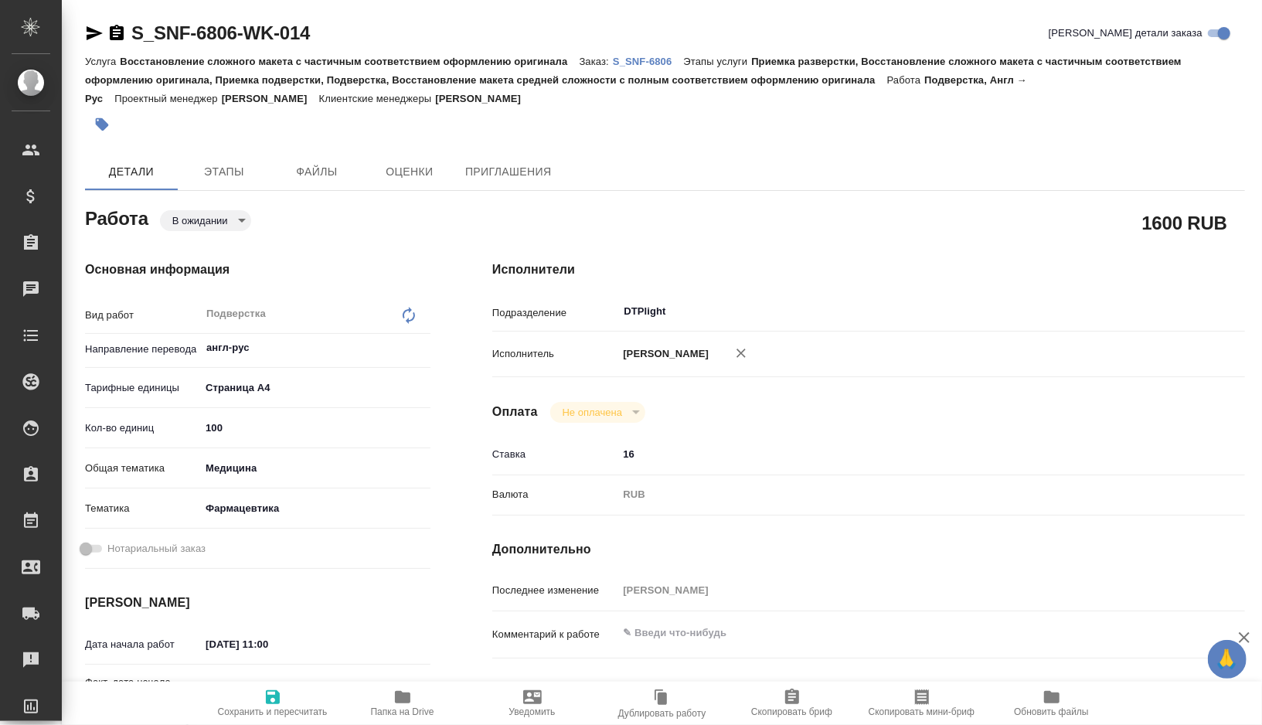
type textarea "x"
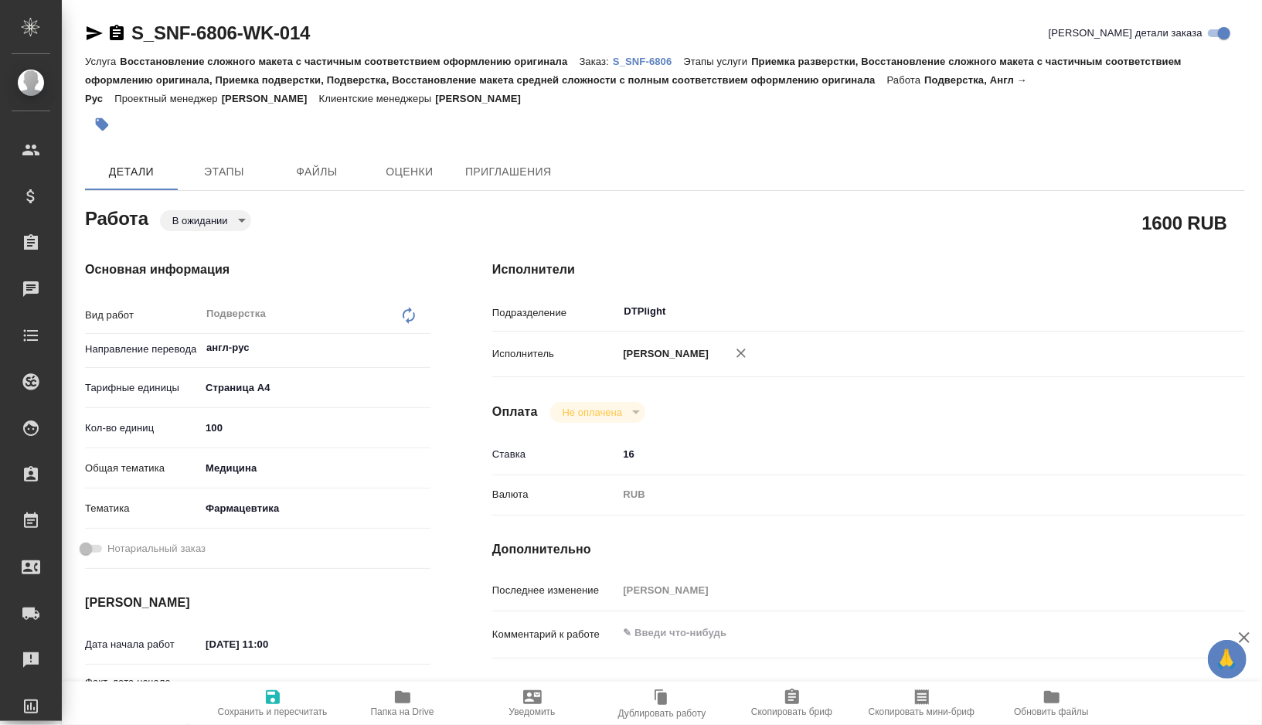
type textarea "x"
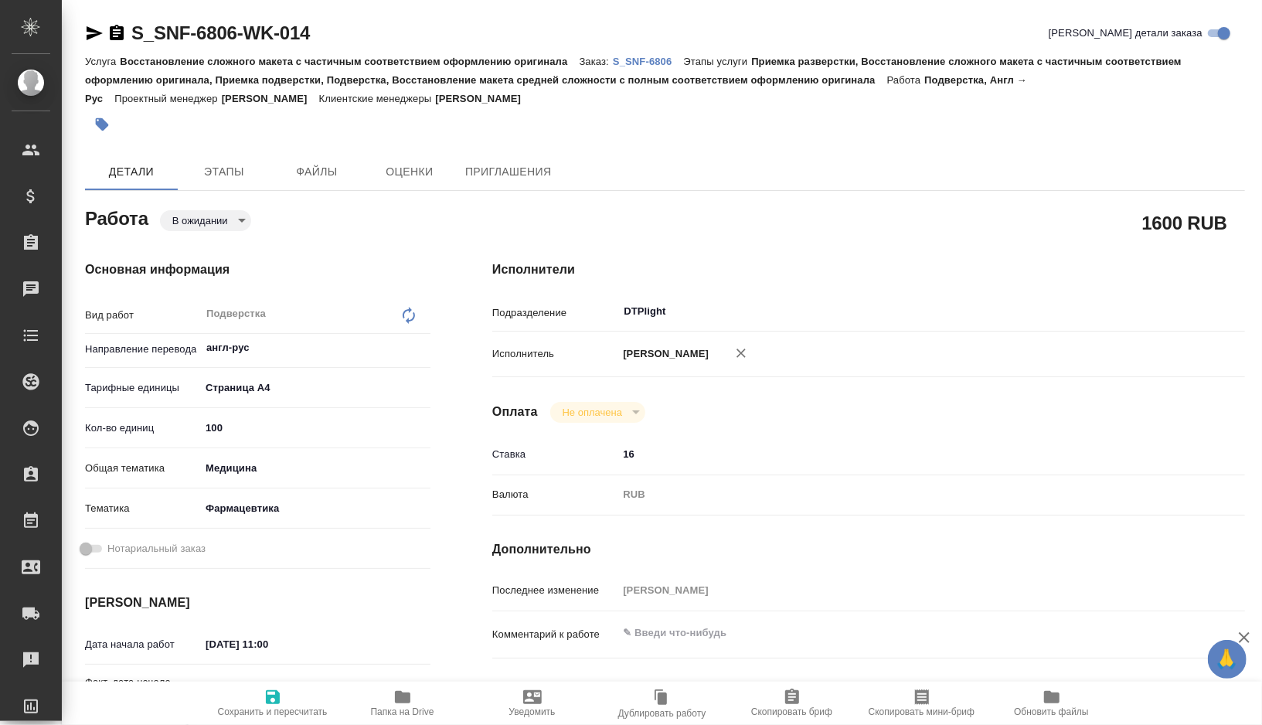
type textarea "x"
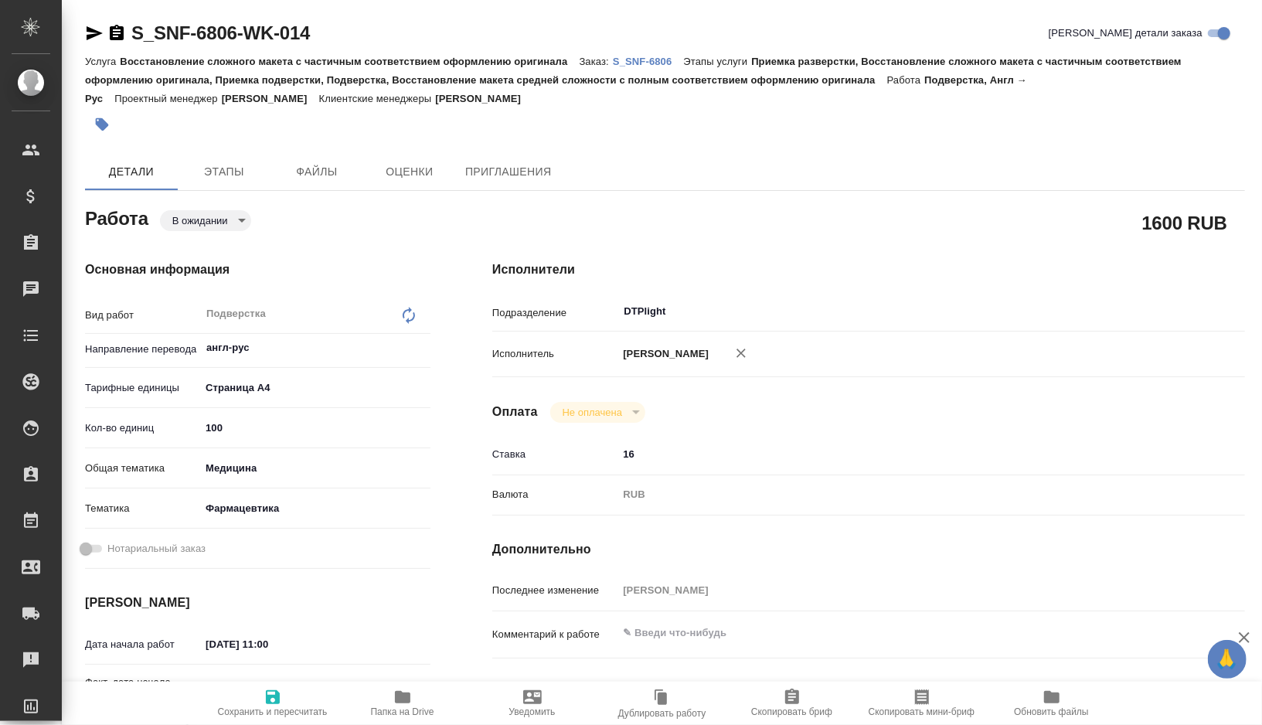
type textarea "x"
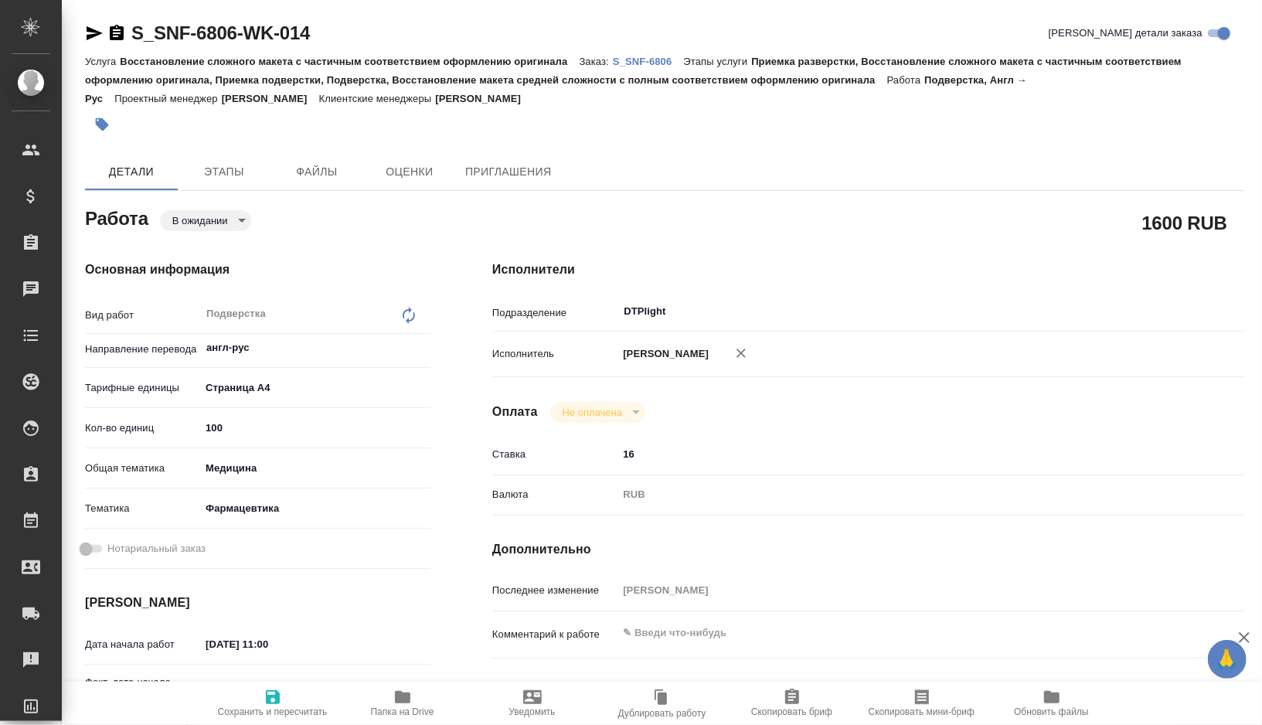
type textarea "x"
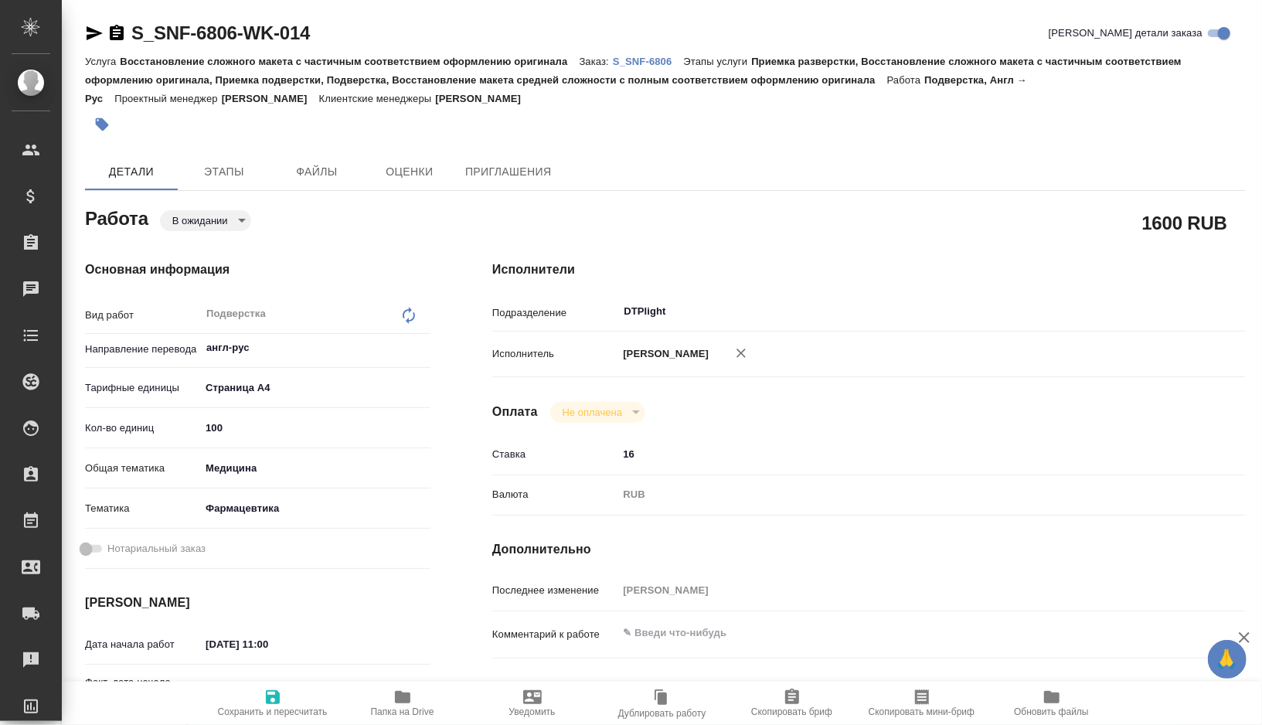
click at [396, 685] on button "Папка на Drive" at bounding box center [403, 703] width 130 height 43
type textarea "x"
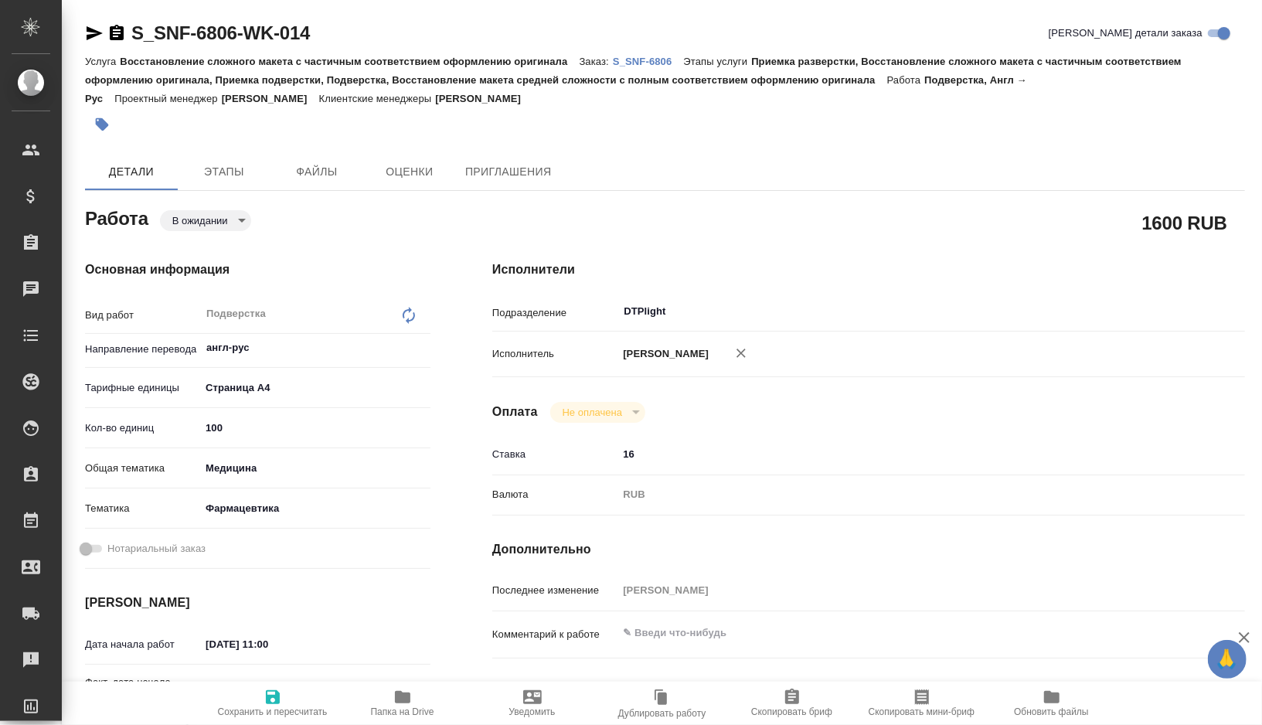
type textarea "x"
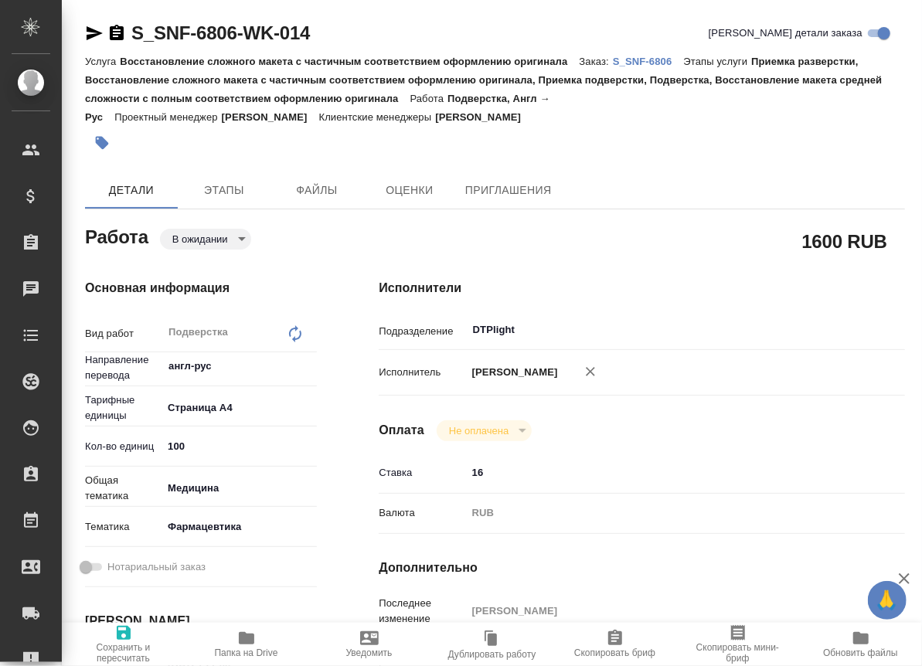
type textarea "x"
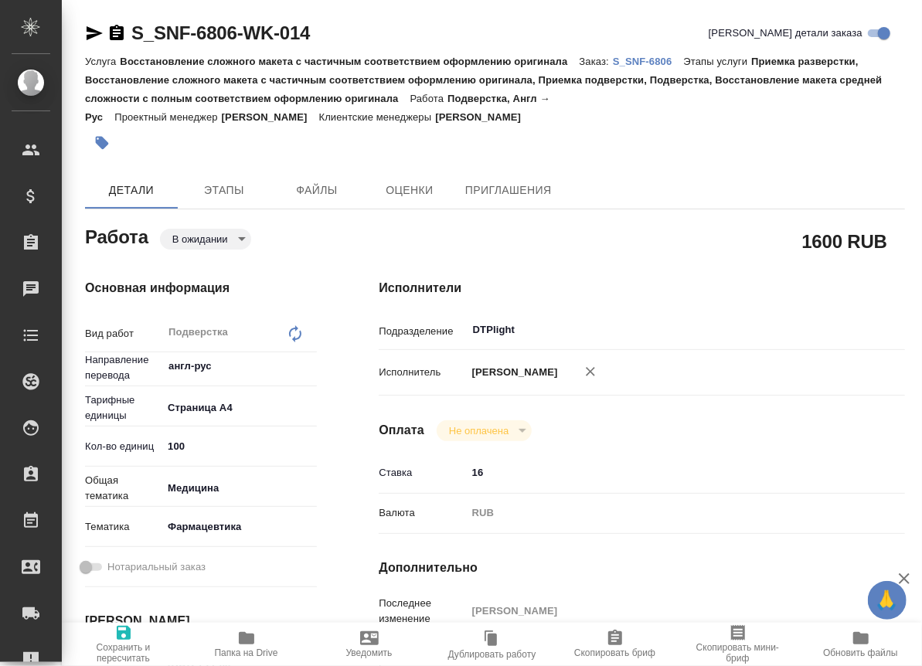
click at [233, 236] on body "🙏 .cls-1 fill:#fff; AWATERA [PERSON_NAME] Спецификации Заказы 0 Чаты Todo Проек…" at bounding box center [461, 333] width 922 height 666
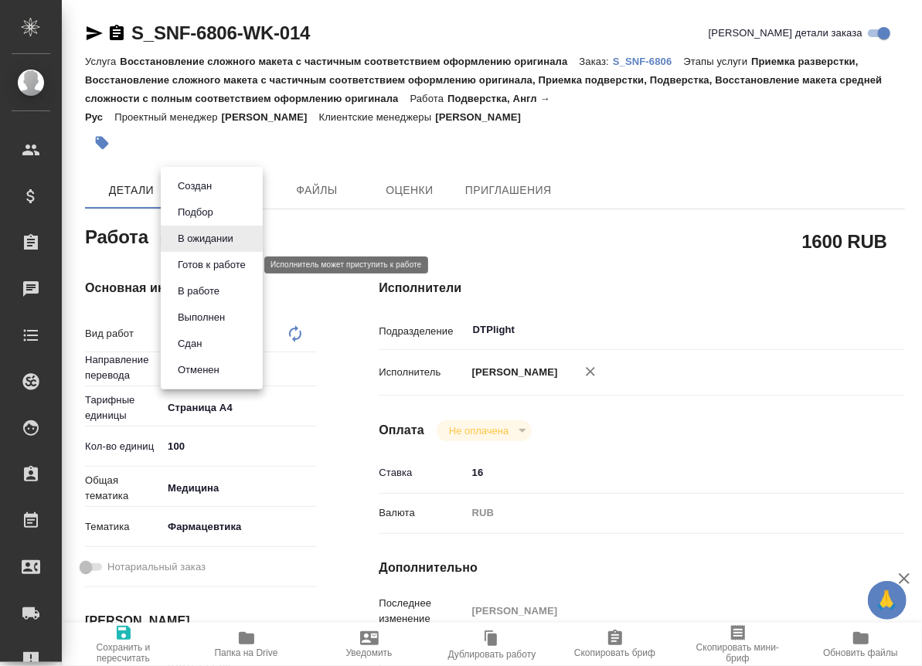
click at [225, 262] on button "Готов к работе" at bounding box center [211, 265] width 77 height 17
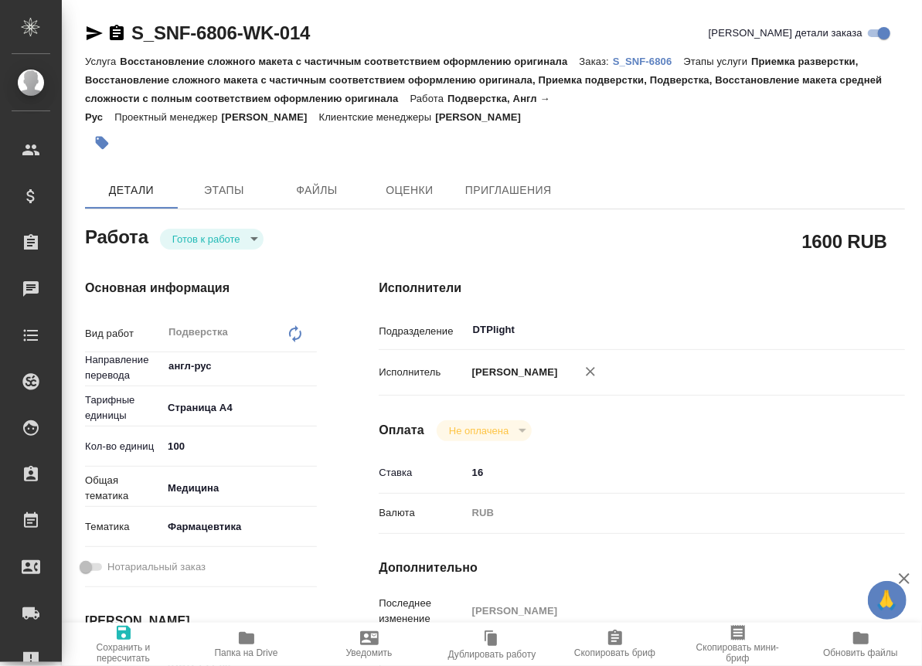
type textarea "x"
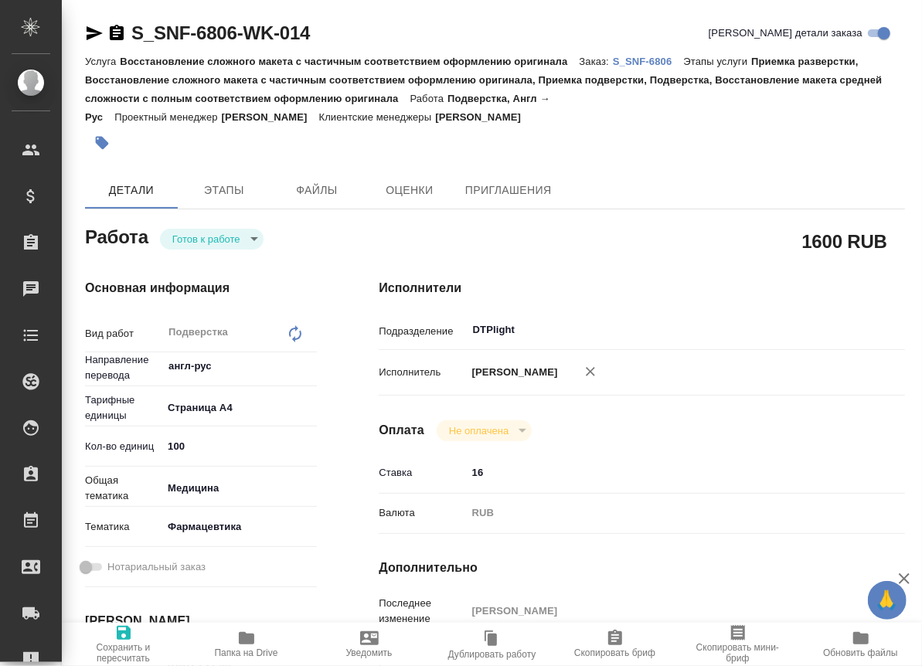
type textarea "x"
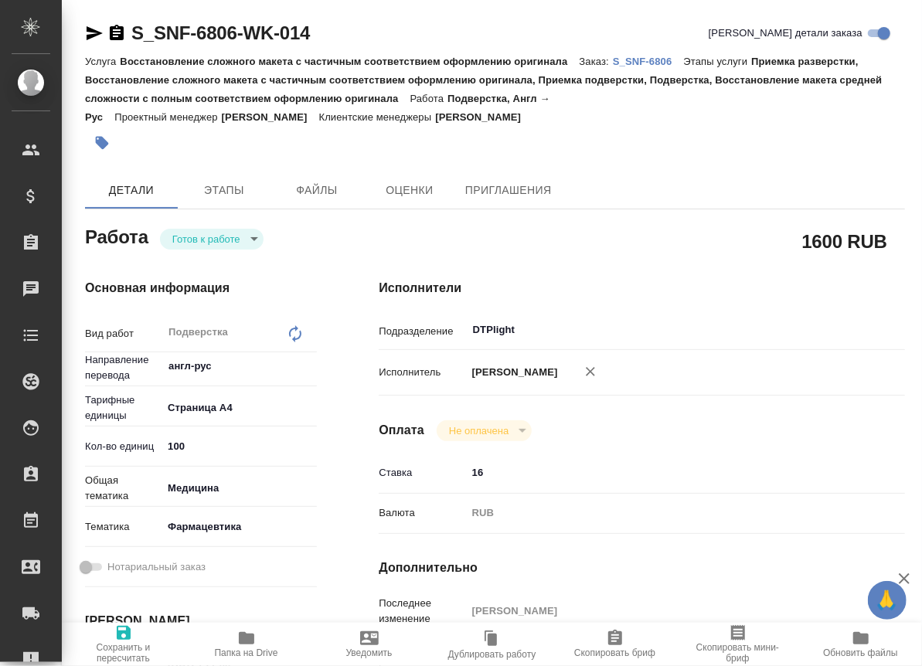
type textarea "x"
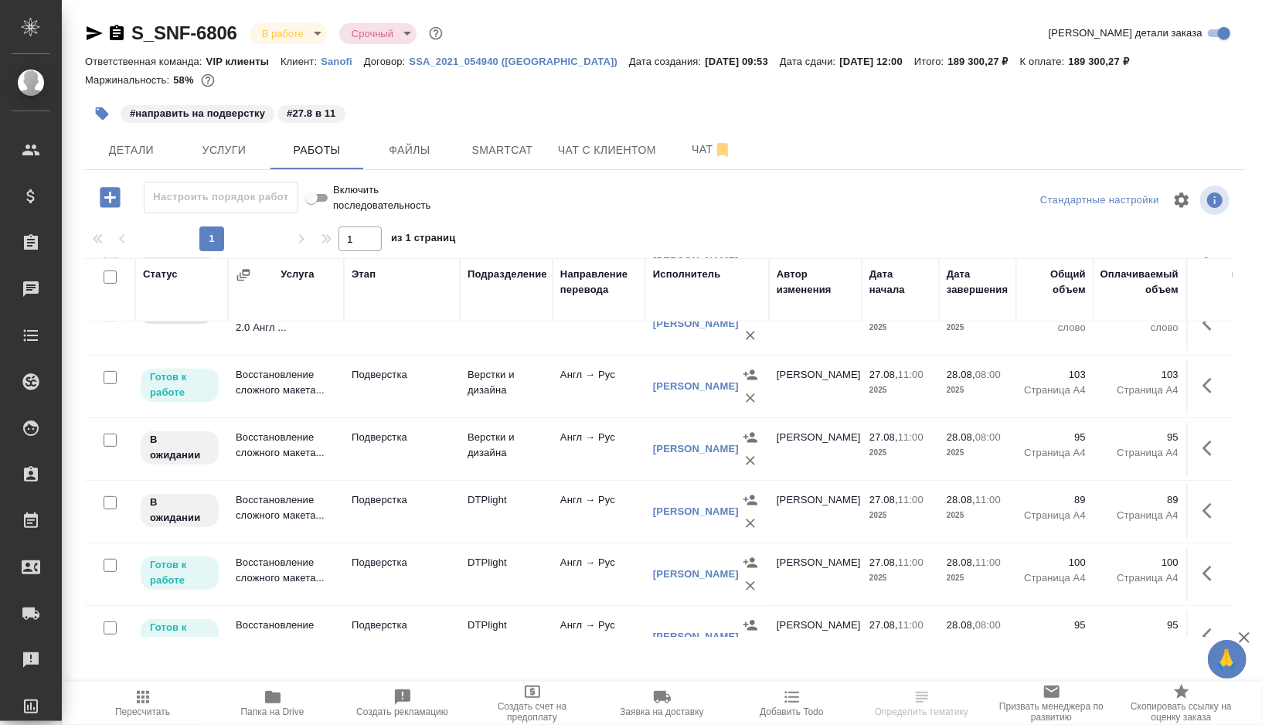
scroll to position [493, 0]
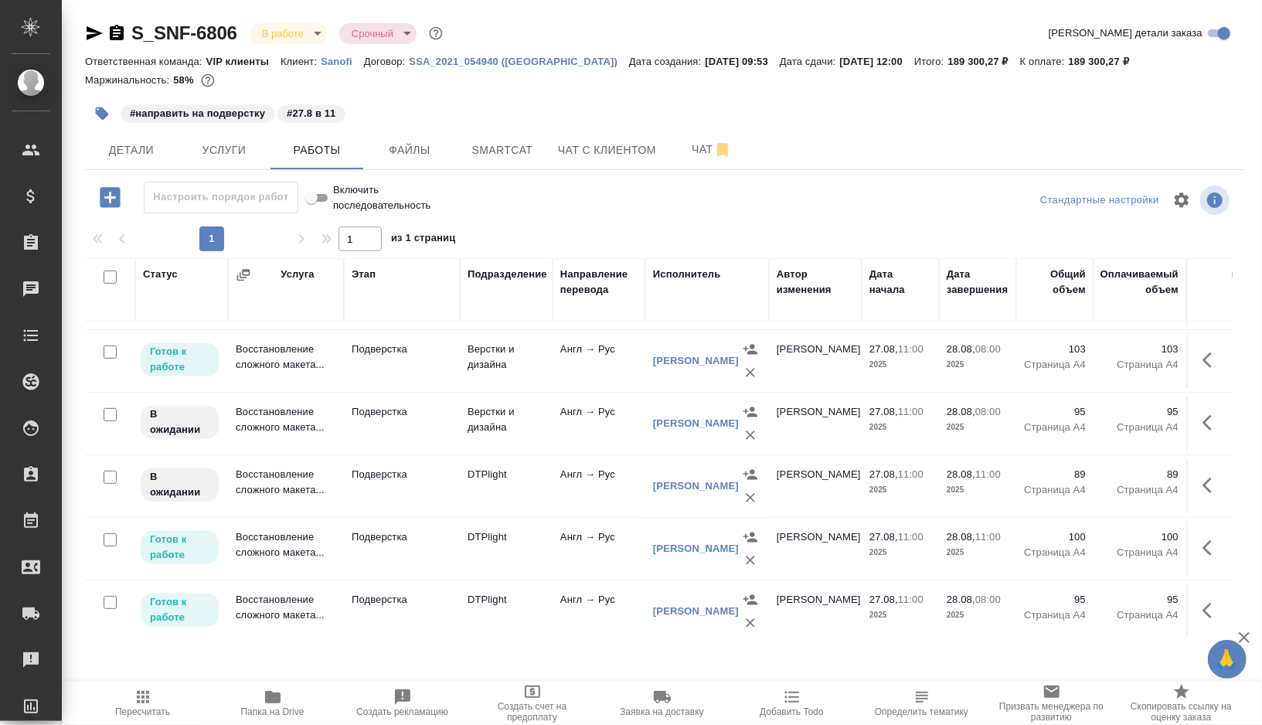
click at [434, 424] on td "Подверстка" at bounding box center [402, 423] width 116 height 54
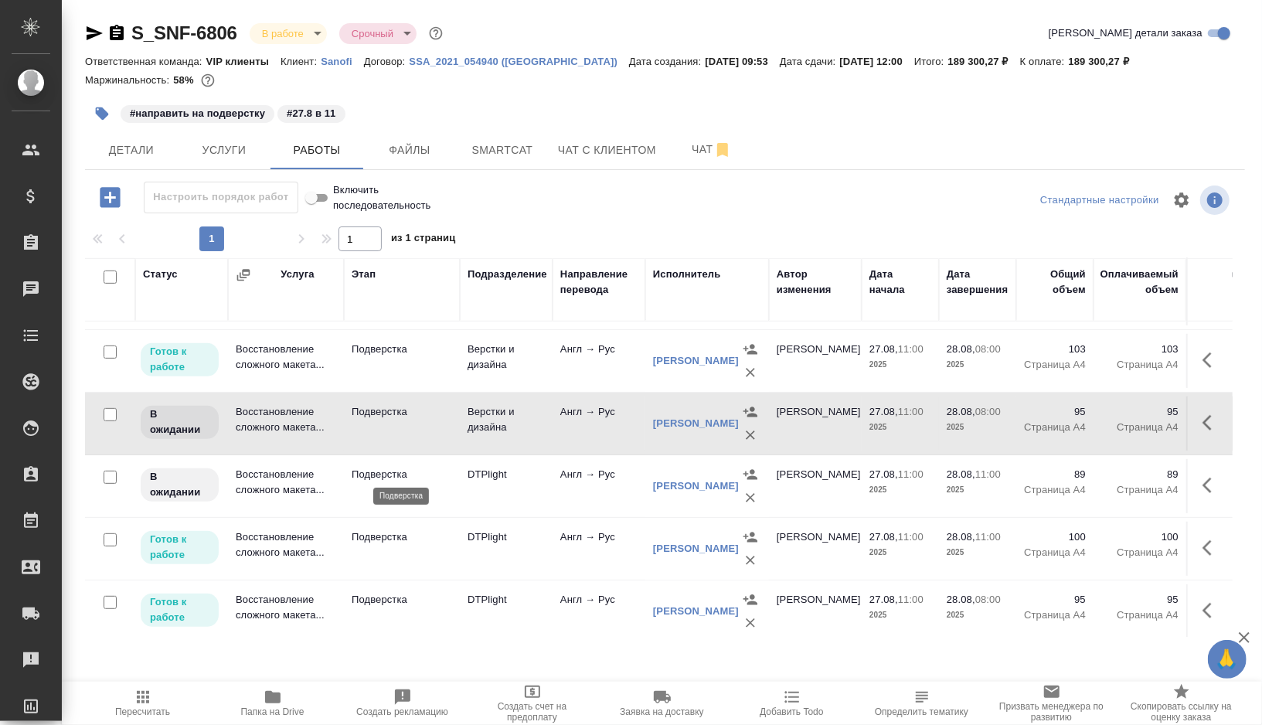
click at [428, 483] on td "Подверстка" at bounding box center [402, 486] width 116 height 54
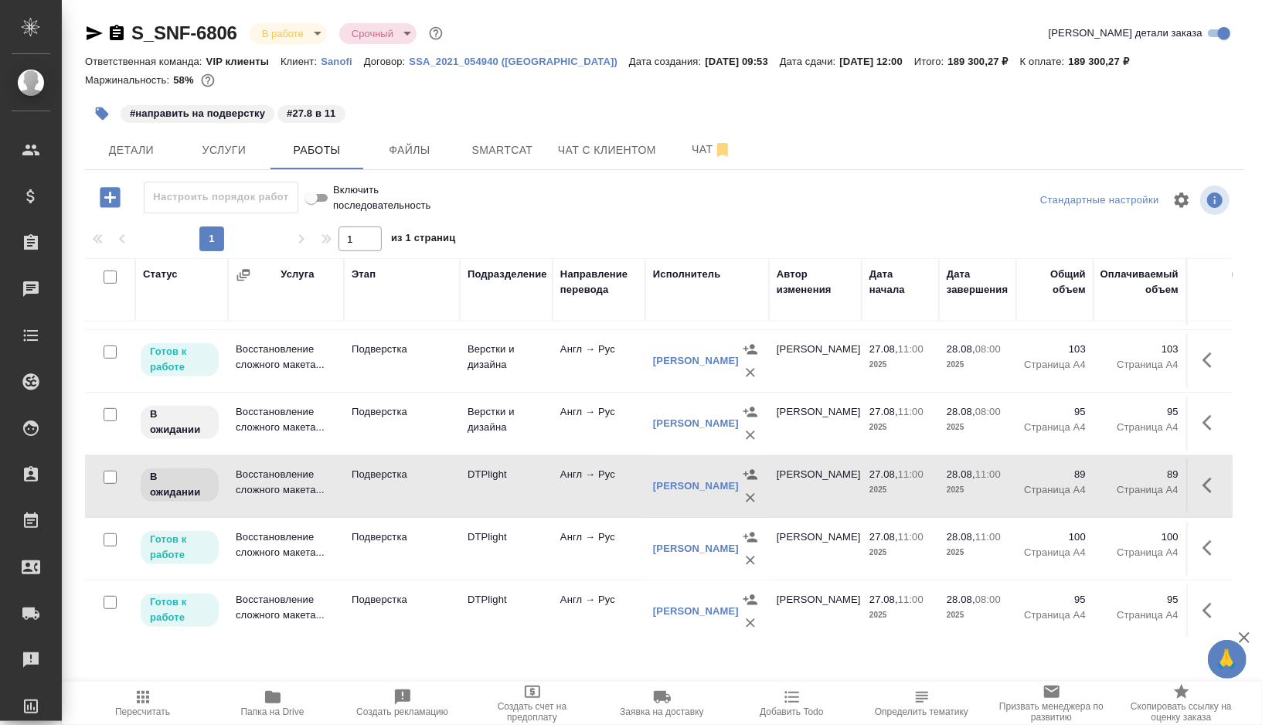
click at [428, 483] on td "Подверстка" at bounding box center [402, 486] width 116 height 54
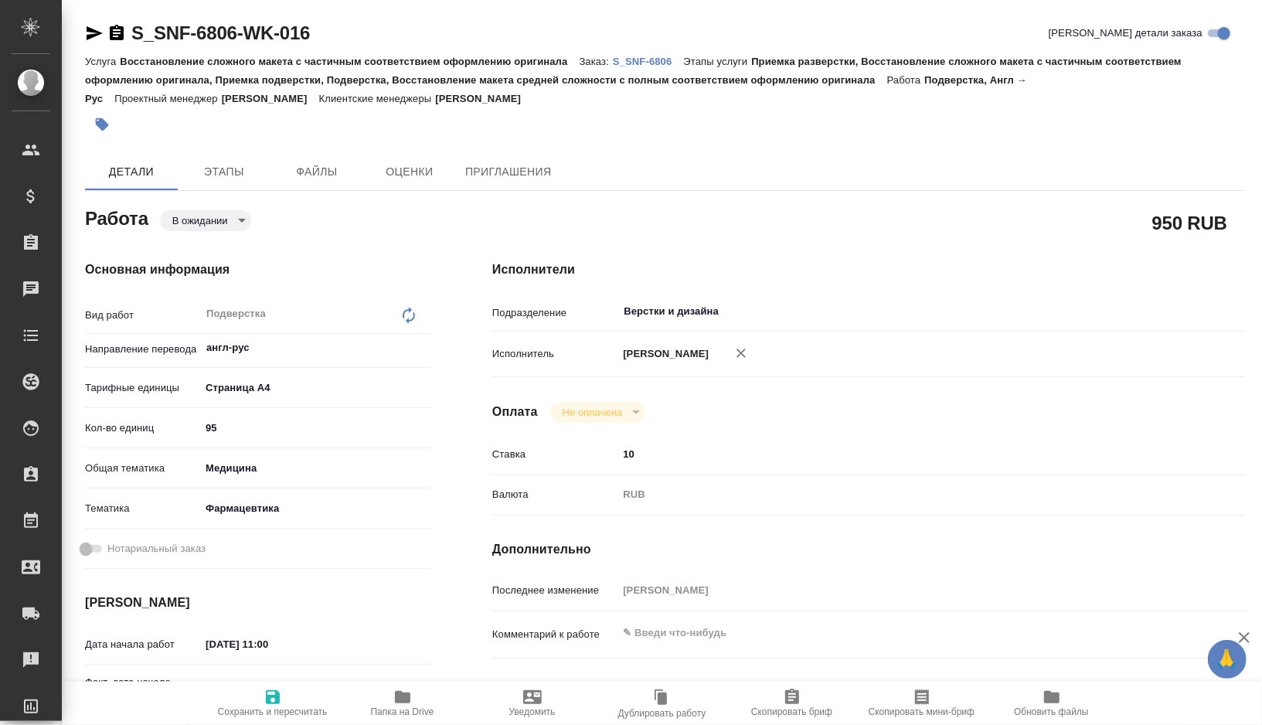
type textarea "x"
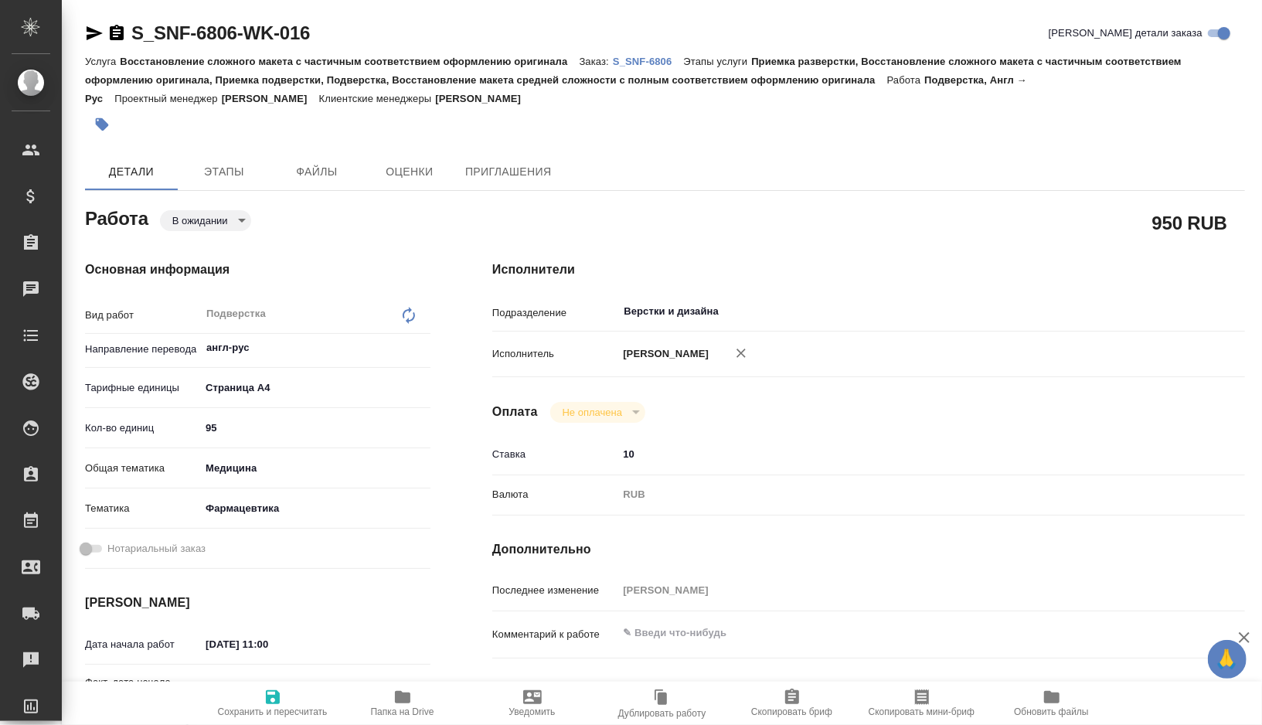
type textarea "x"
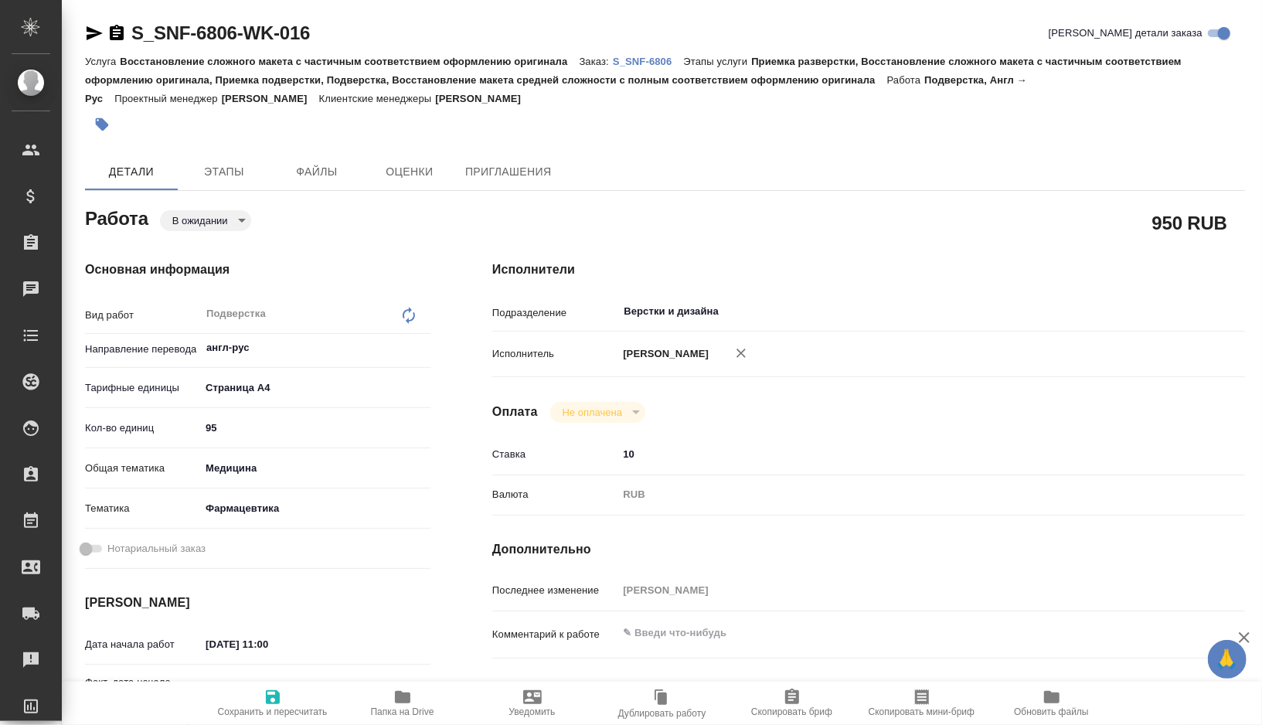
type textarea "x"
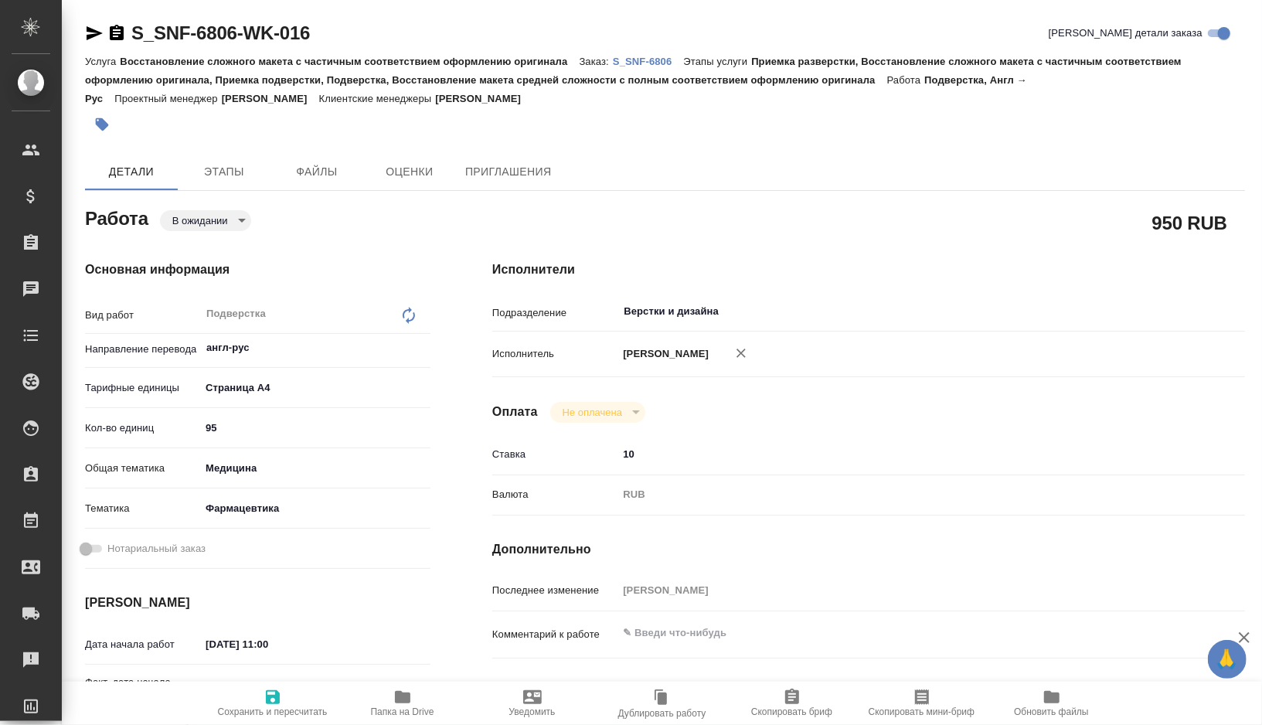
type textarea "x"
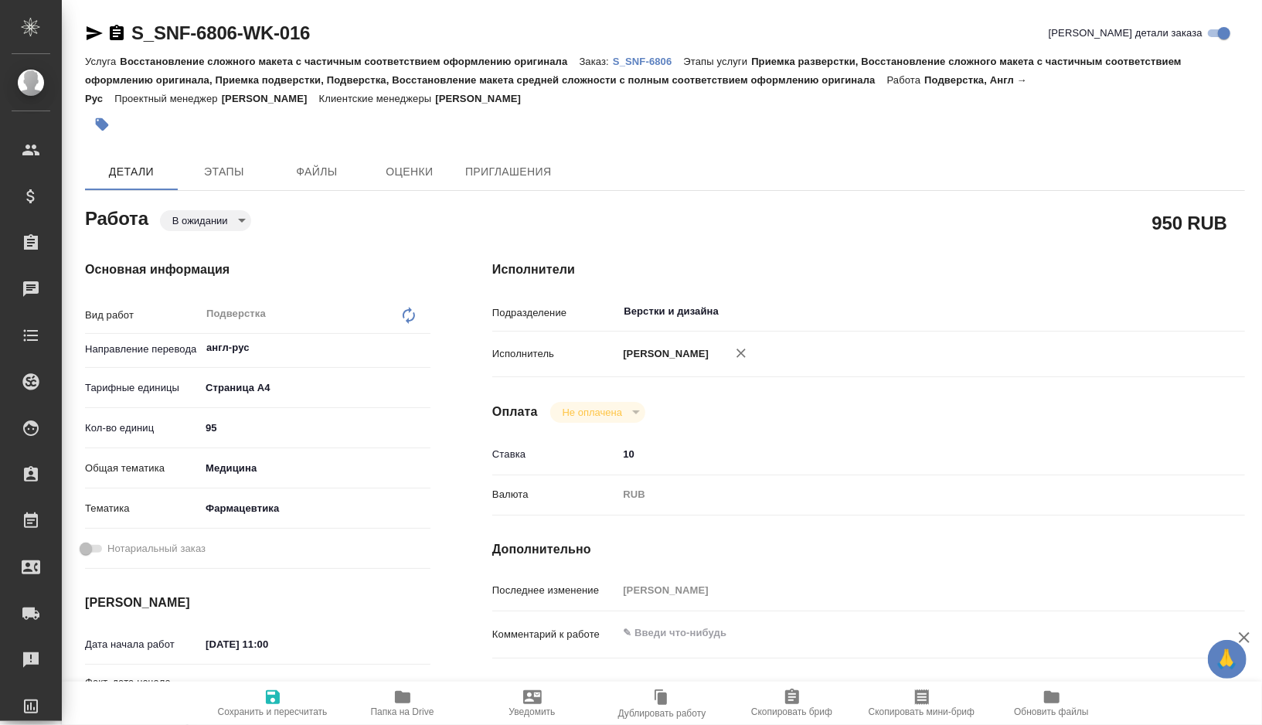
type textarea "x"
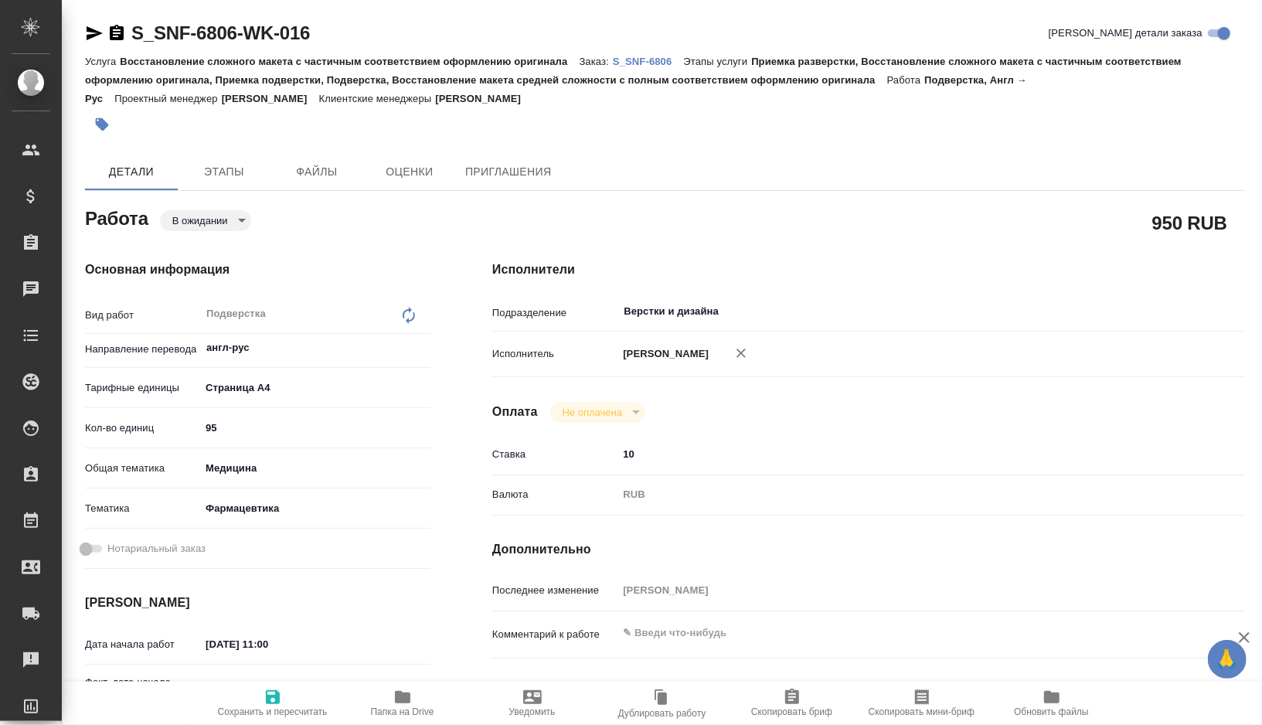
type textarea "x"
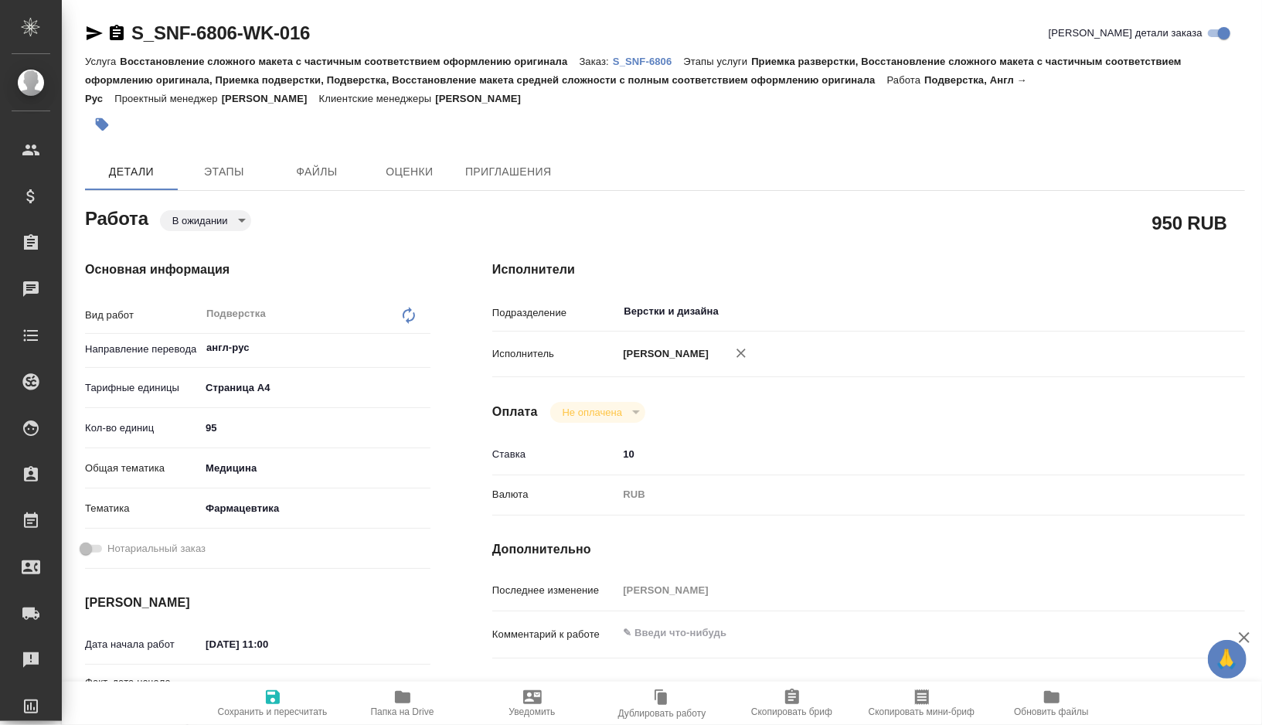
type textarea "x"
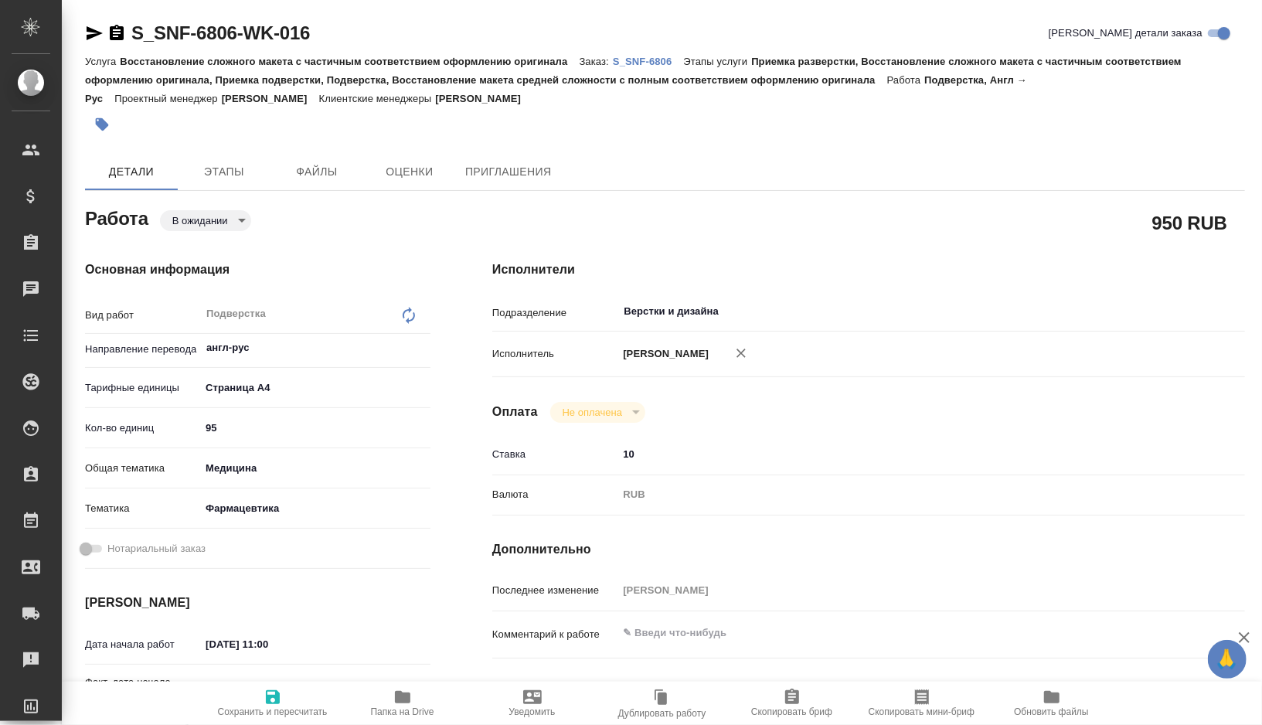
type textarea "x"
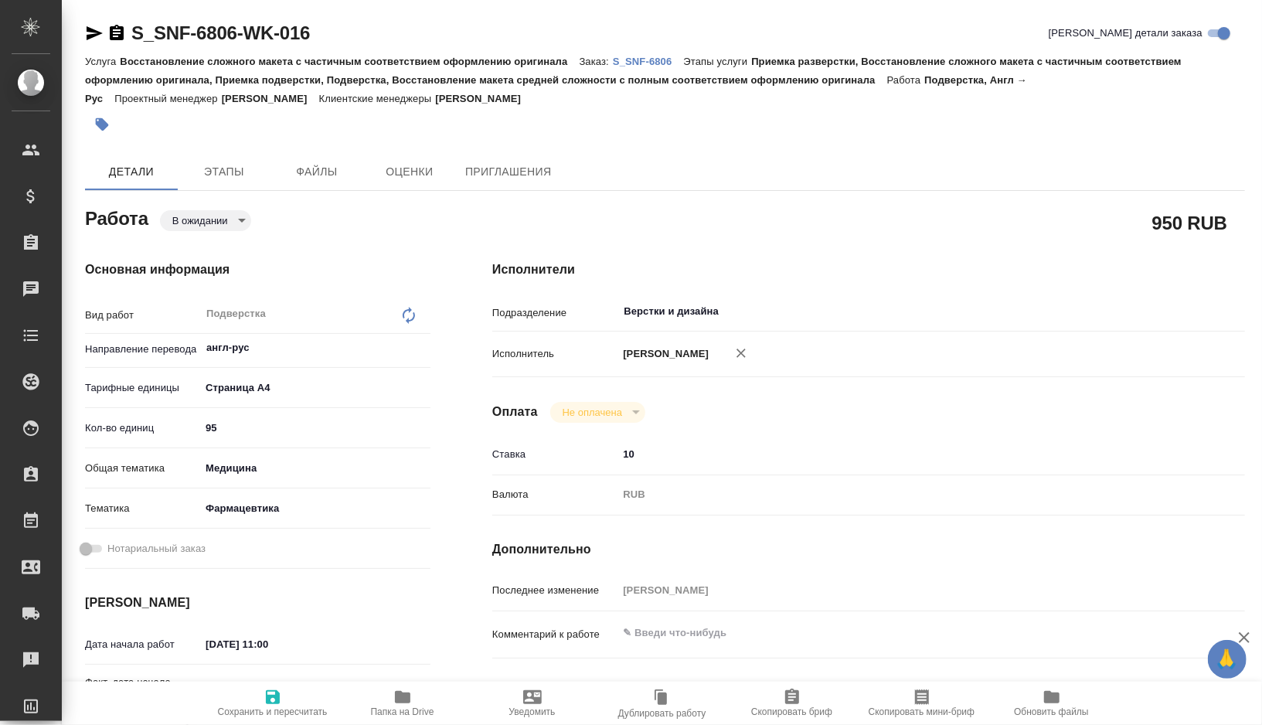
type textarea "x"
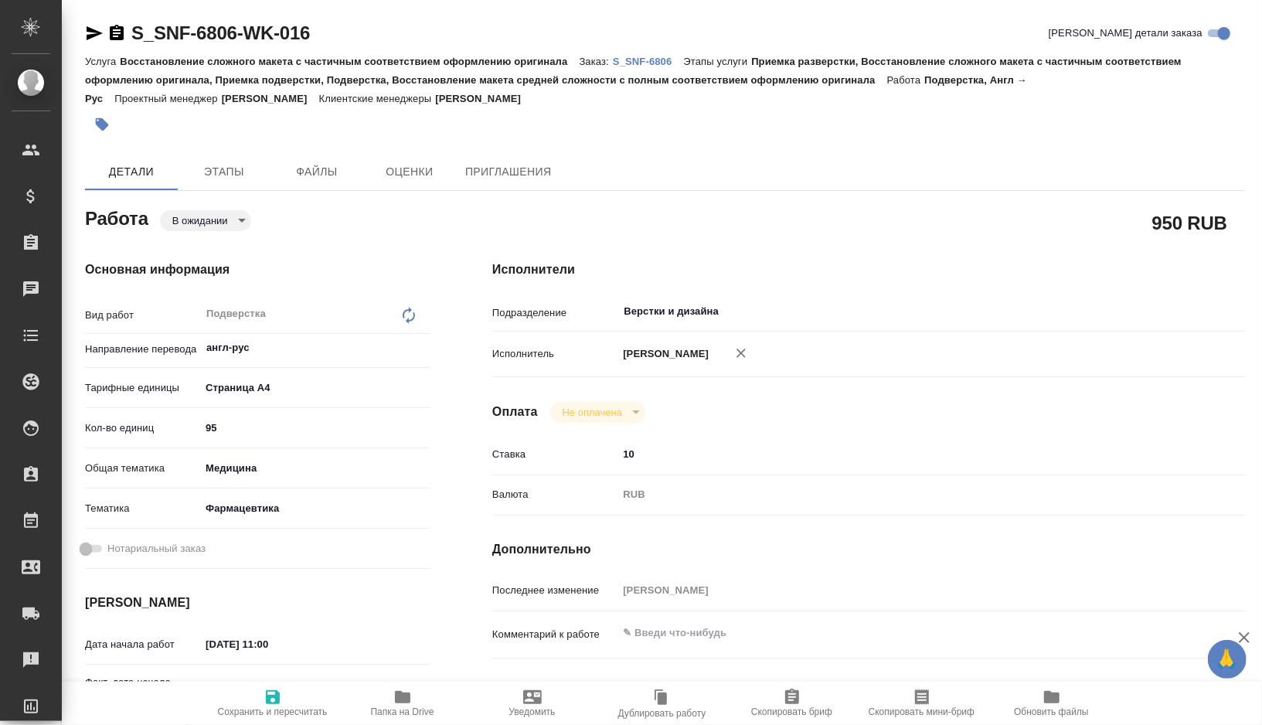
type textarea "x"
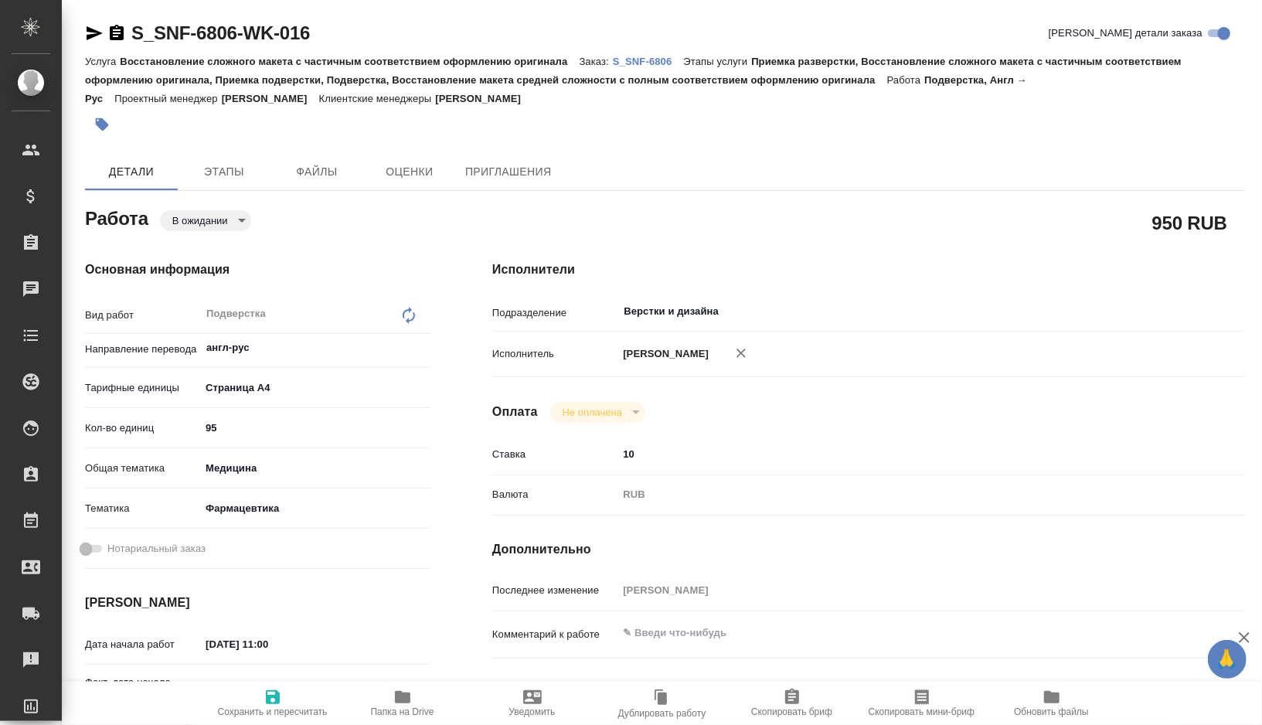
type textarea "x"
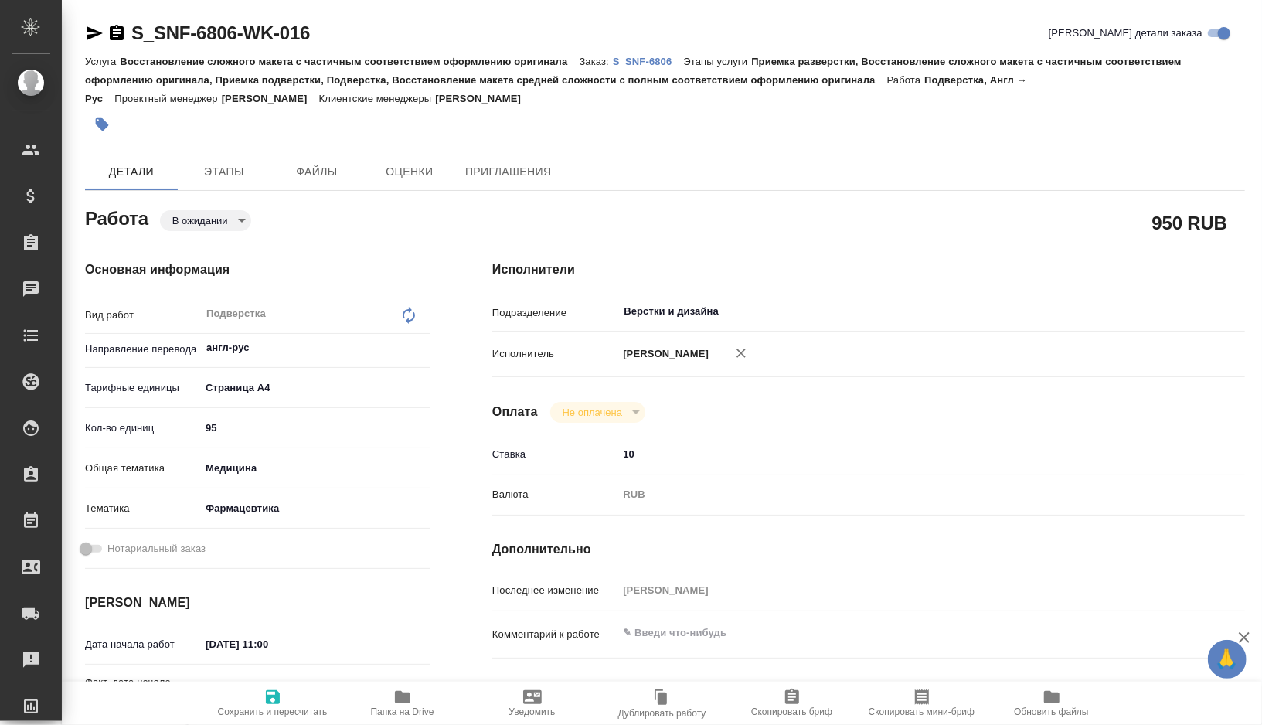
click at [402, 692] on icon "button" at bounding box center [402, 697] width 15 height 12
type textarea "x"
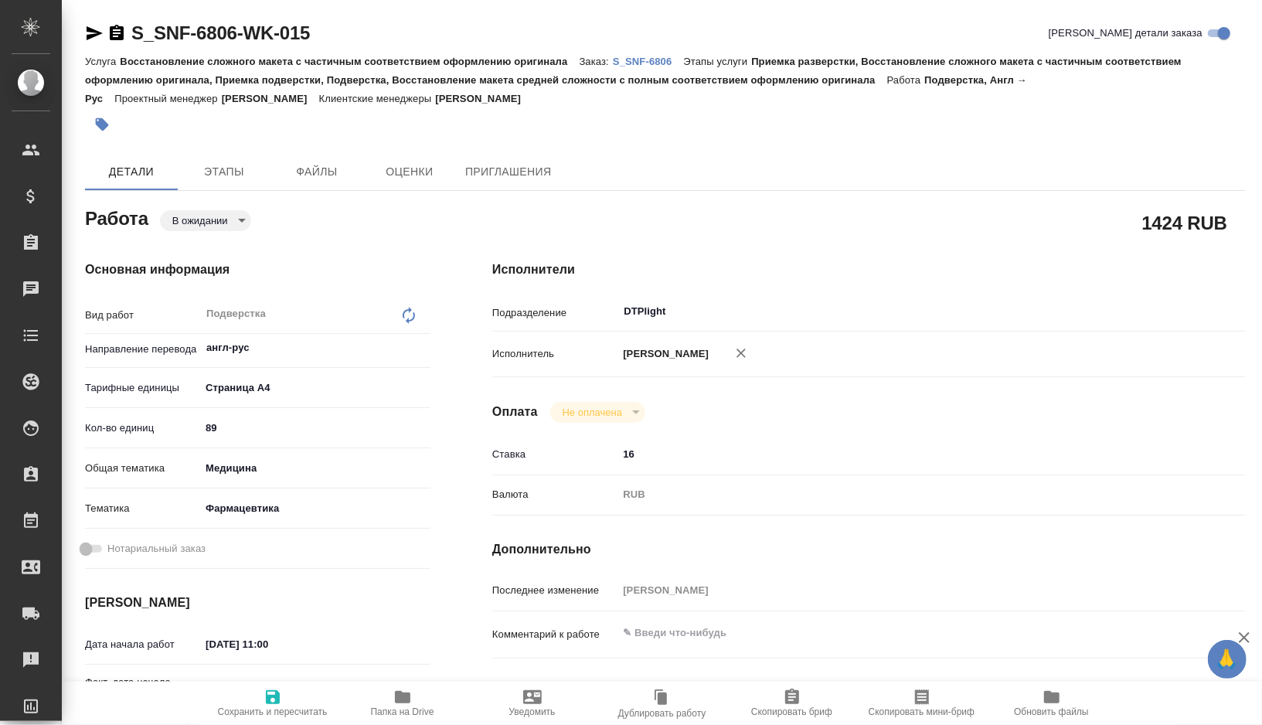
type textarea "x"
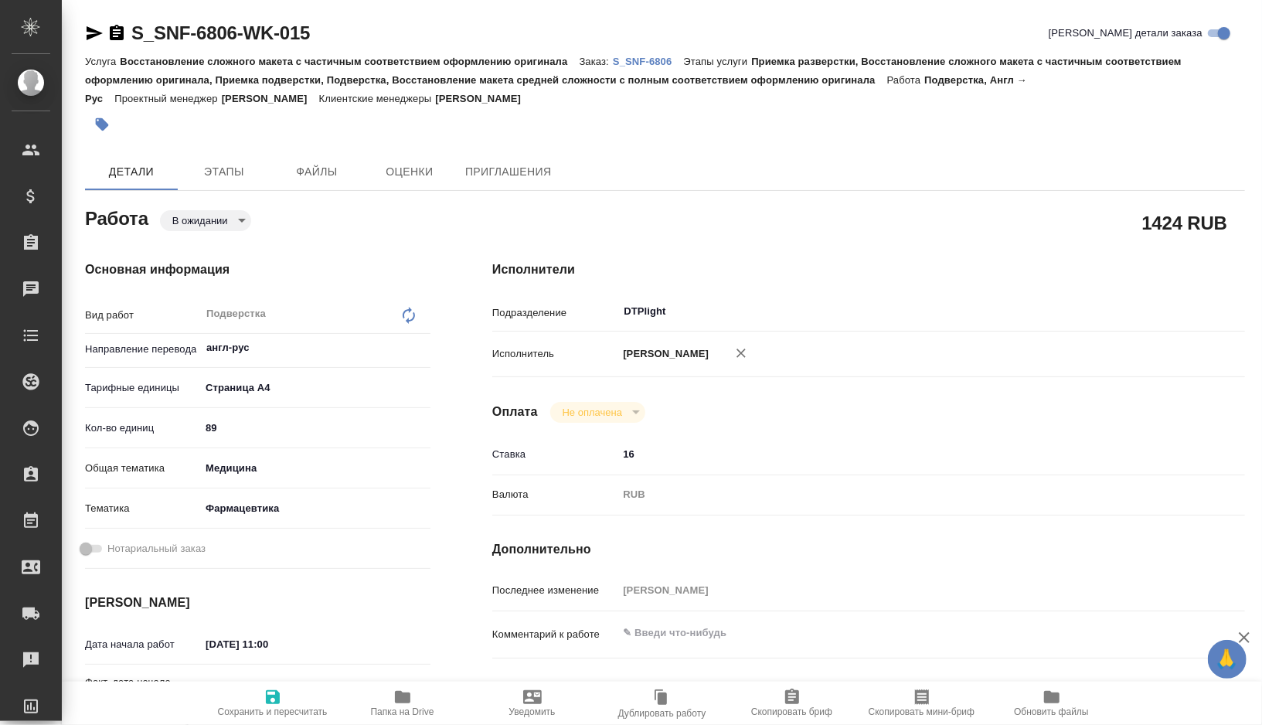
type textarea "x"
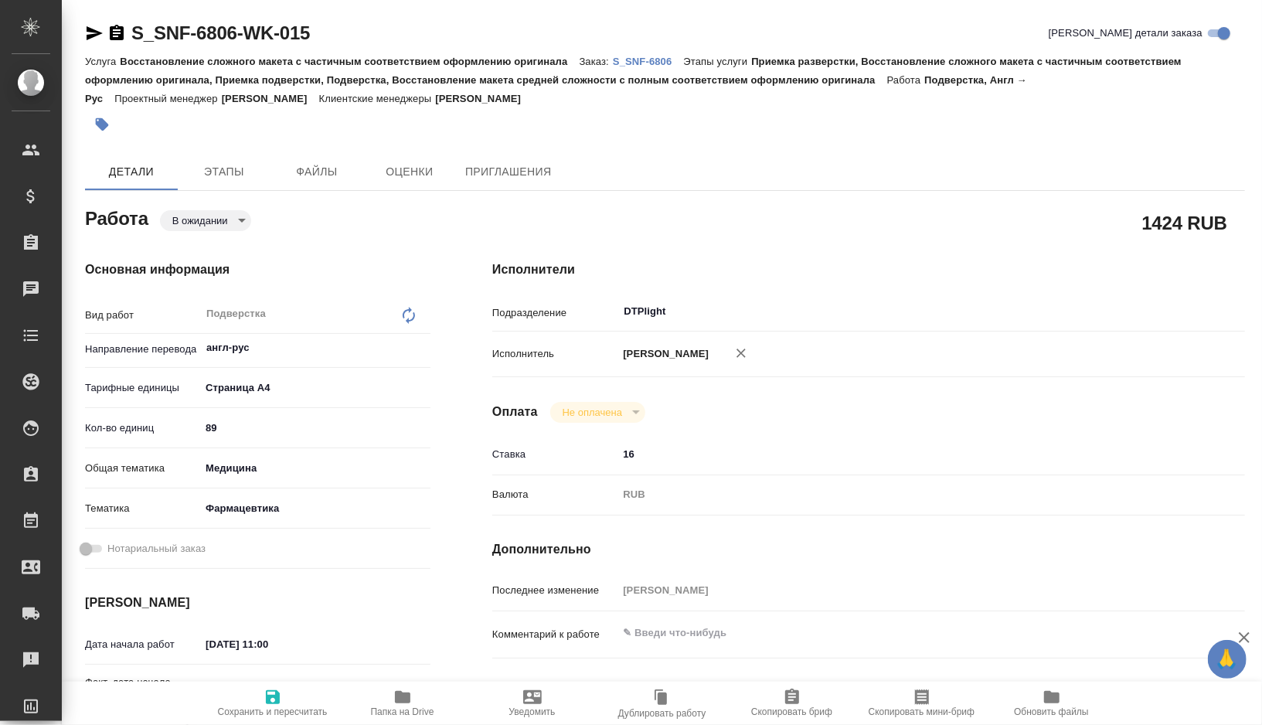
type textarea "x"
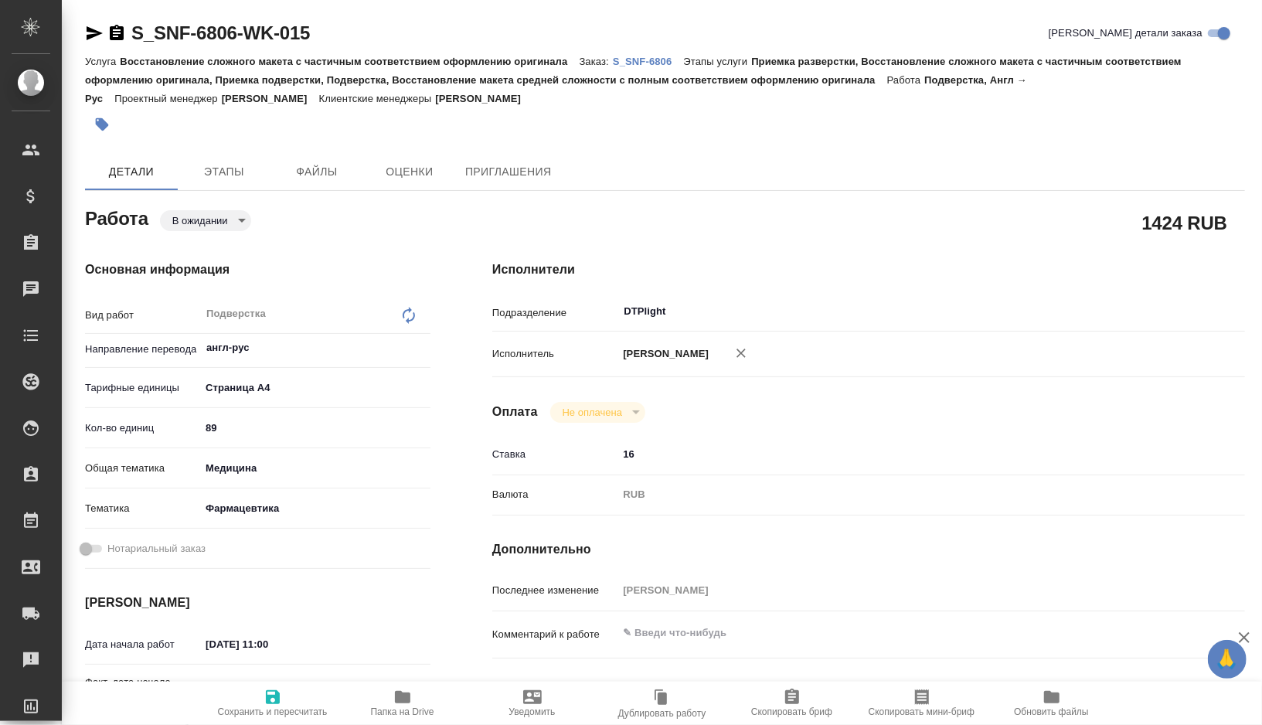
type textarea "x"
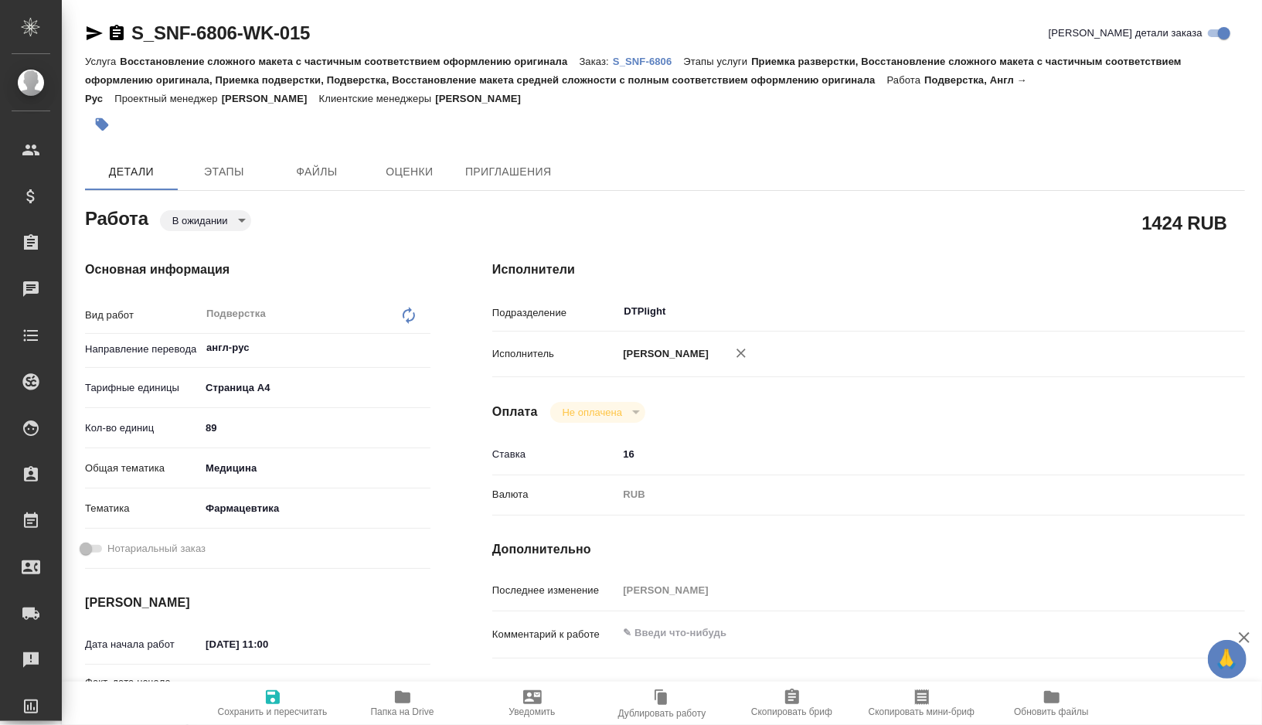
type textarea "x"
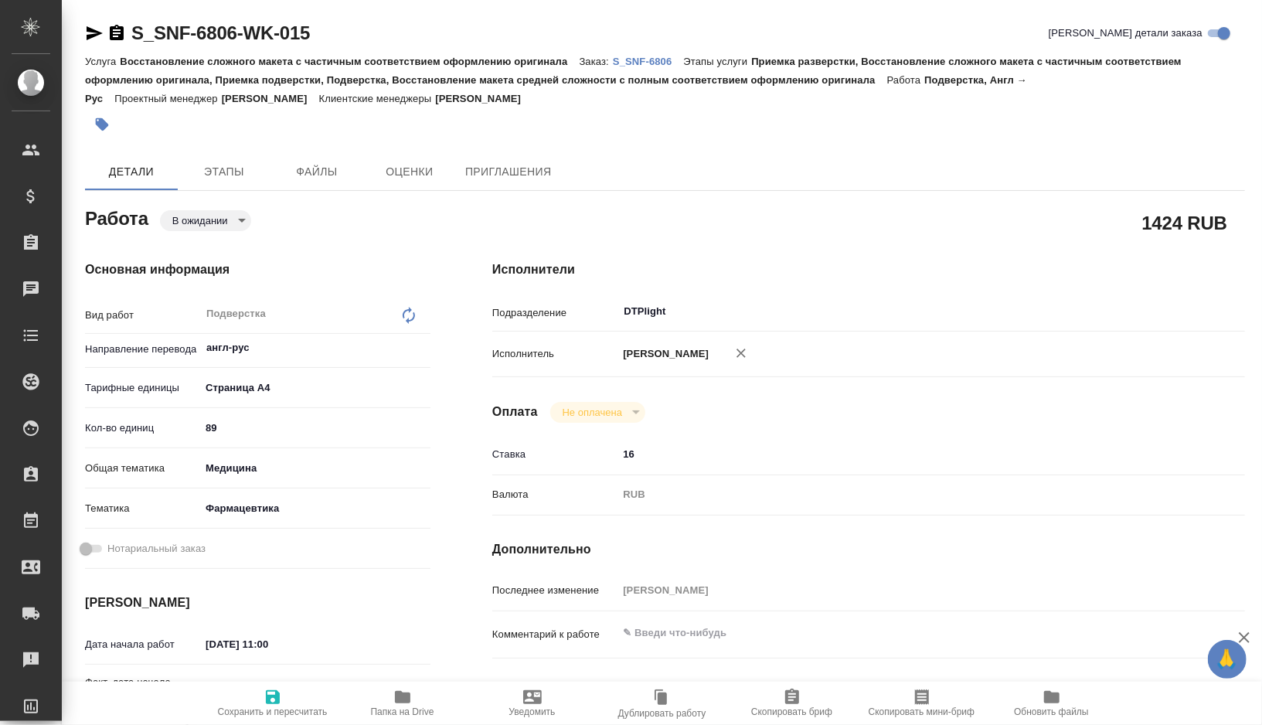
type textarea "x"
click at [398, 707] on span "Папка на Drive" at bounding box center [402, 711] width 63 height 11
type textarea "x"
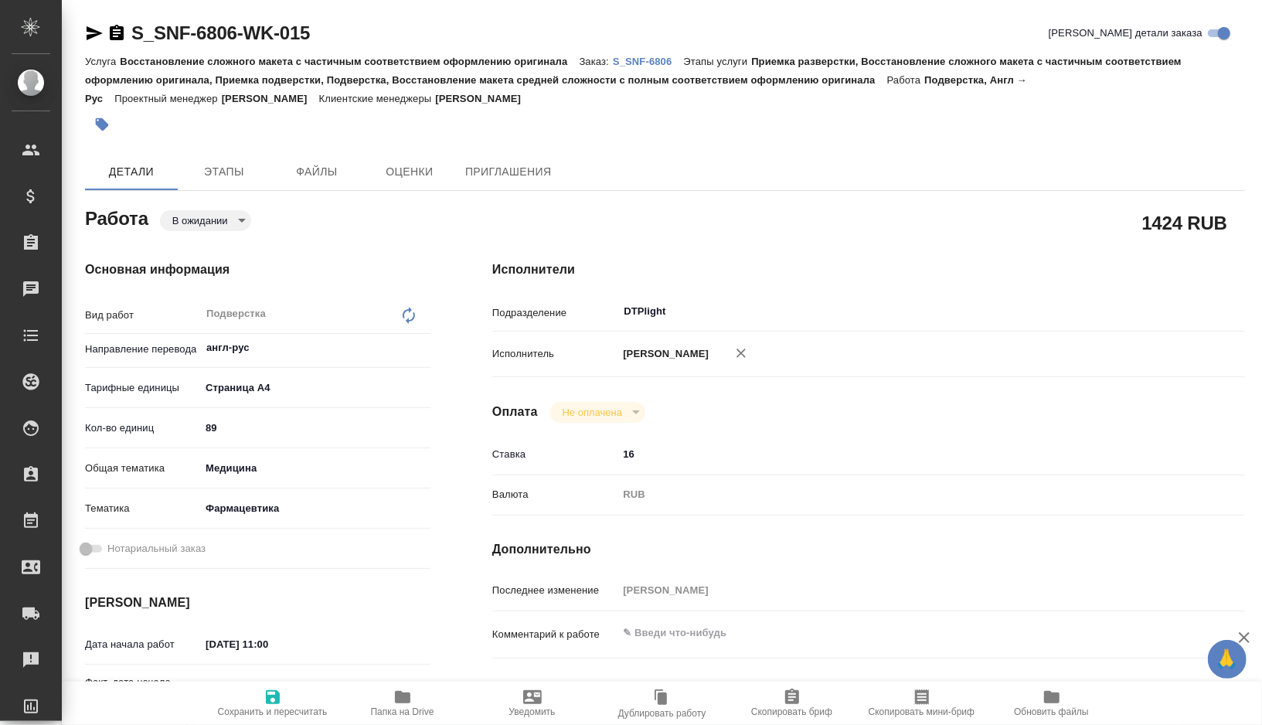
type textarea "x"
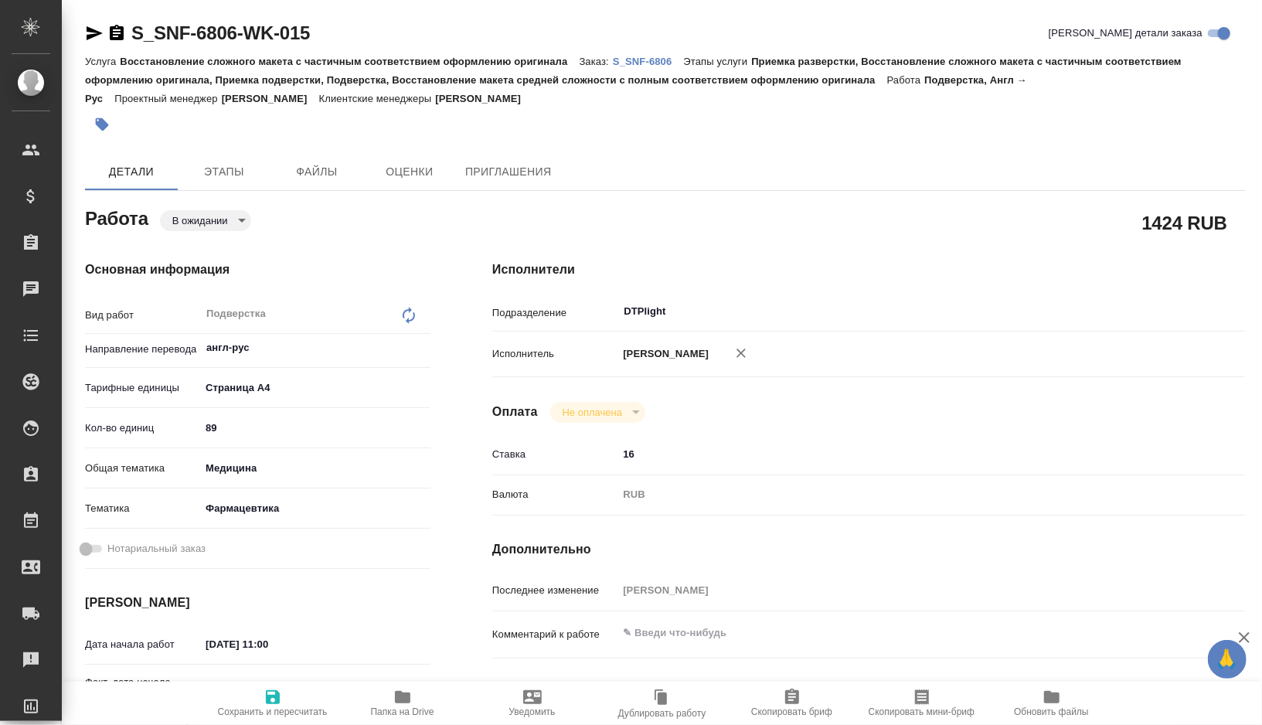
type textarea "x"
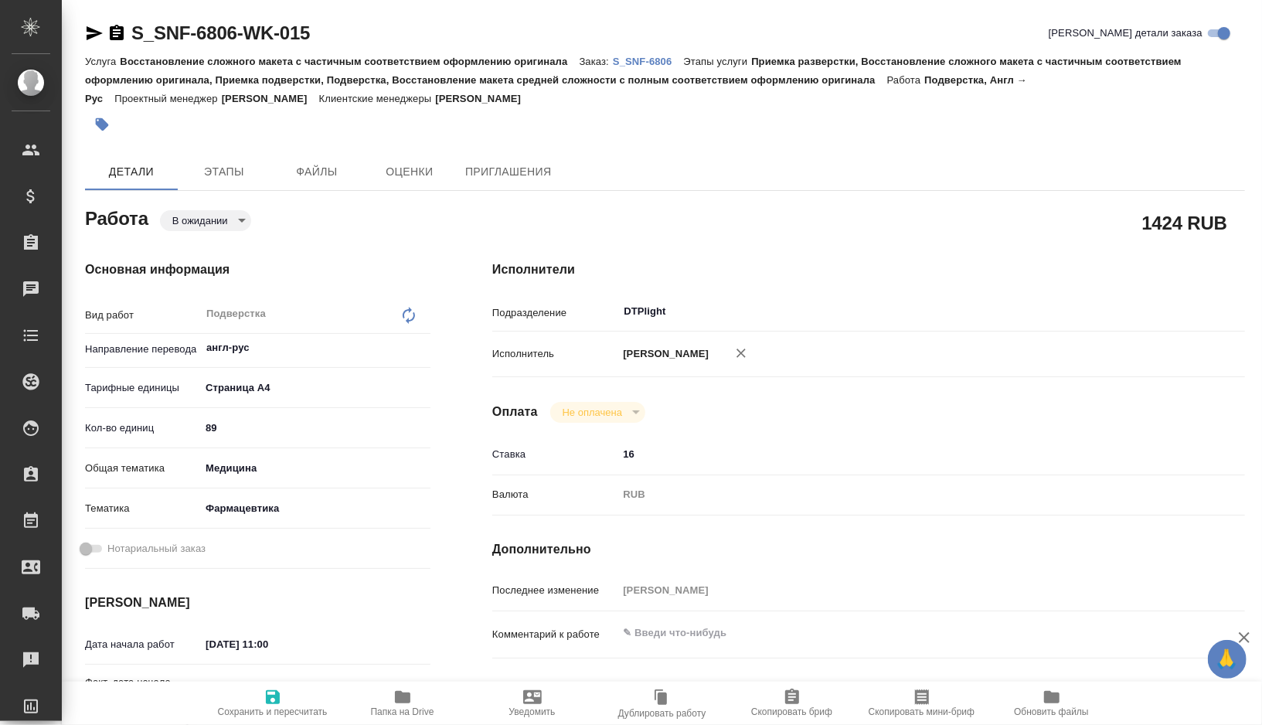
type textarea "x"
click at [231, 220] on body "🙏 .cls-1 fill:#fff; AWATERA Gorshkova Valentina Клиенты Спецификации Заказы 0 Ч…" at bounding box center [631, 362] width 1262 height 725
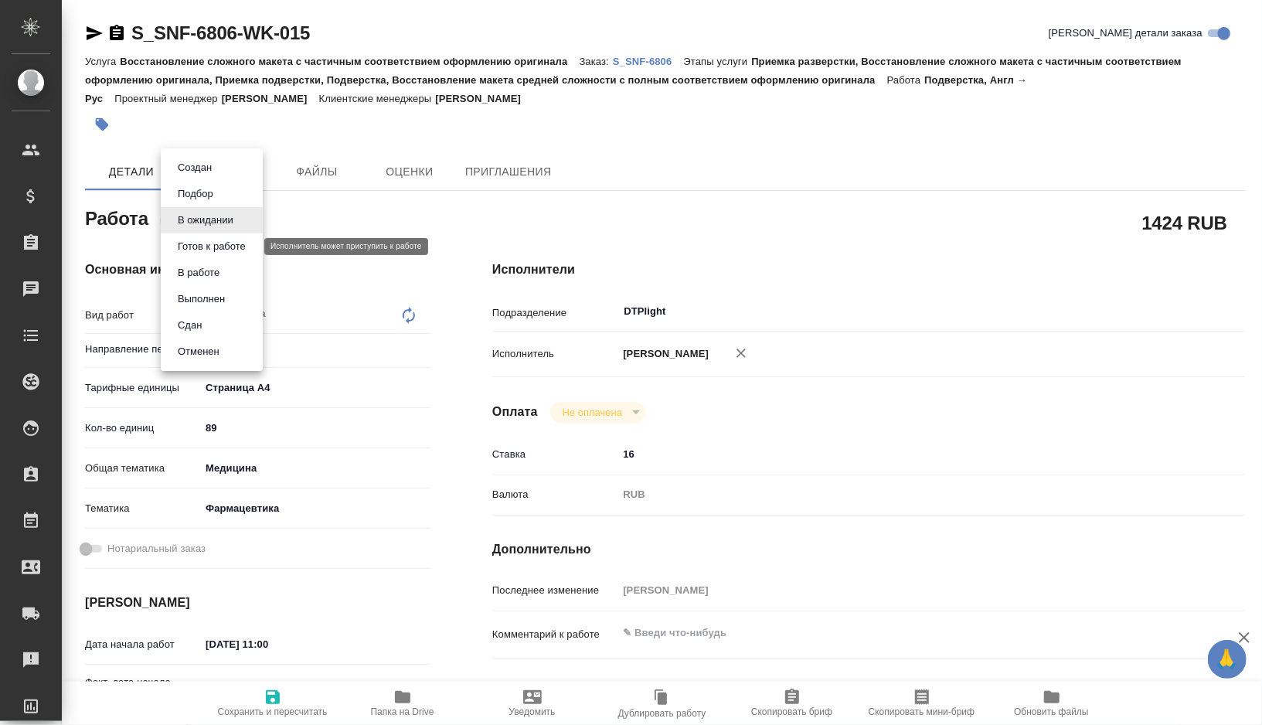
click at [222, 252] on button "Готов к работе" at bounding box center [211, 246] width 77 height 17
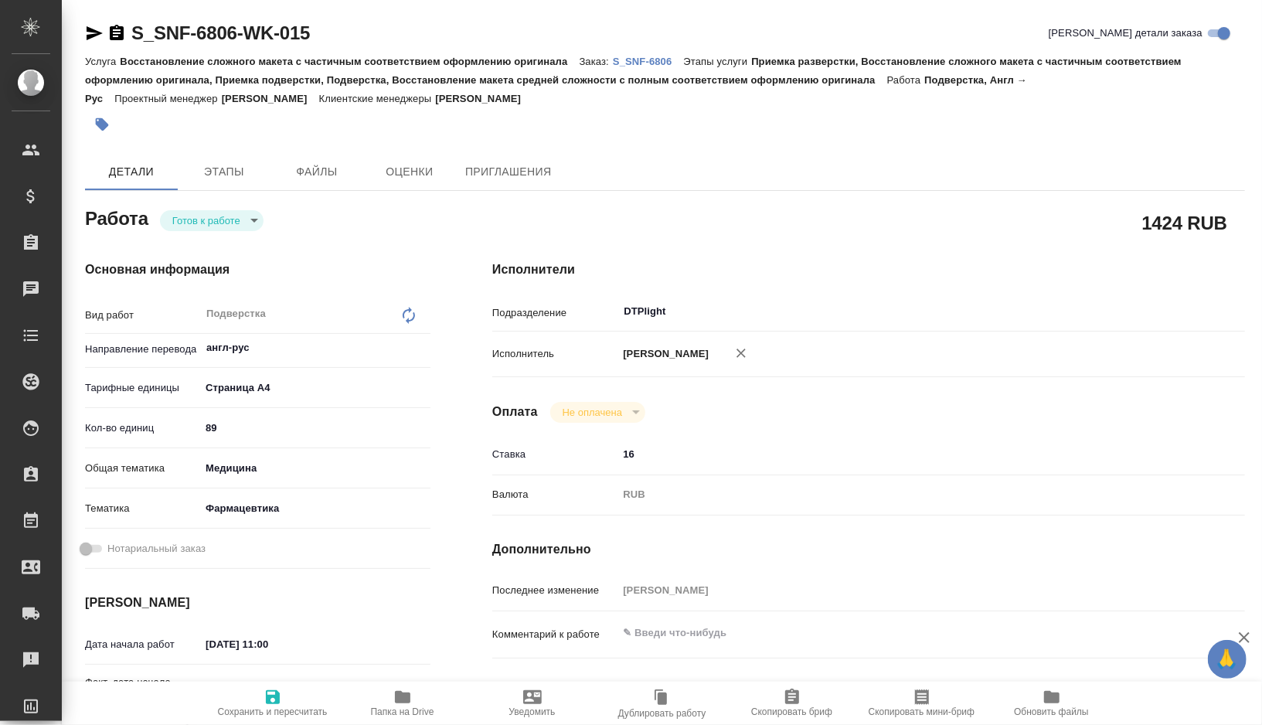
type textarea "x"
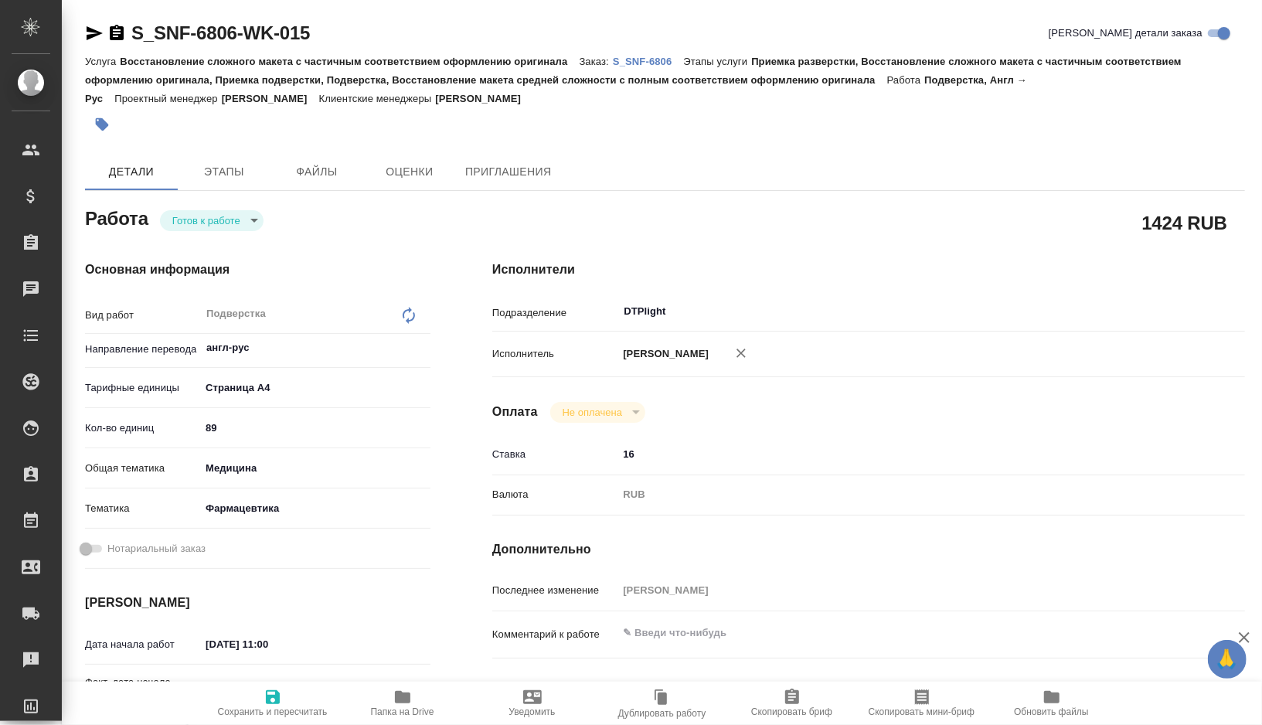
type textarea "x"
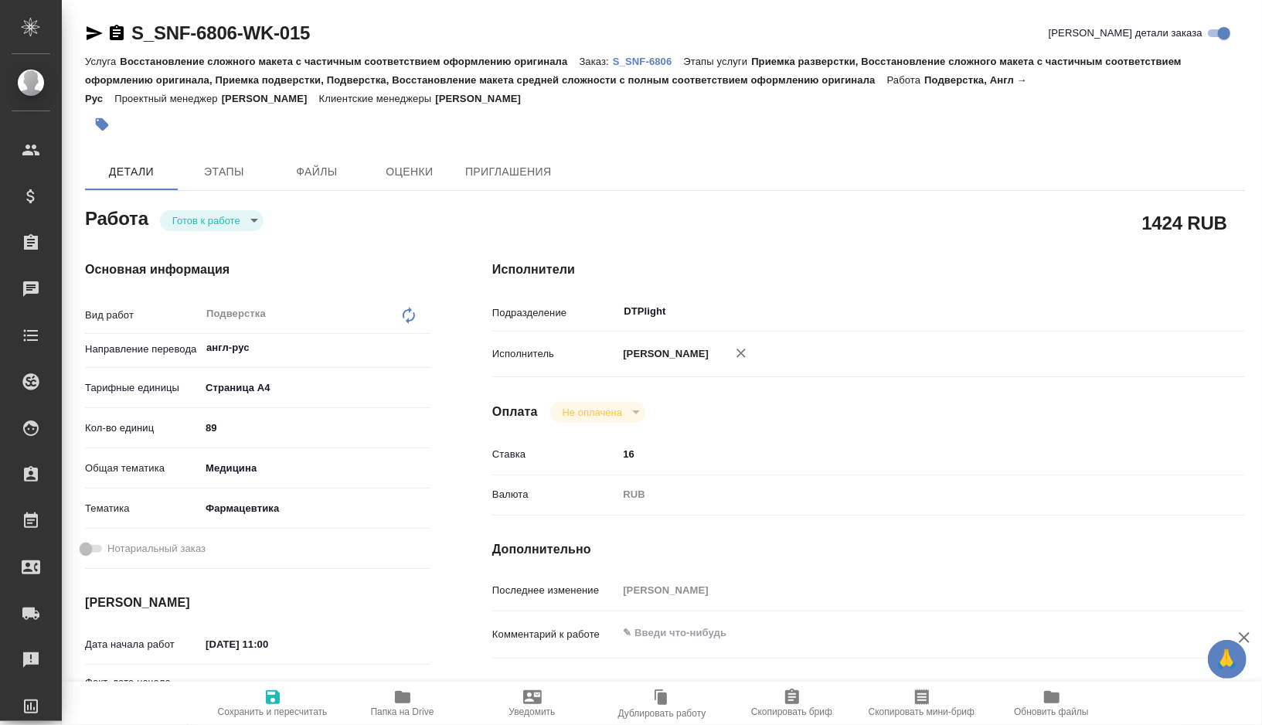
type textarea "x"
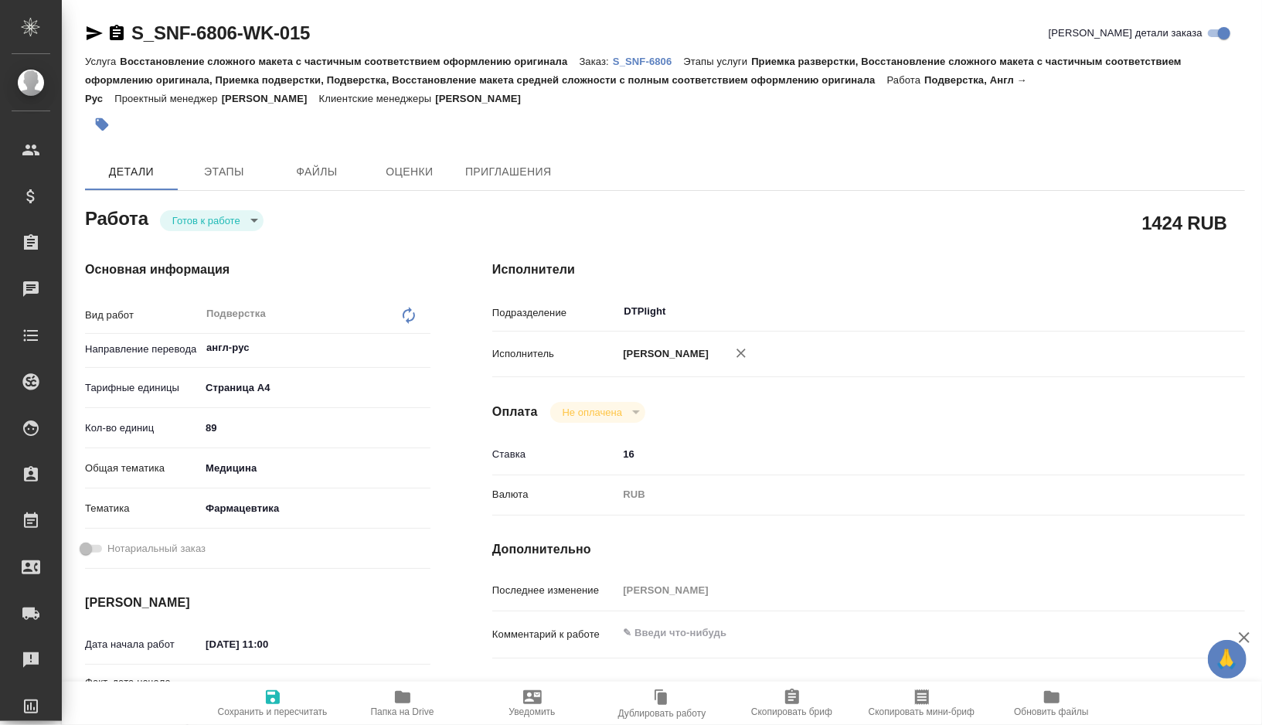
type textarea "x"
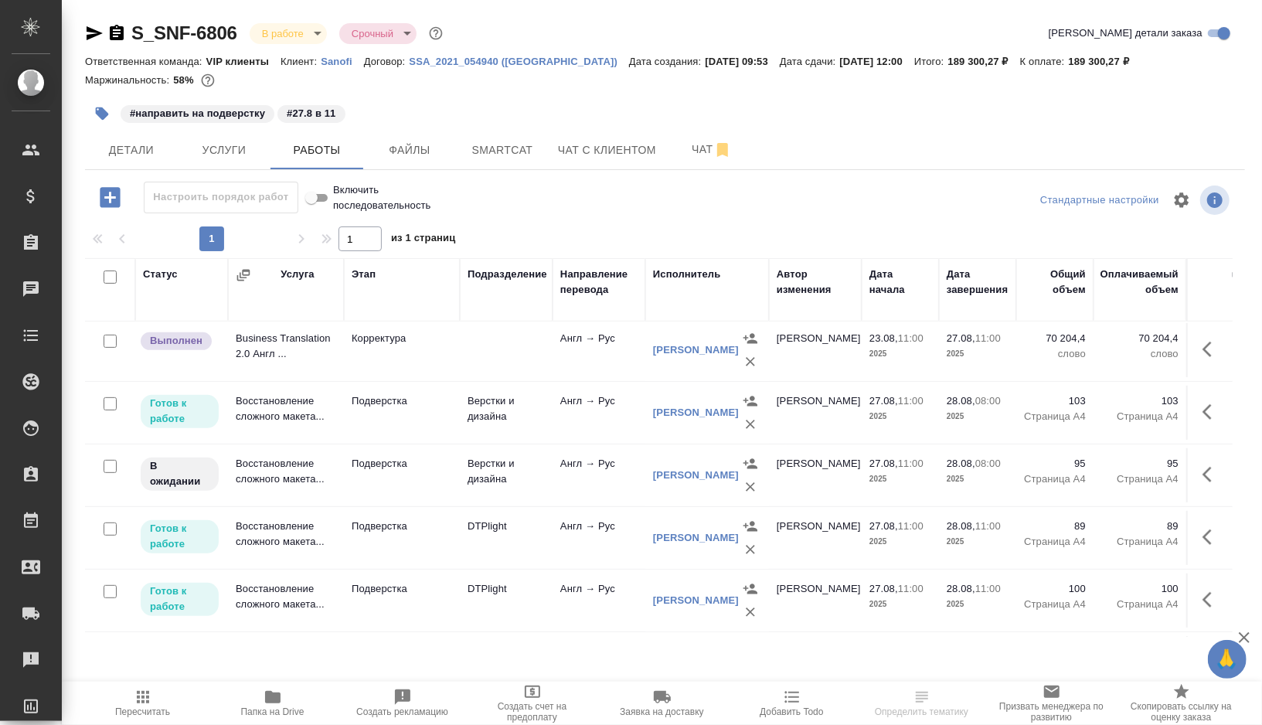
scroll to position [493, 0]
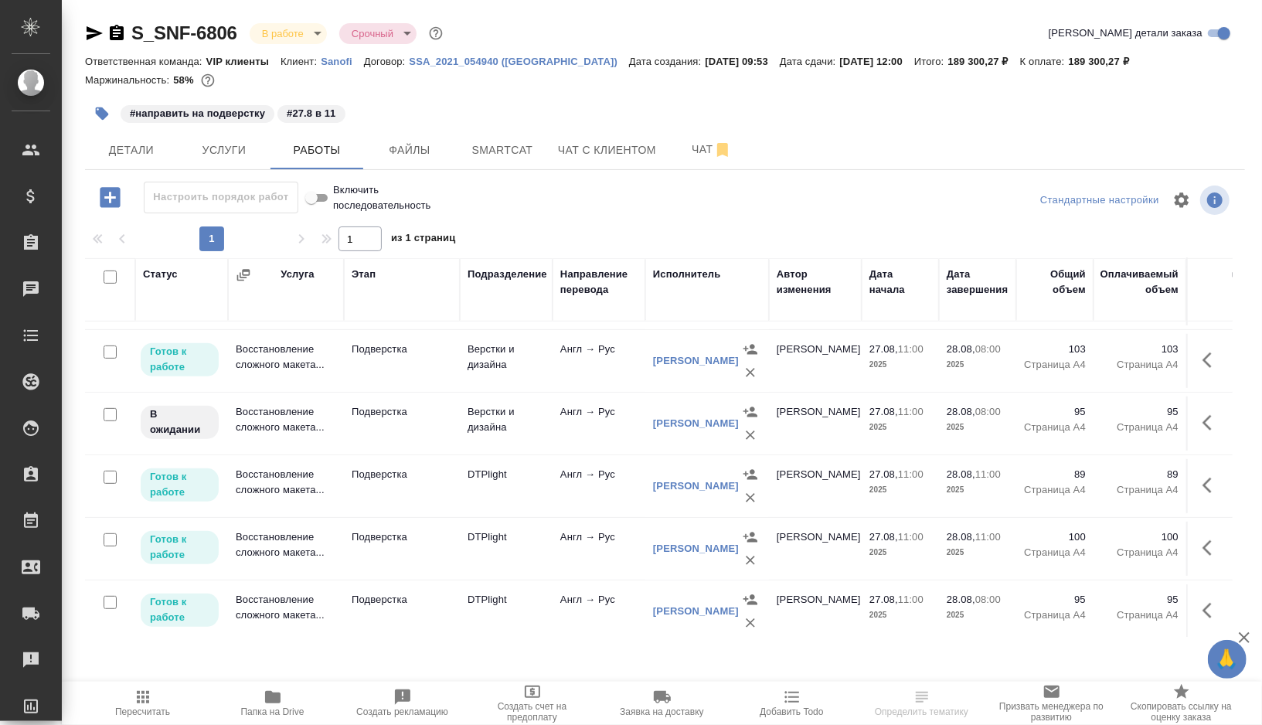
click at [542, 420] on td "Верстки и дизайна" at bounding box center [506, 423] width 93 height 54
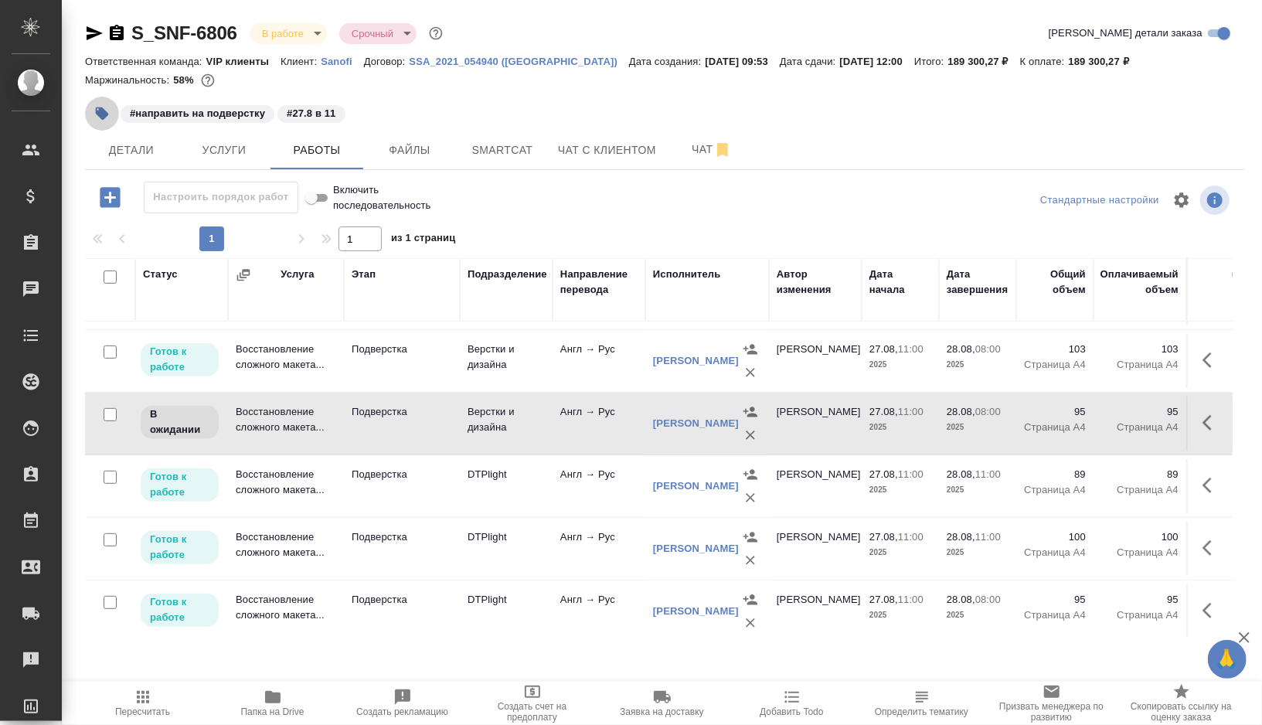
click at [104, 120] on icon "button" at bounding box center [101, 113] width 15 height 15
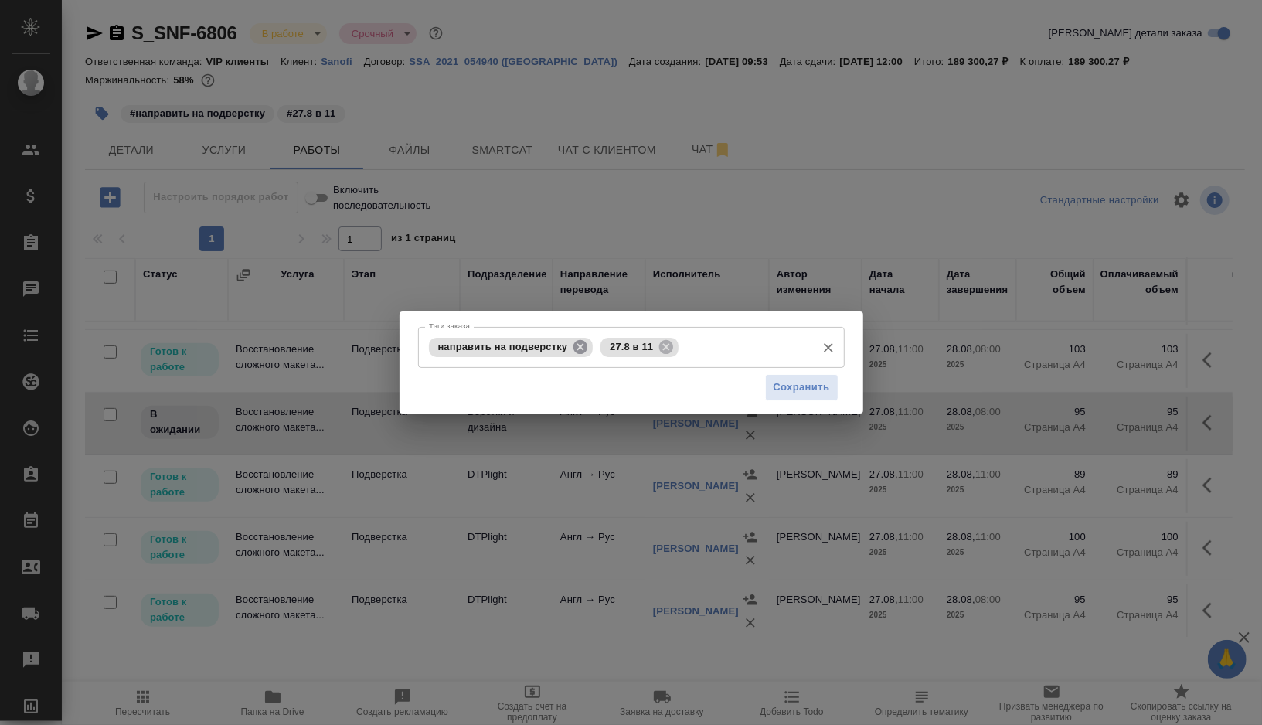
click at [579, 349] on icon at bounding box center [580, 346] width 17 height 17
click at [490, 346] on icon at bounding box center [494, 346] width 14 height 14
click at [511, 346] on input "Тэги заказа" at bounding box center [659, 347] width 297 height 26
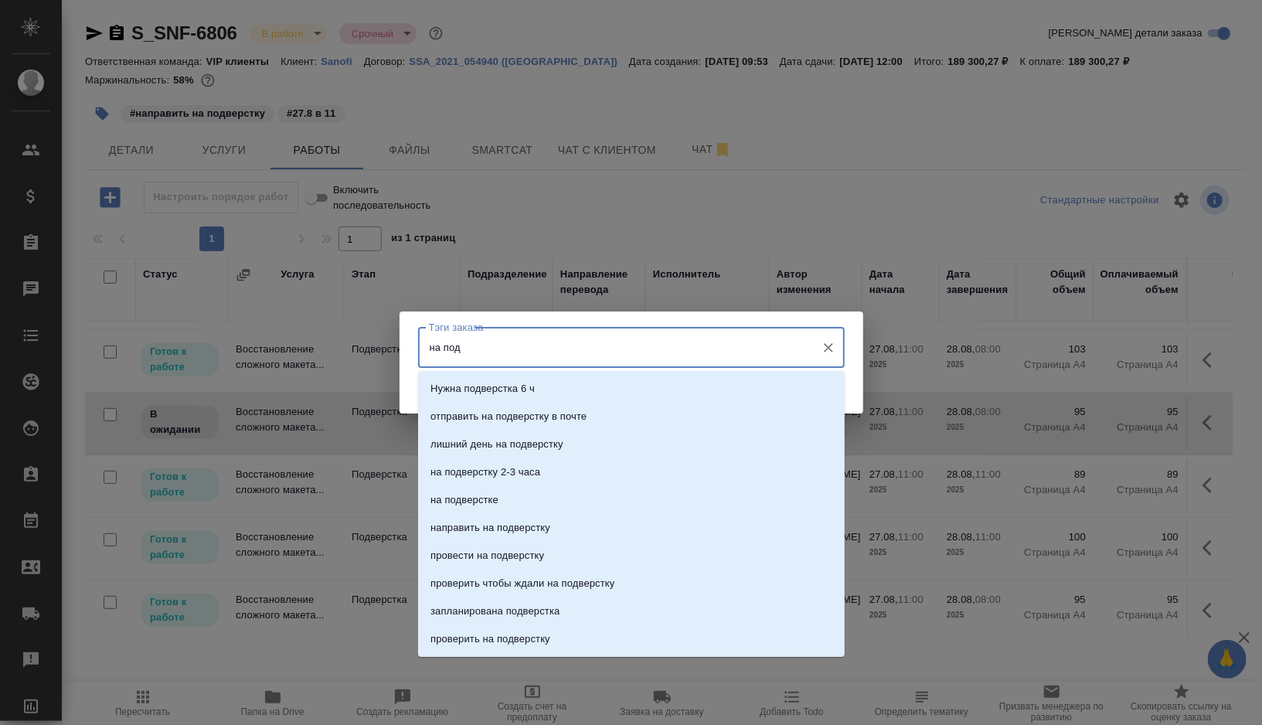
type input "на подв"
click at [463, 508] on li "на подверстке" at bounding box center [631, 500] width 427 height 28
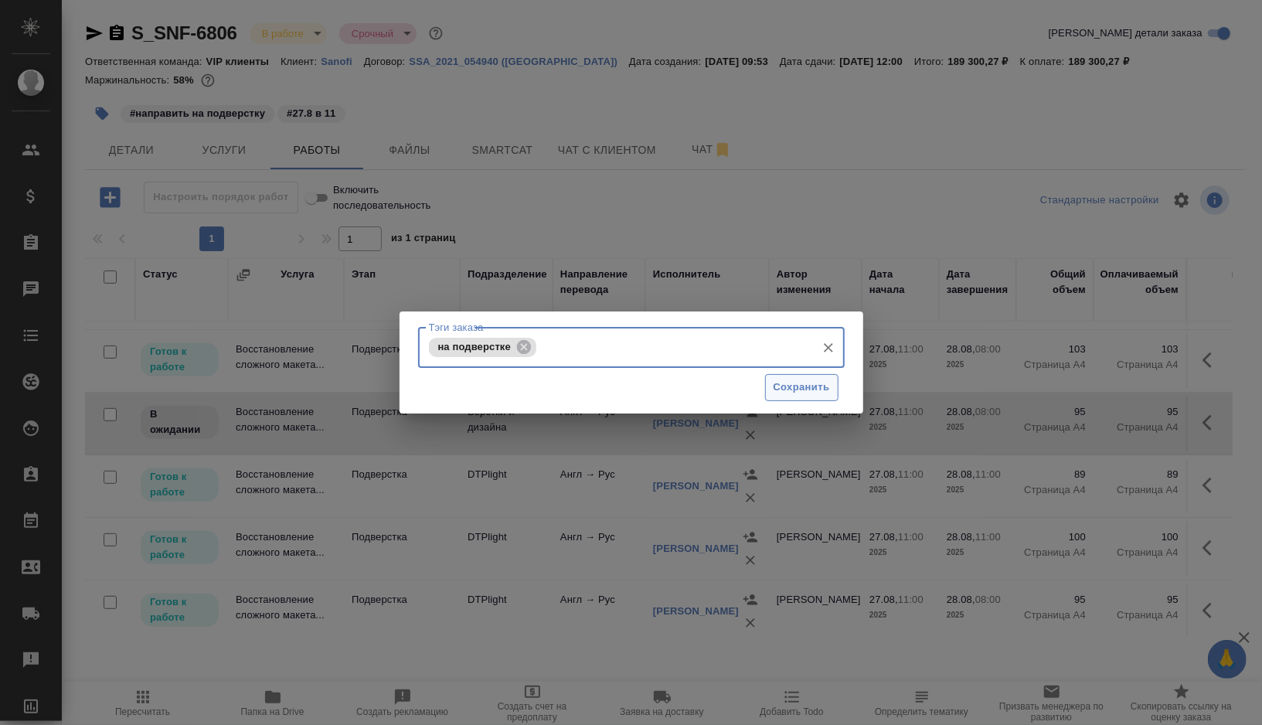
click at [809, 392] on span "Сохранить" at bounding box center [801, 388] width 56 height 18
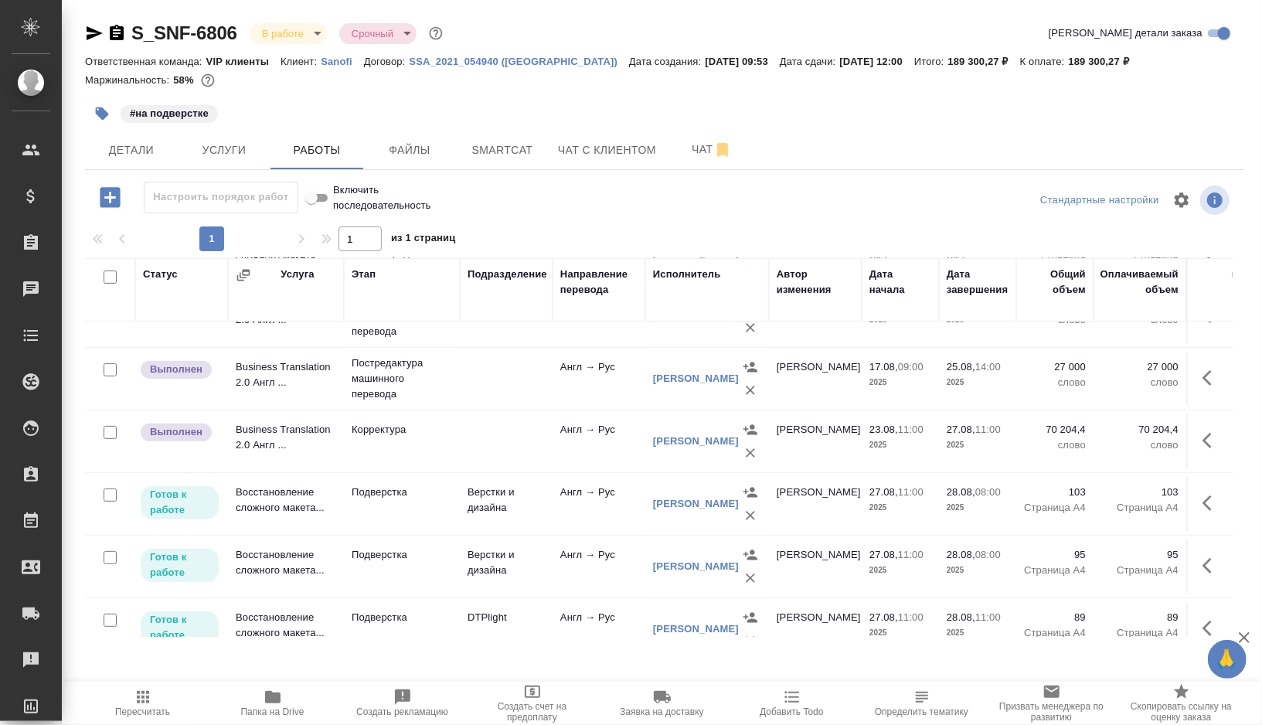
scroll to position [60, 0]
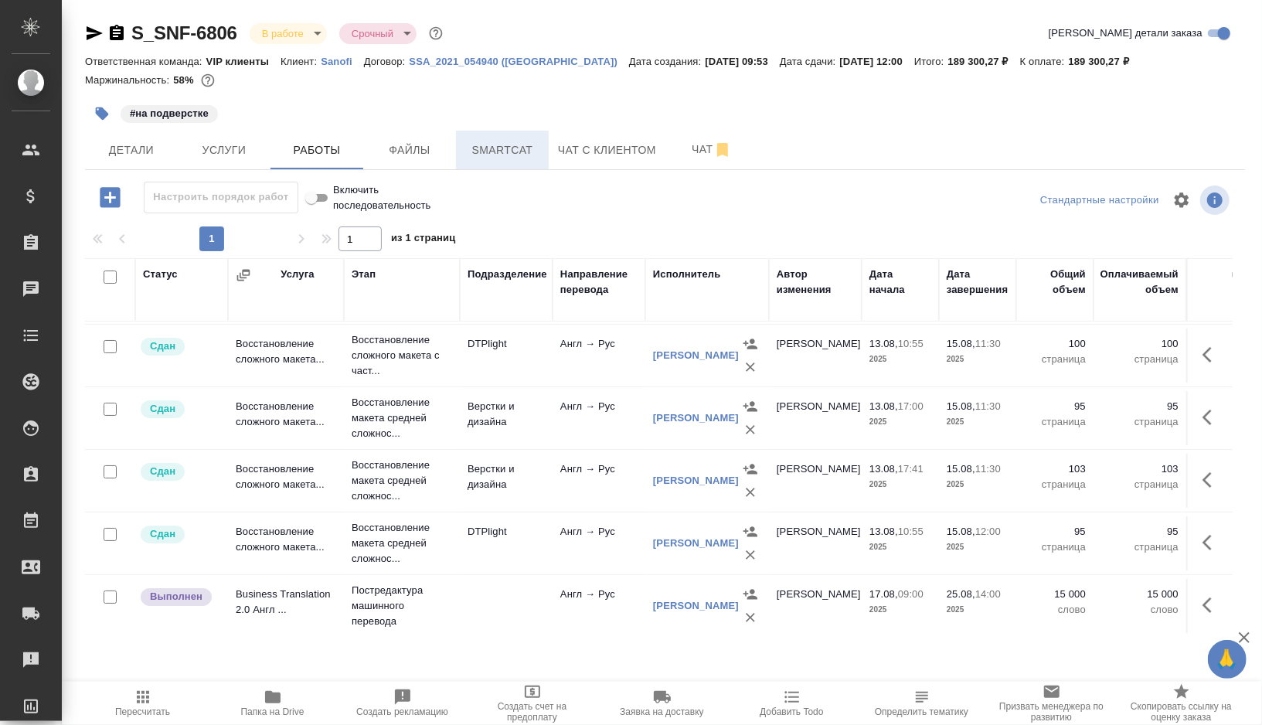
click at [522, 164] on button "Smartcat" at bounding box center [502, 150] width 93 height 39
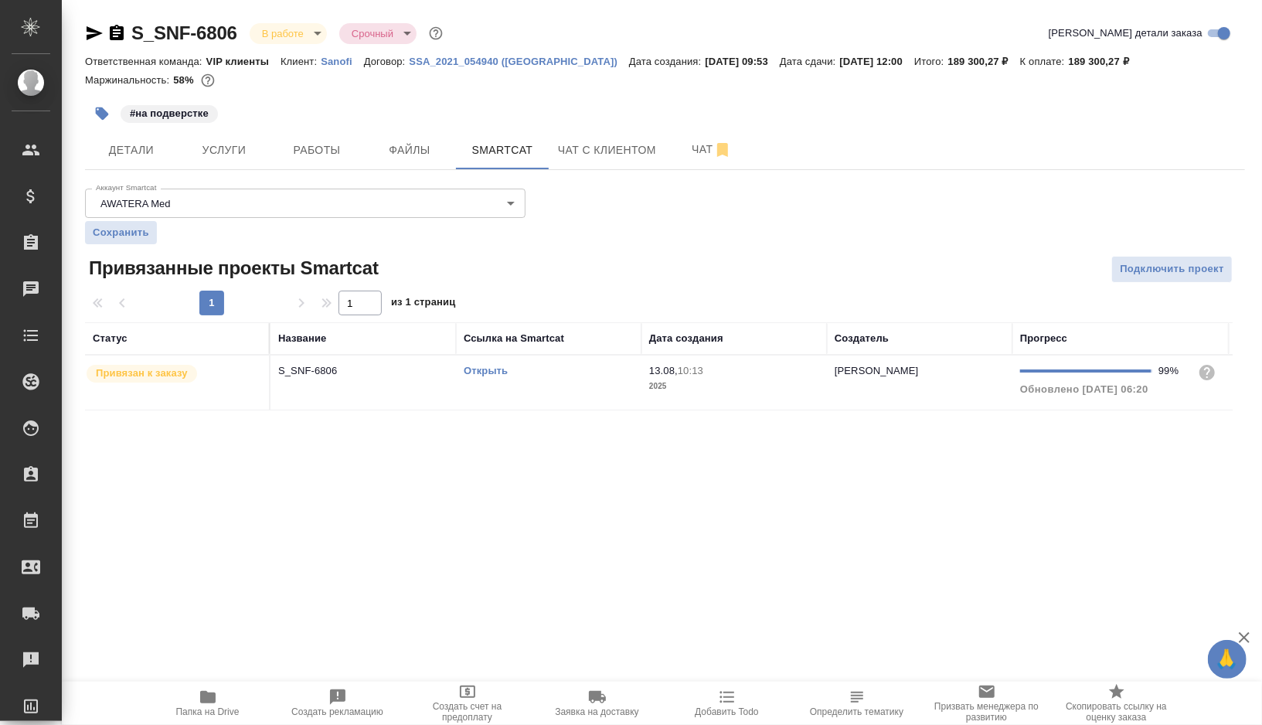
click at [577, 389] on td "Открыть" at bounding box center [548, 382] width 185 height 54
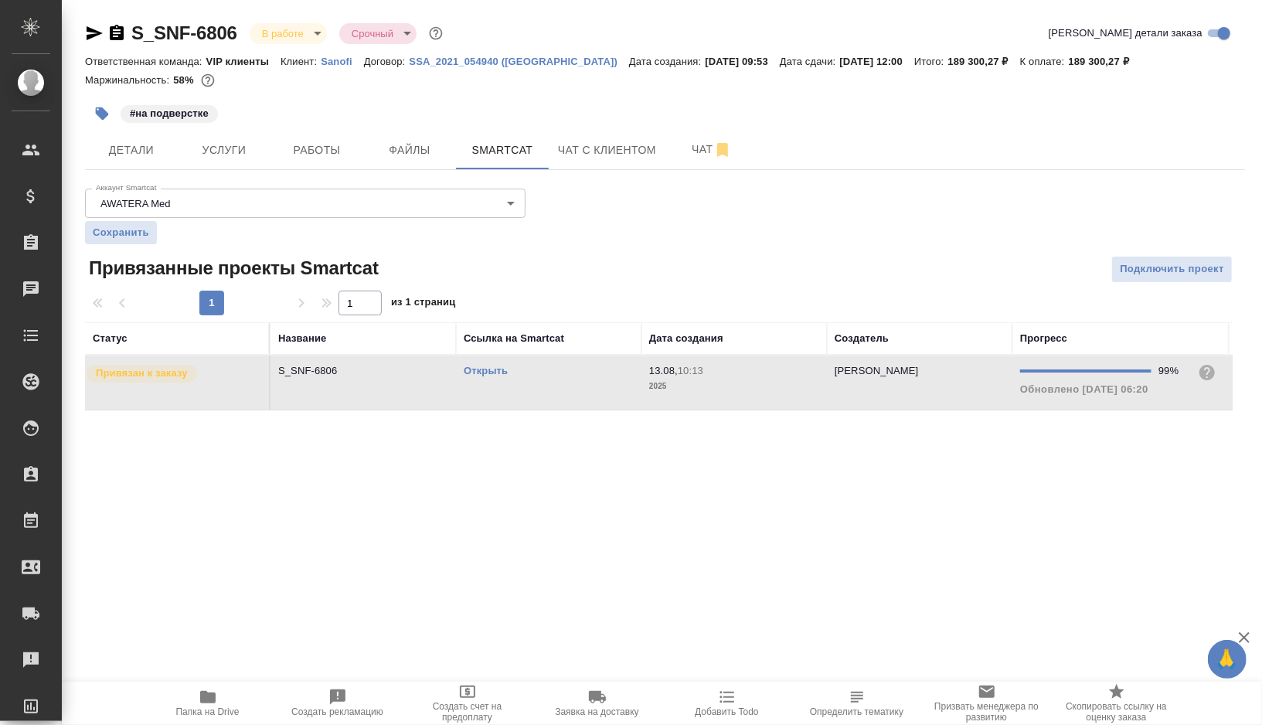
click at [577, 389] on td "Открыть" at bounding box center [548, 382] width 185 height 54
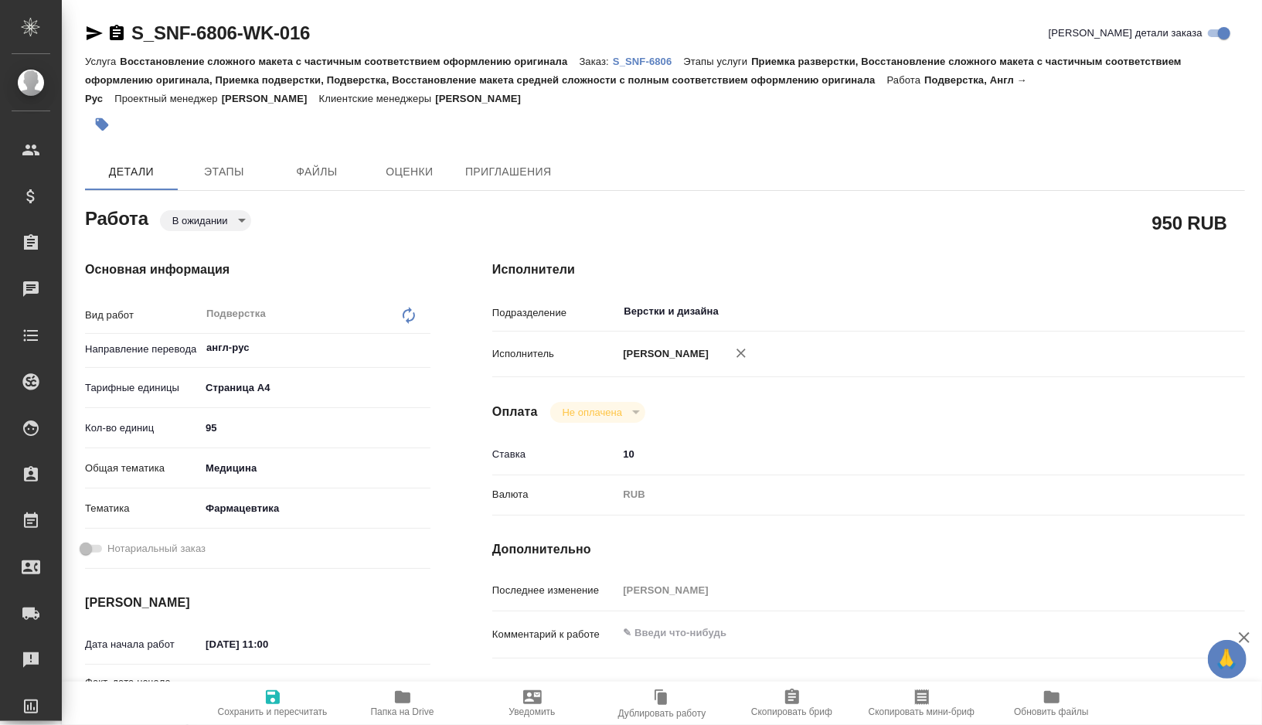
type textarea "x"
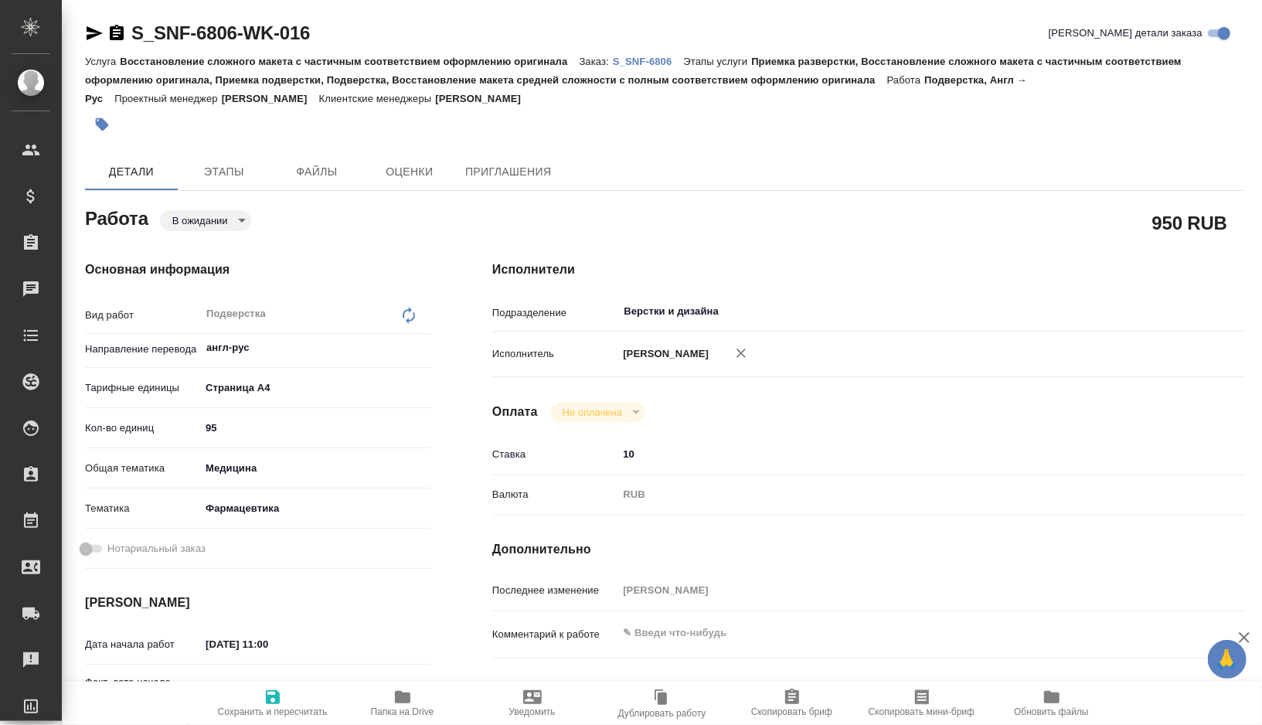
type textarea "x"
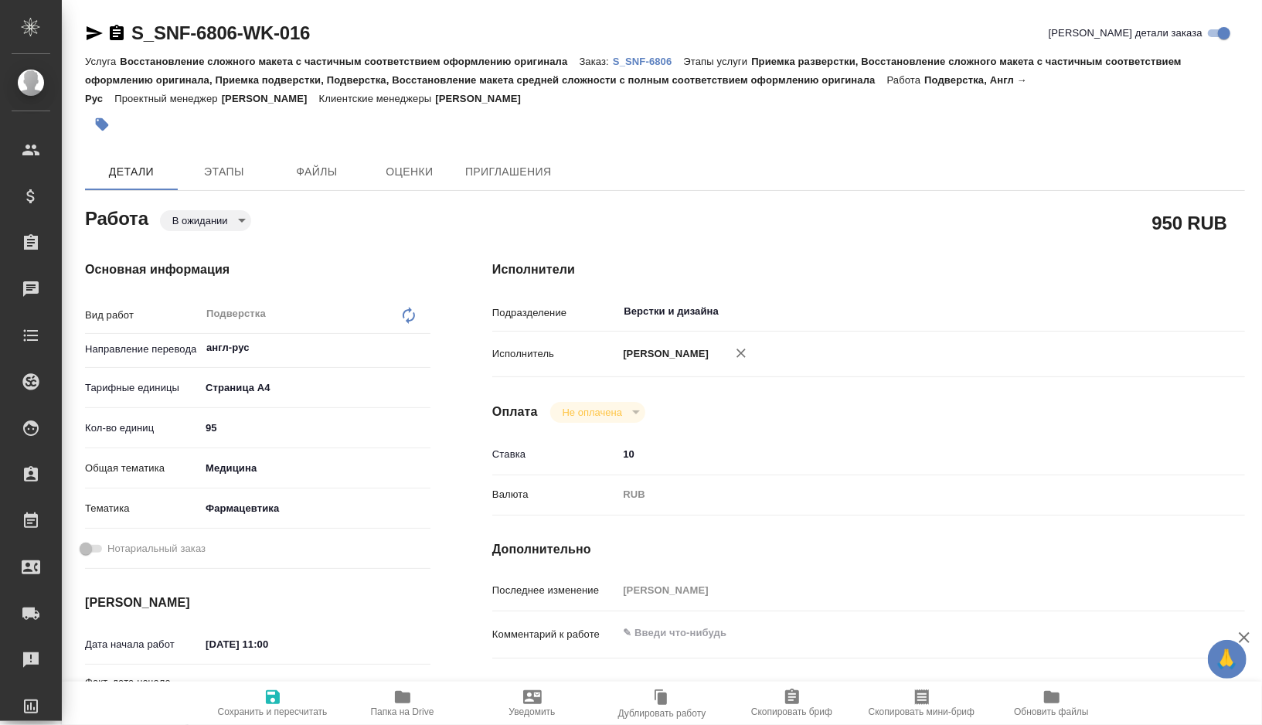
type textarea "x"
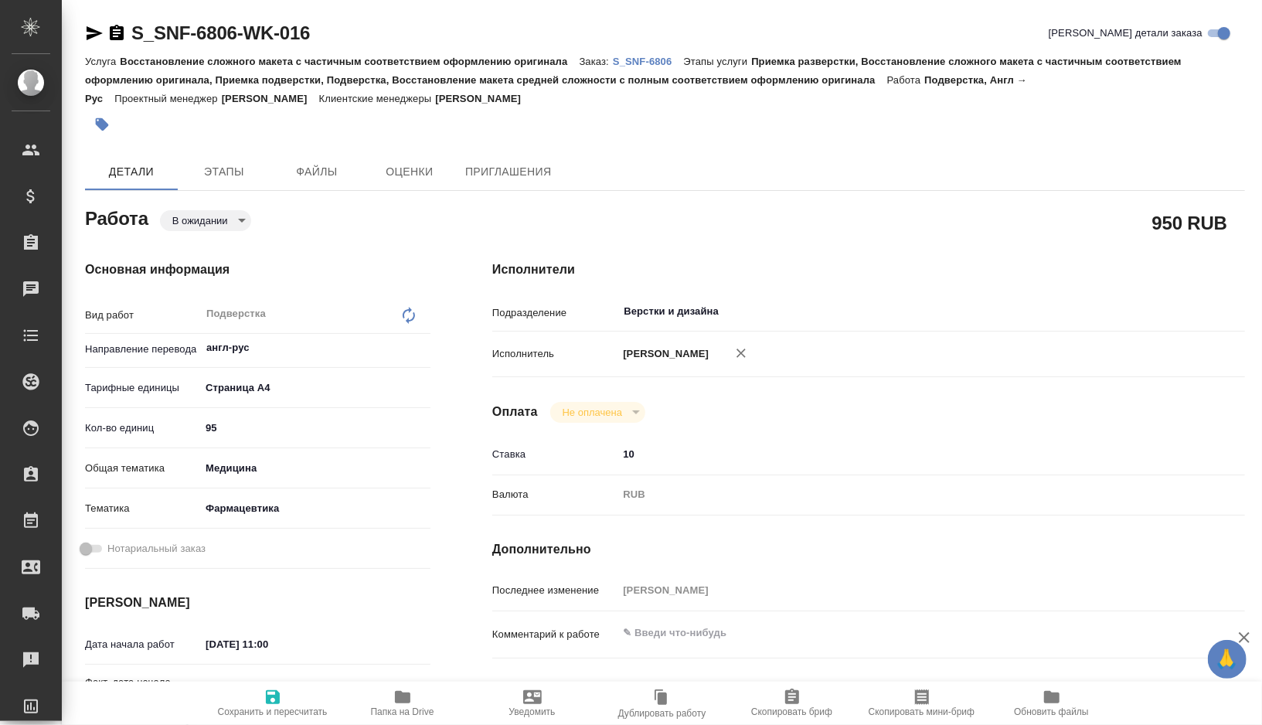
click at [221, 215] on body "🙏 .cls-1 fill:#fff; AWATERA [PERSON_NAME] Спецификации Заказы Чаты Todo Проекты…" at bounding box center [631, 362] width 1262 height 725
type textarea "x"
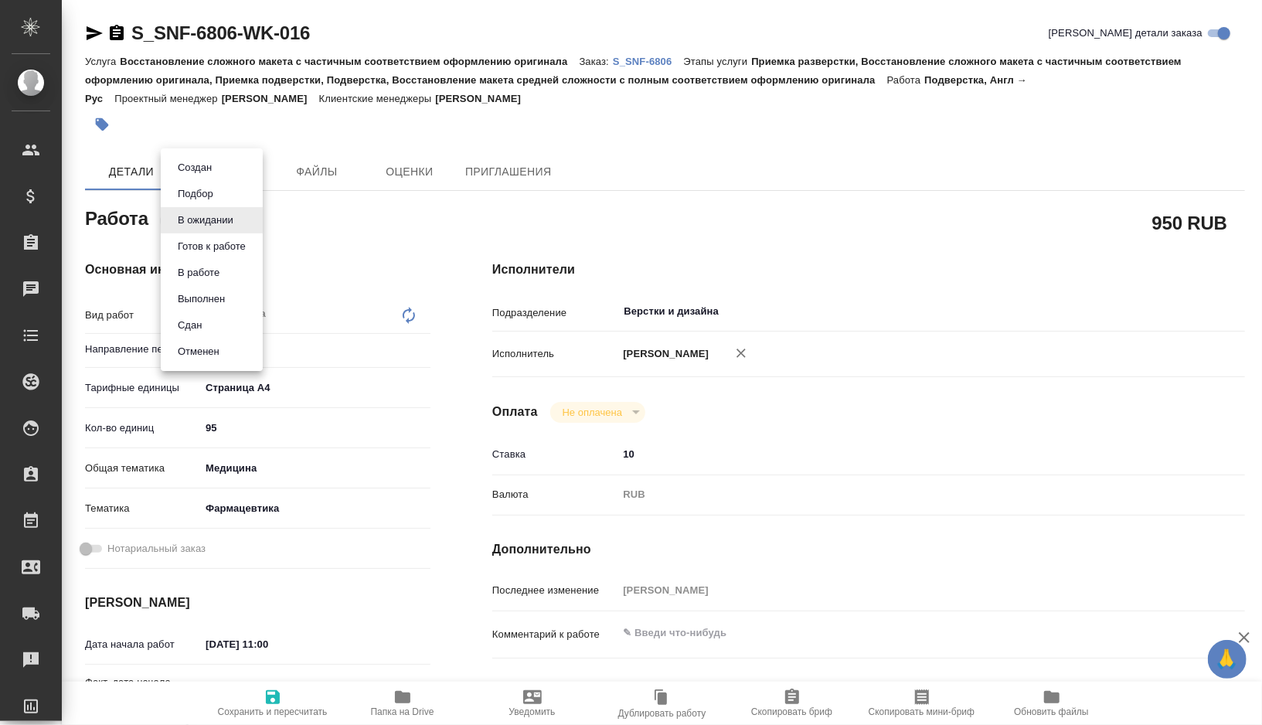
type textarea "x"
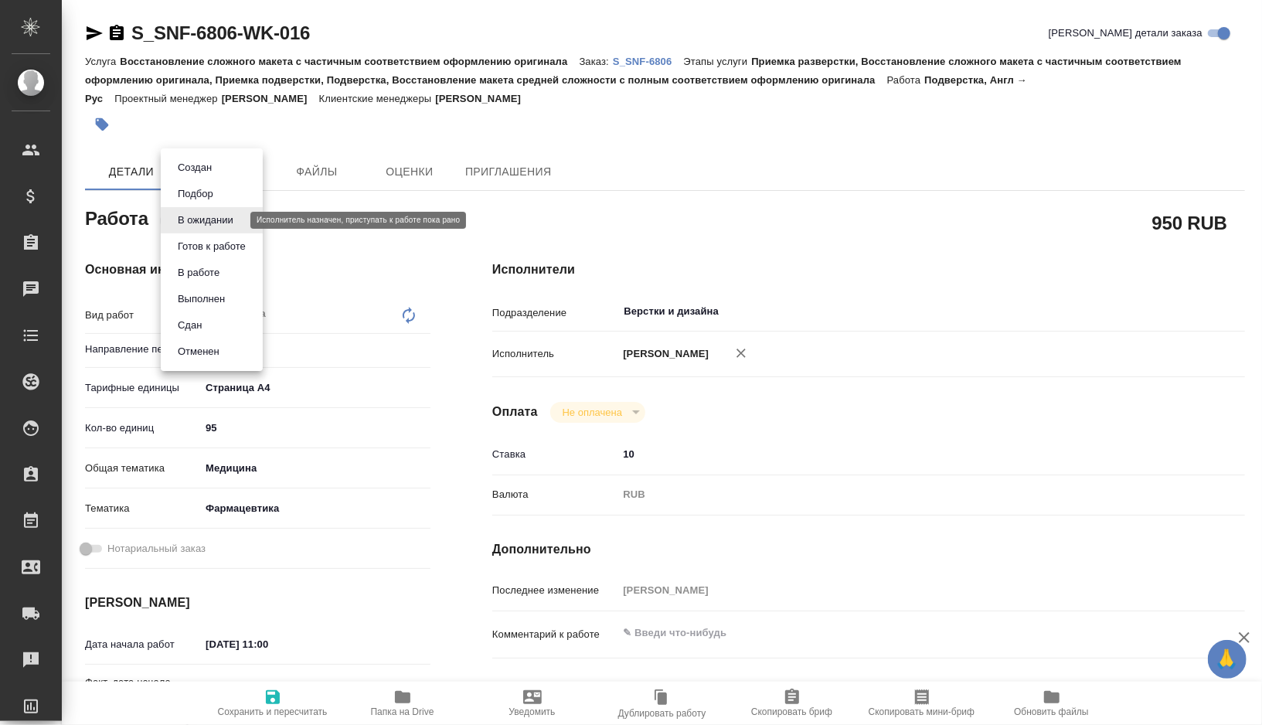
type textarea "x"
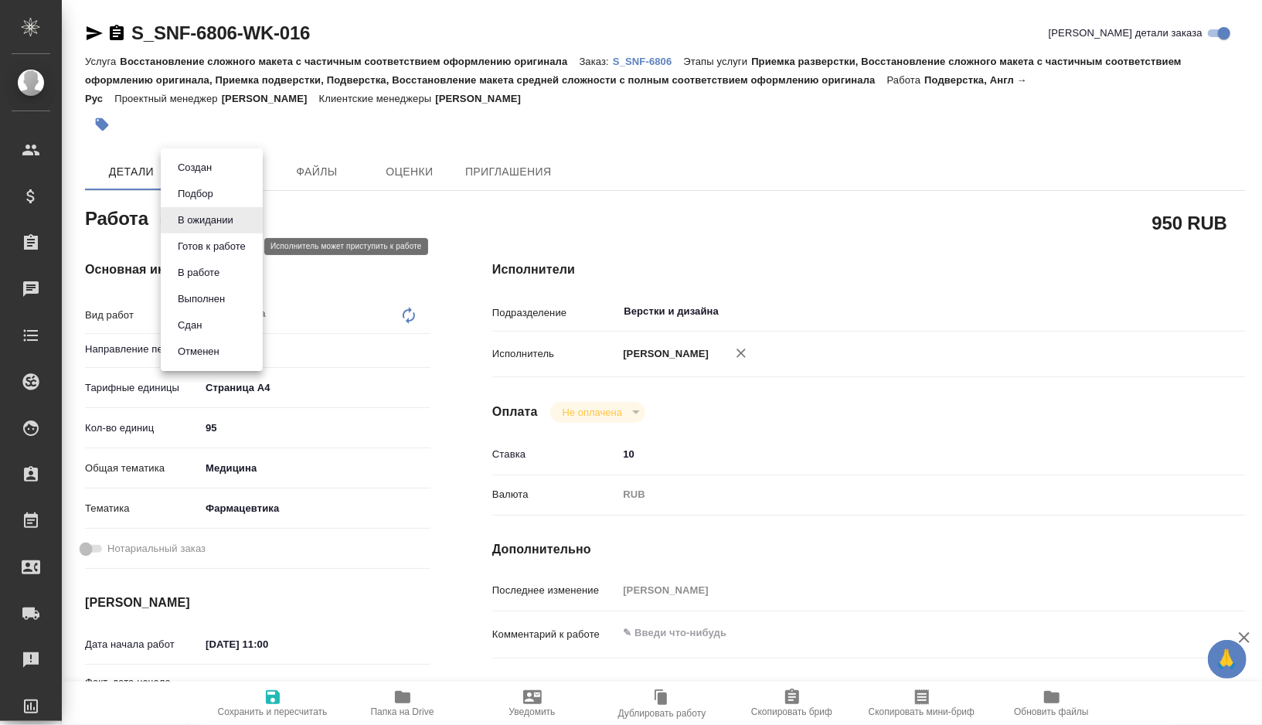
type textarea "x"
click at [211, 250] on button "Готов к работе" at bounding box center [211, 246] width 77 height 17
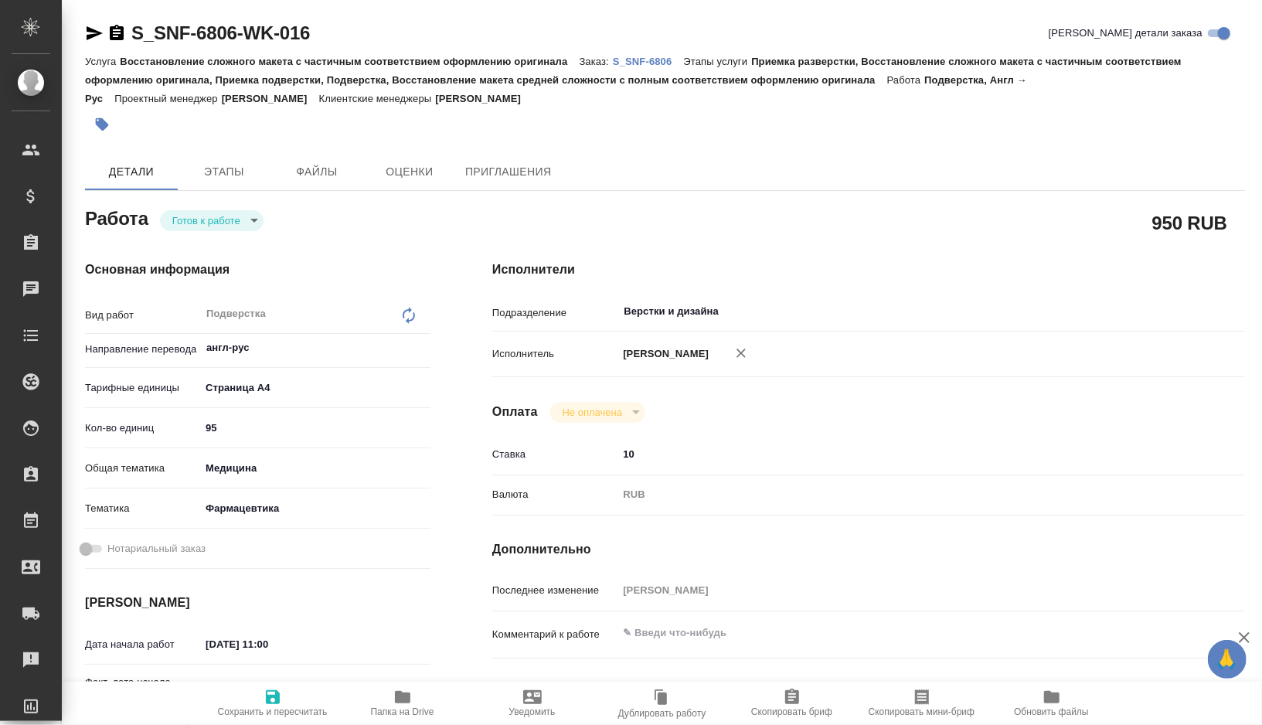
type textarea "x"
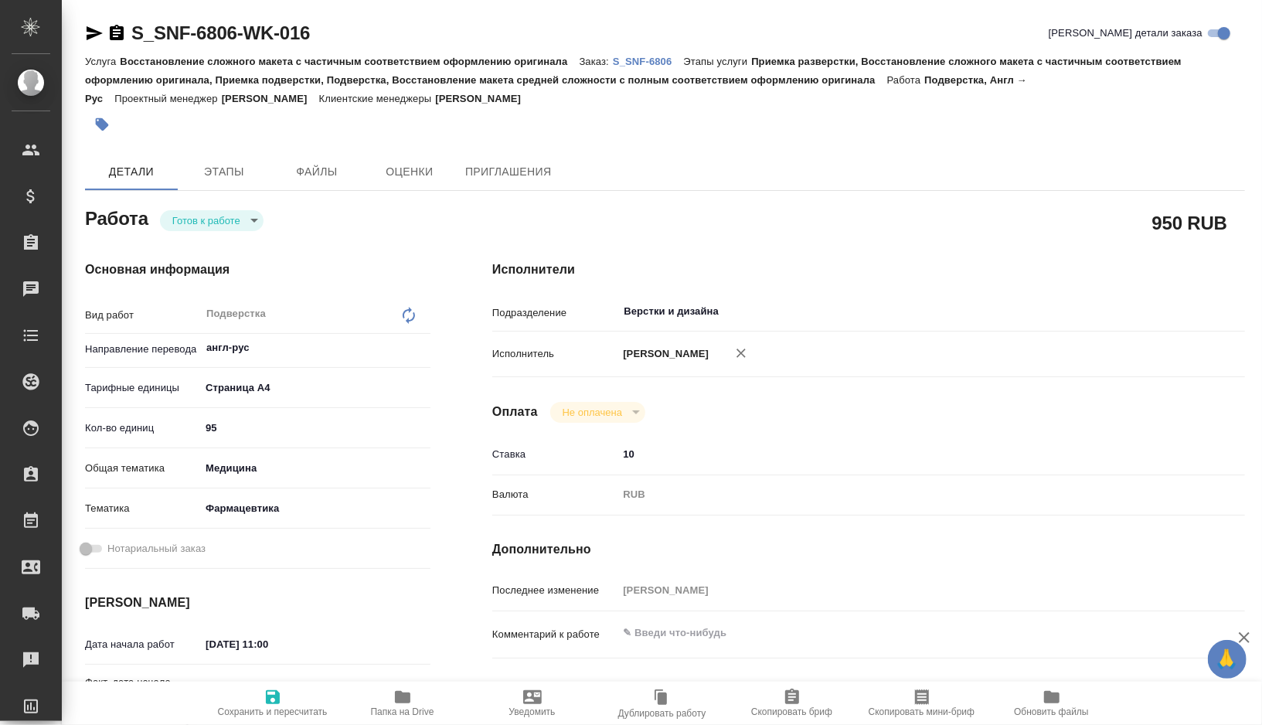
type textarea "x"
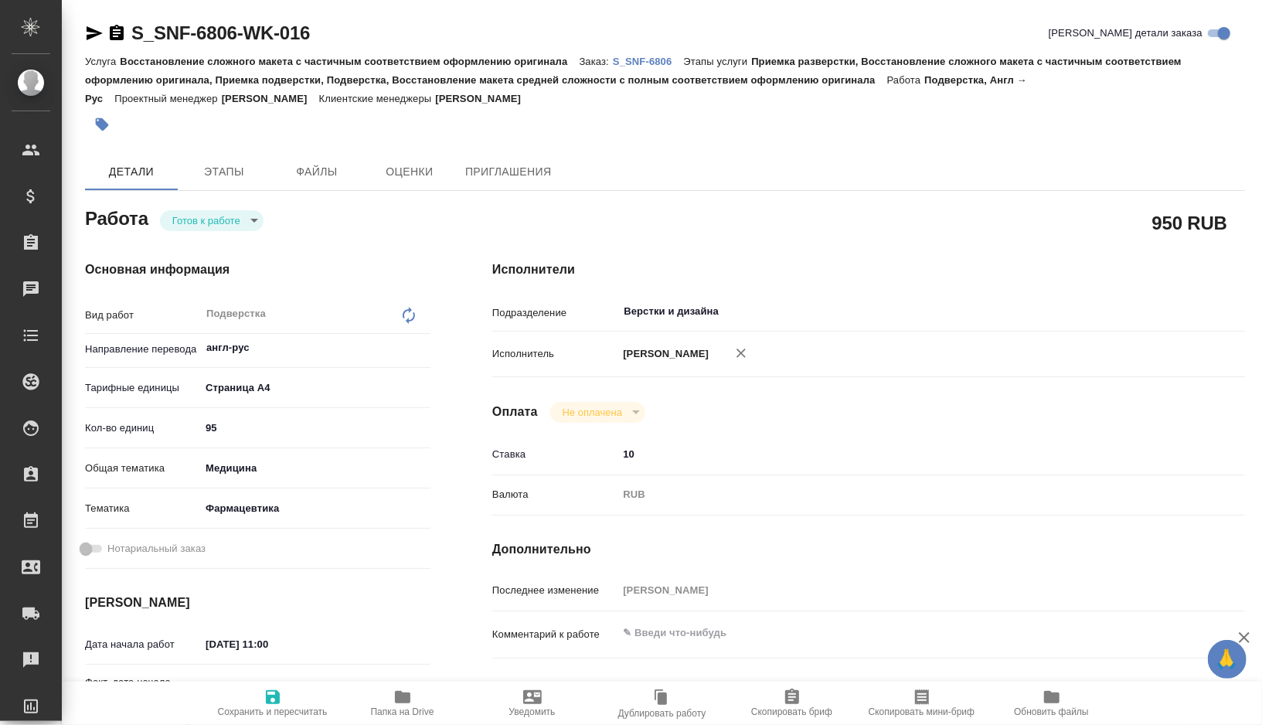
type textarea "x"
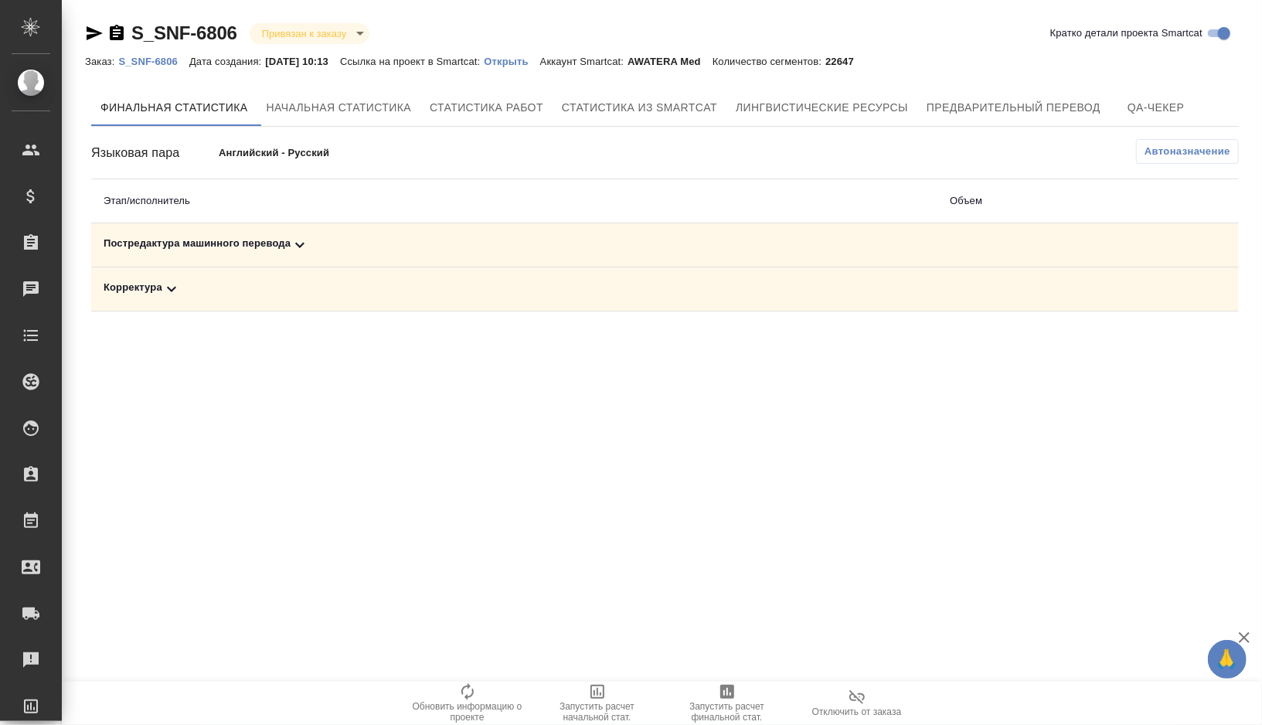
click at [331, 237] on div "Постредактура машинного перевода" at bounding box center [514, 245] width 821 height 19
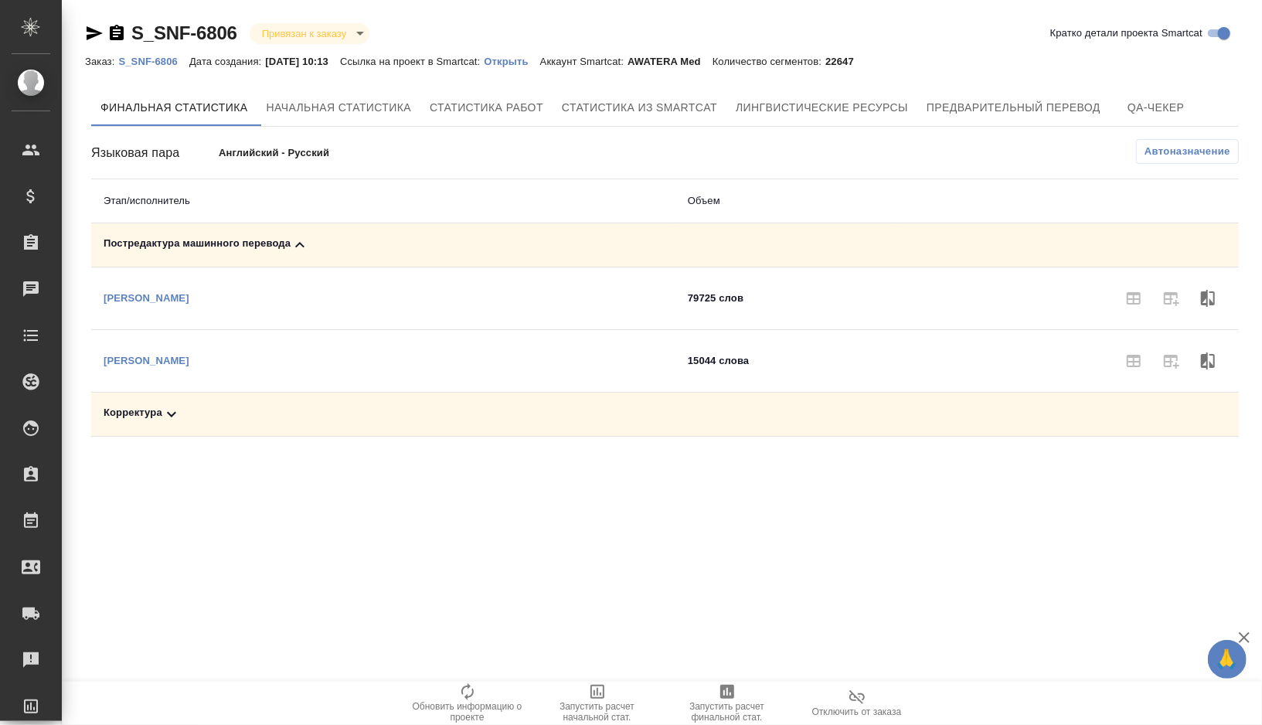
click at [713, 717] on span "Запустить расчет финальной стат." at bounding box center [726, 712] width 111 height 22
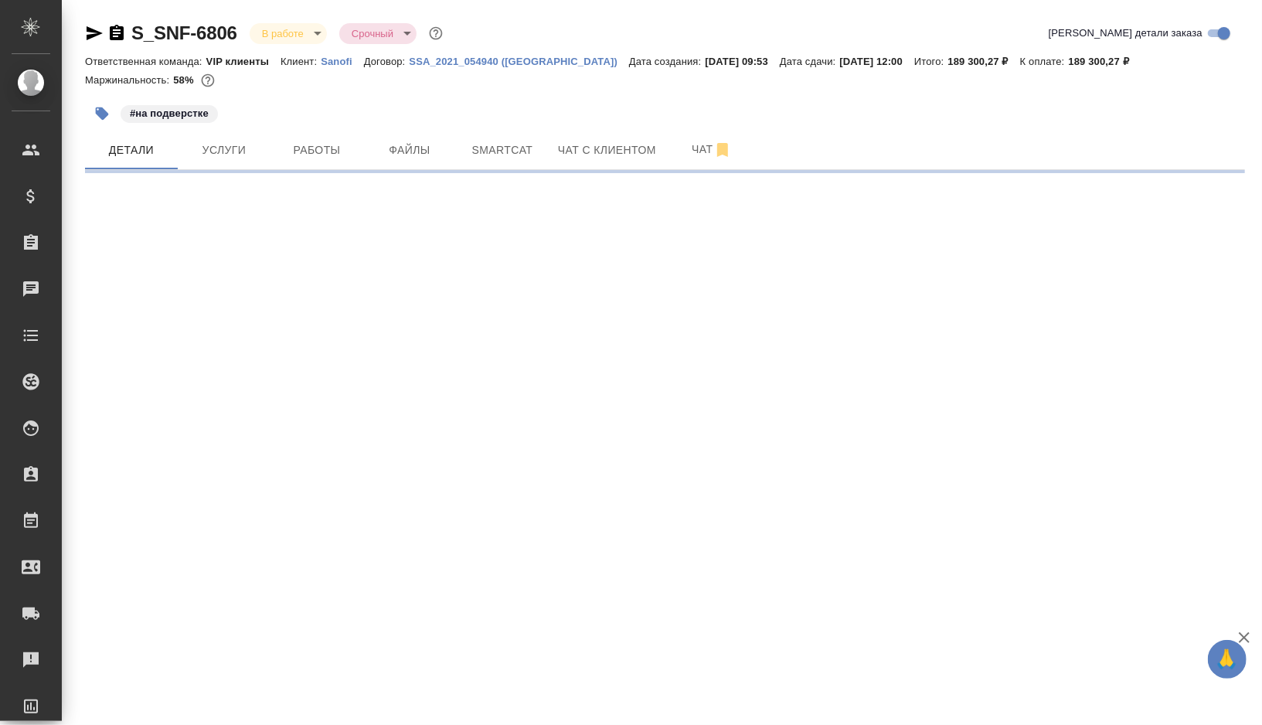
select select "RU"
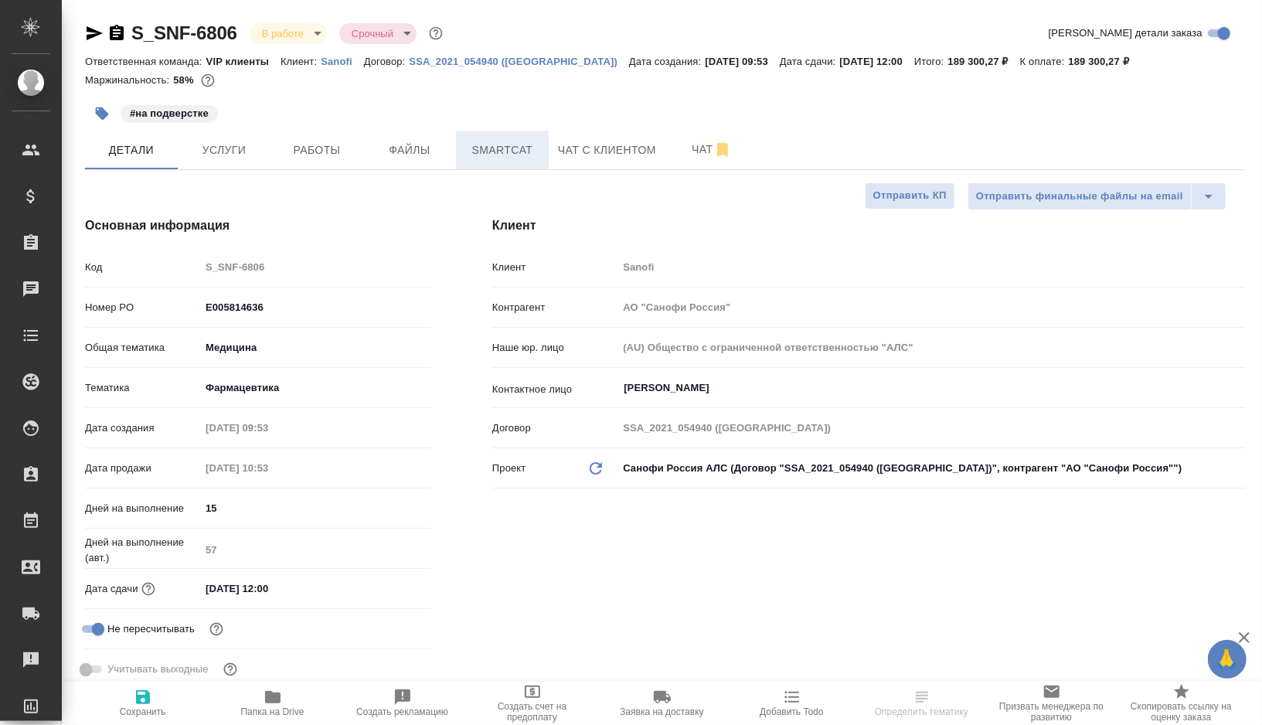
click at [499, 166] on button "Smartcat" at bounding box center [502, 150] width 93 height 39
type textarea "x"
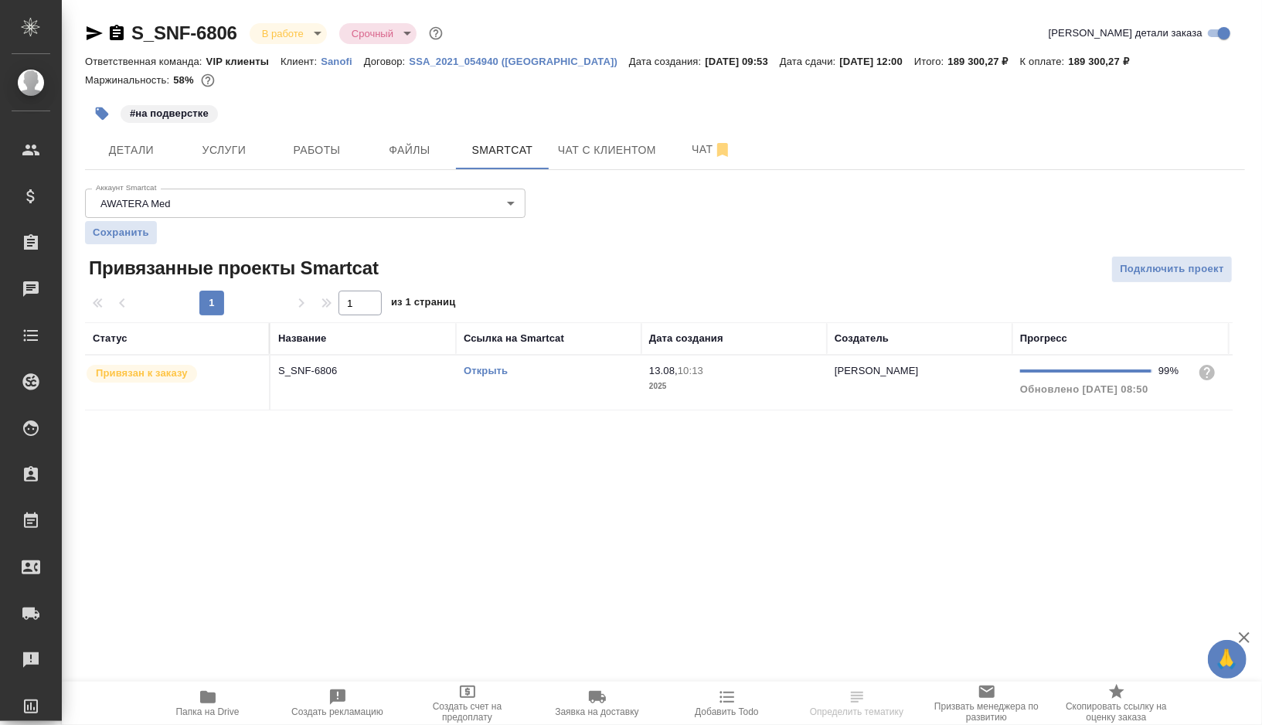
click at [481, 371] on link "Открыть" at bounding box center [486, 371] width 44 height 12
click at [324, 148] on span "Работы" at bounding box center [317, 150] width 74 height 19
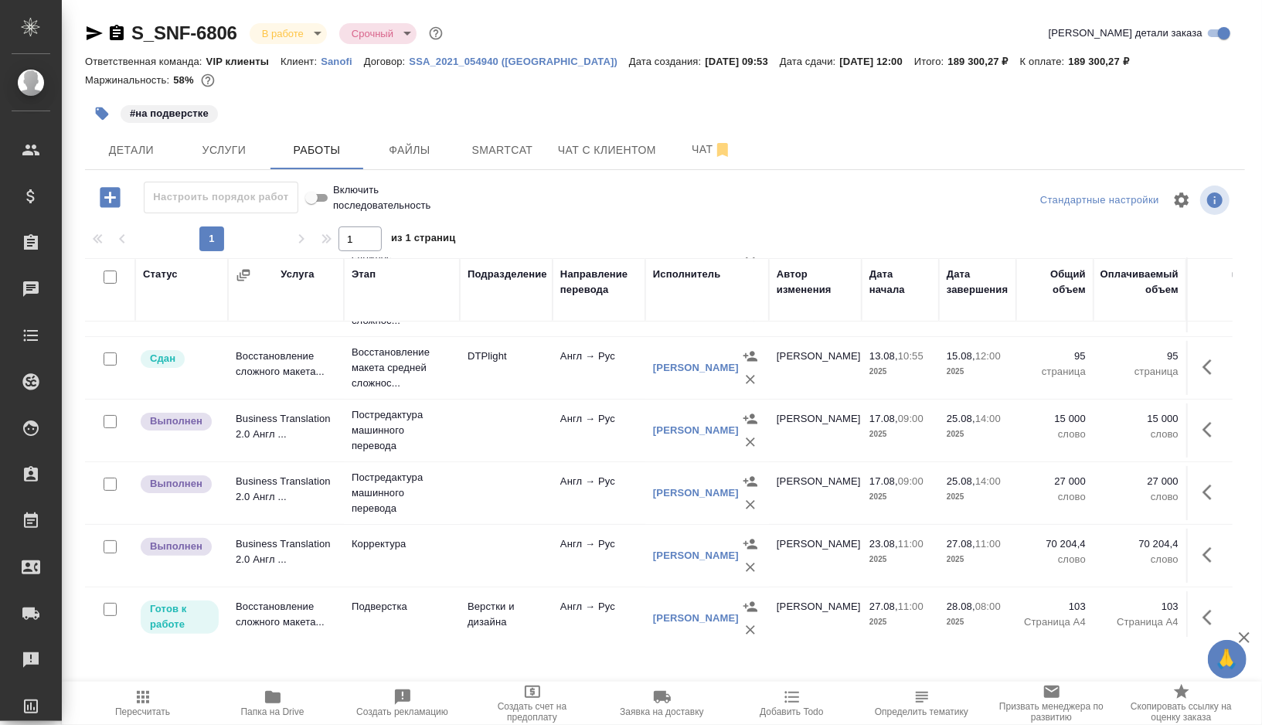
scroll to position [237, 0]
click at [1219, 547] on icon "button" at bounding box center [1211, 553] width 19 height 19
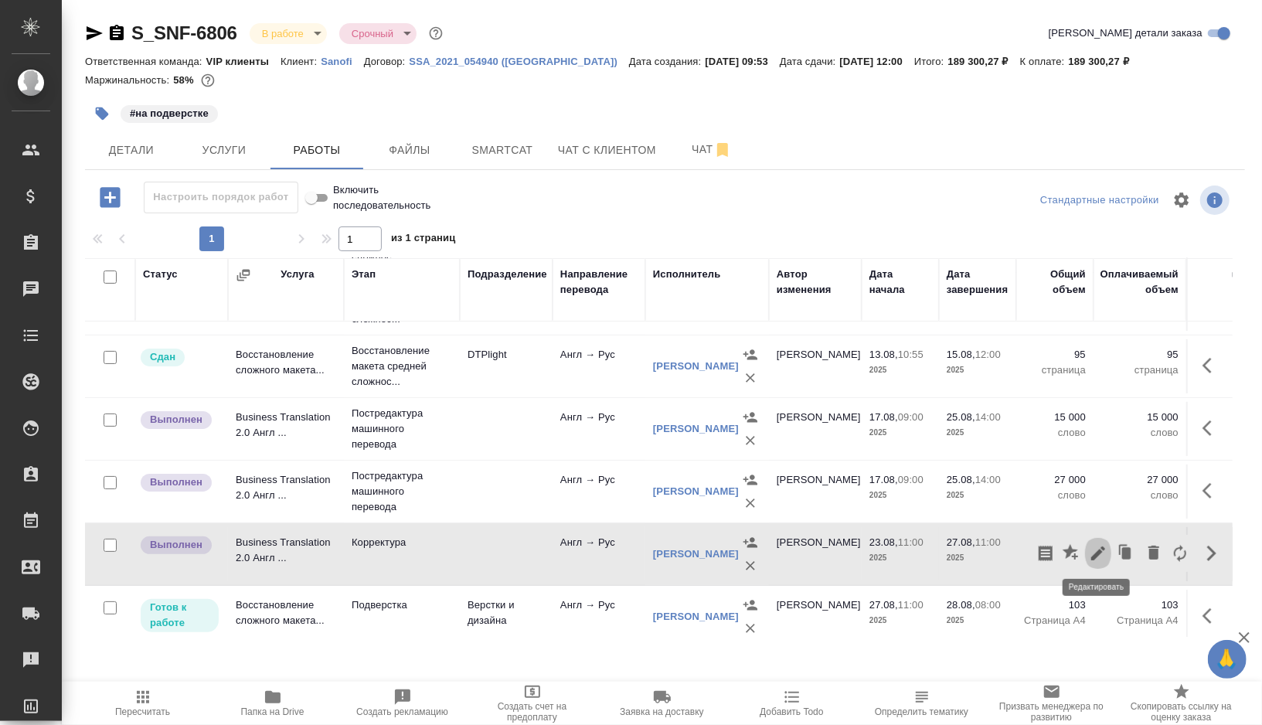
click at [1095, 552] on icon "button" at bounding box center [1098, 553] width 14 height 14
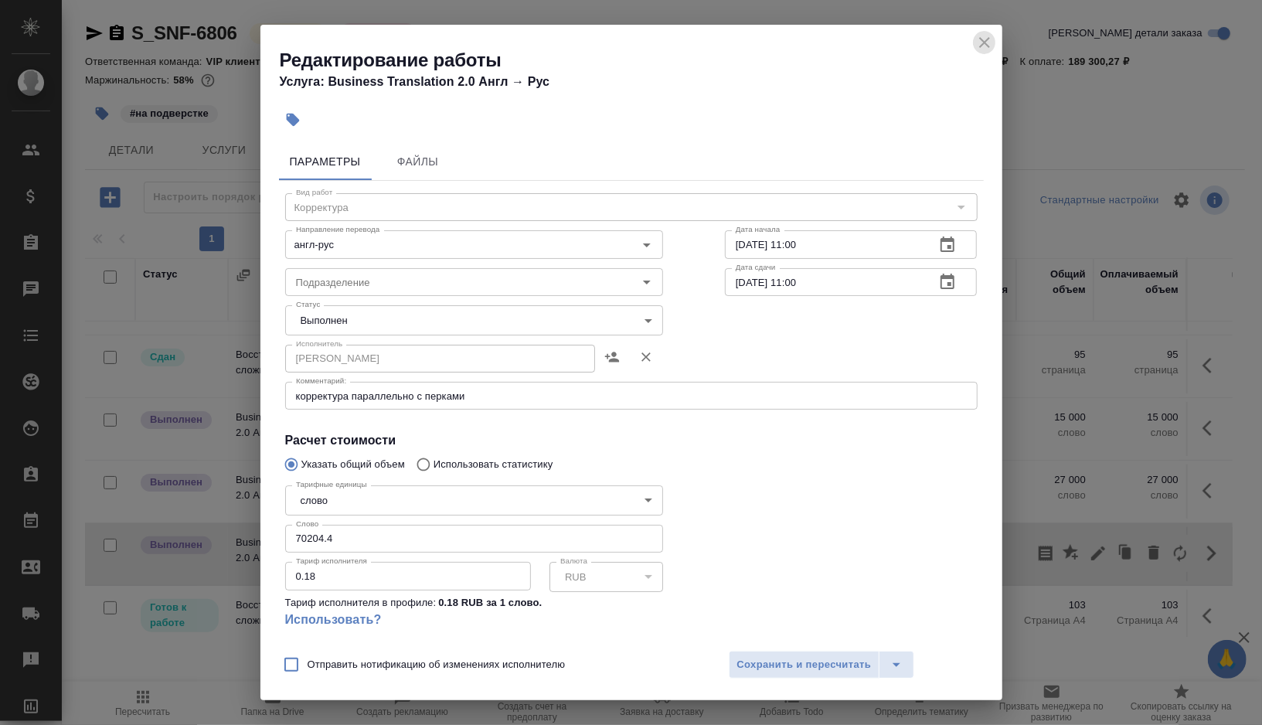
click at [983, 37] on icon "close" at bounding box center [984, 42] width 19 height 19
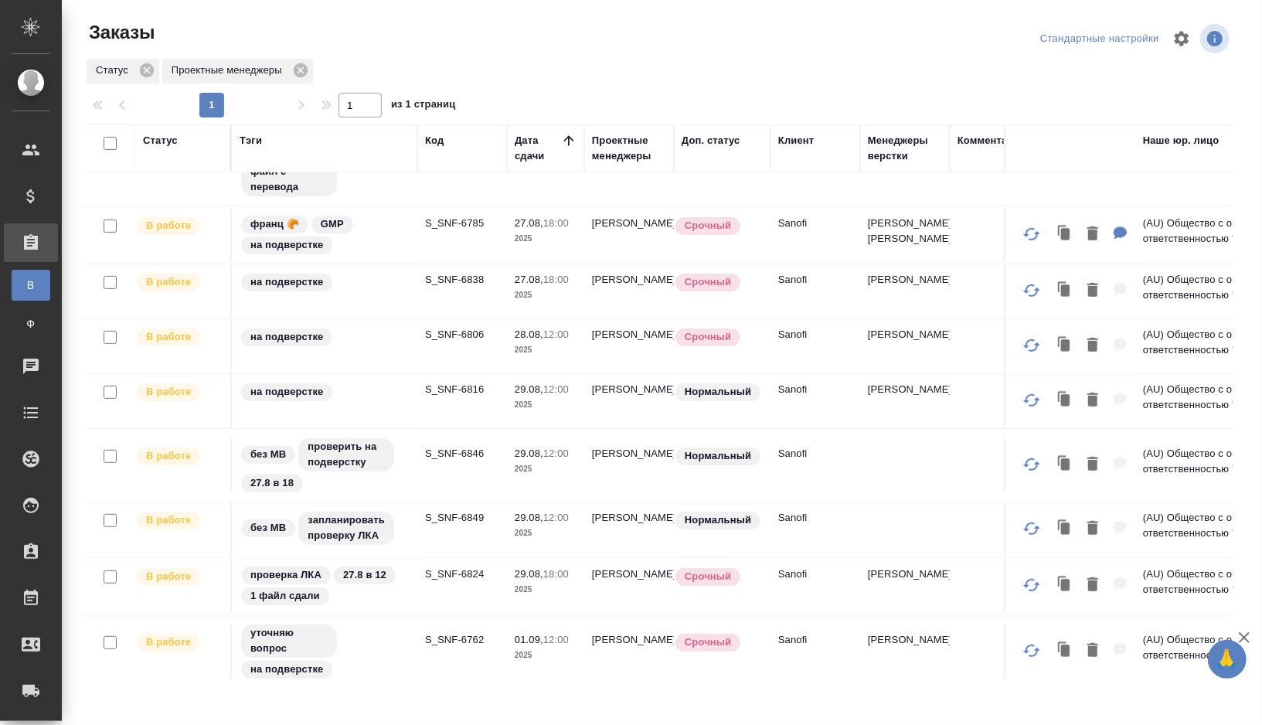
scroll to position [438, 0]
click at [428, 552] on td "S_SNF-6849" at bounding box center [462, 528] width 90 height 54
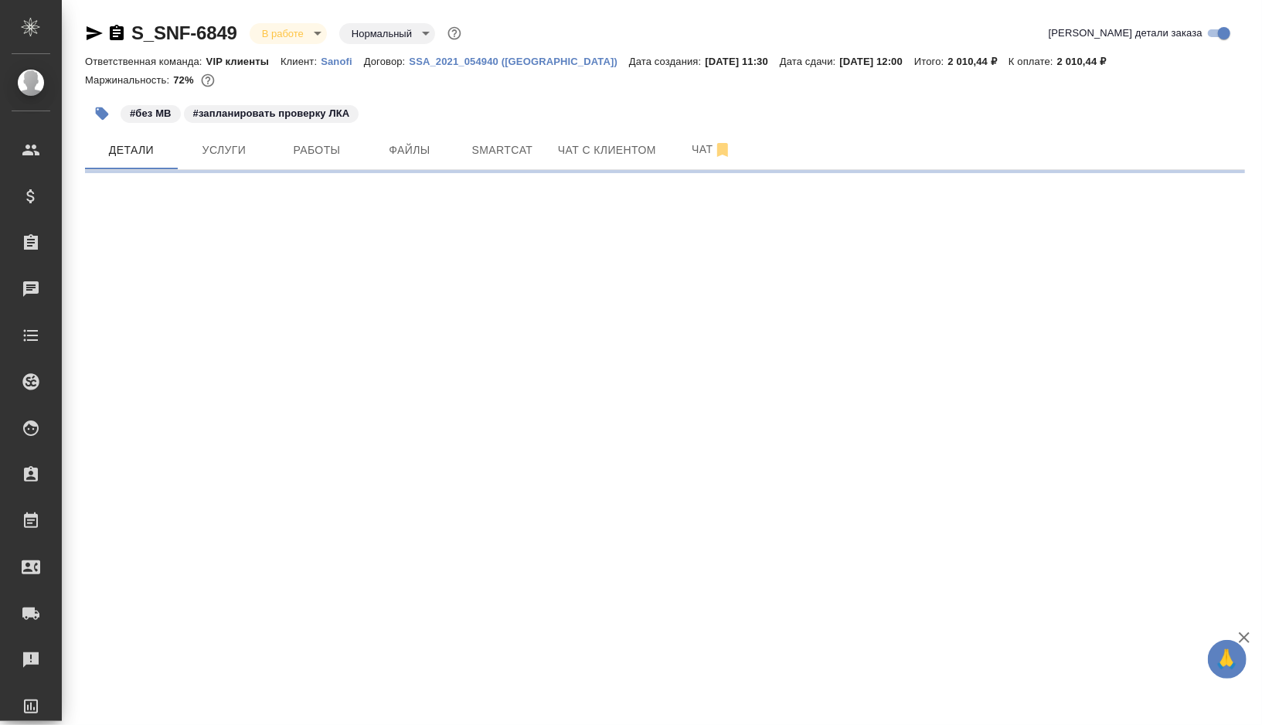
select select "RU"
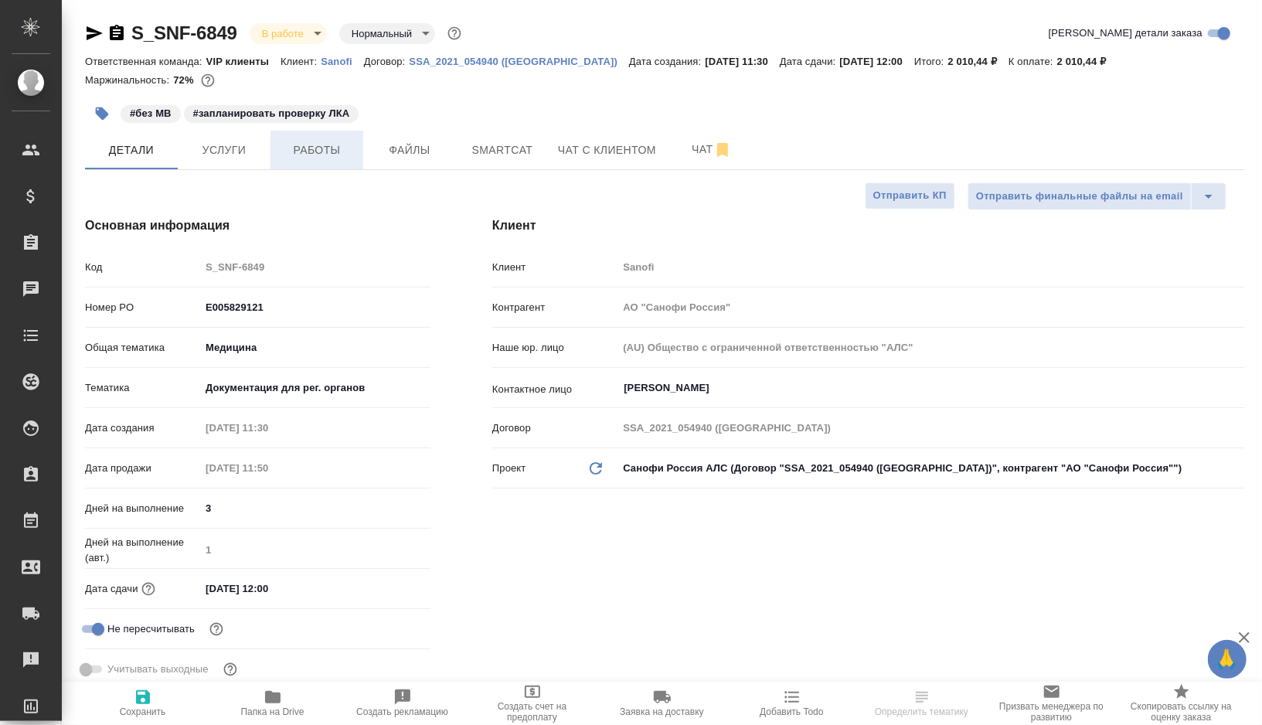
click at [310, 140] on button "Работы" at bounding box center [316, 150] width 93 height 39
type textarea "x"
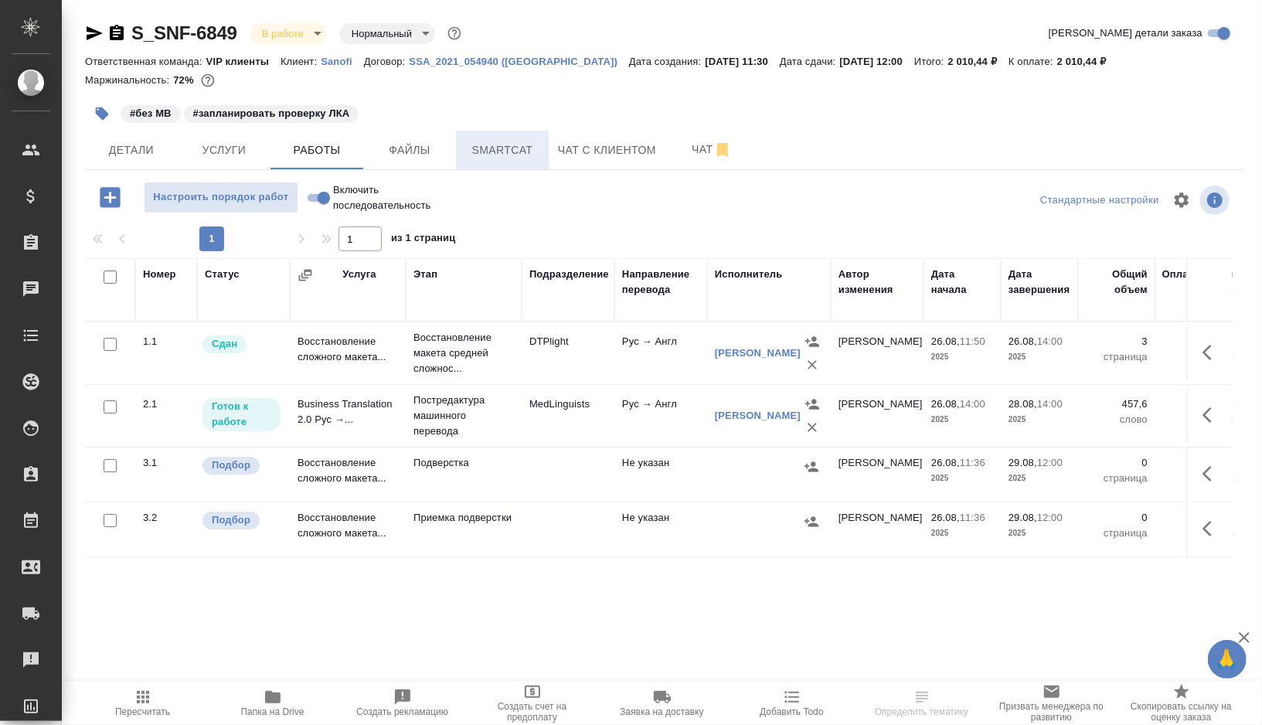
click at [500, 152] on span "Smartcat" at bounding box center [502, 150] width 74 height 19
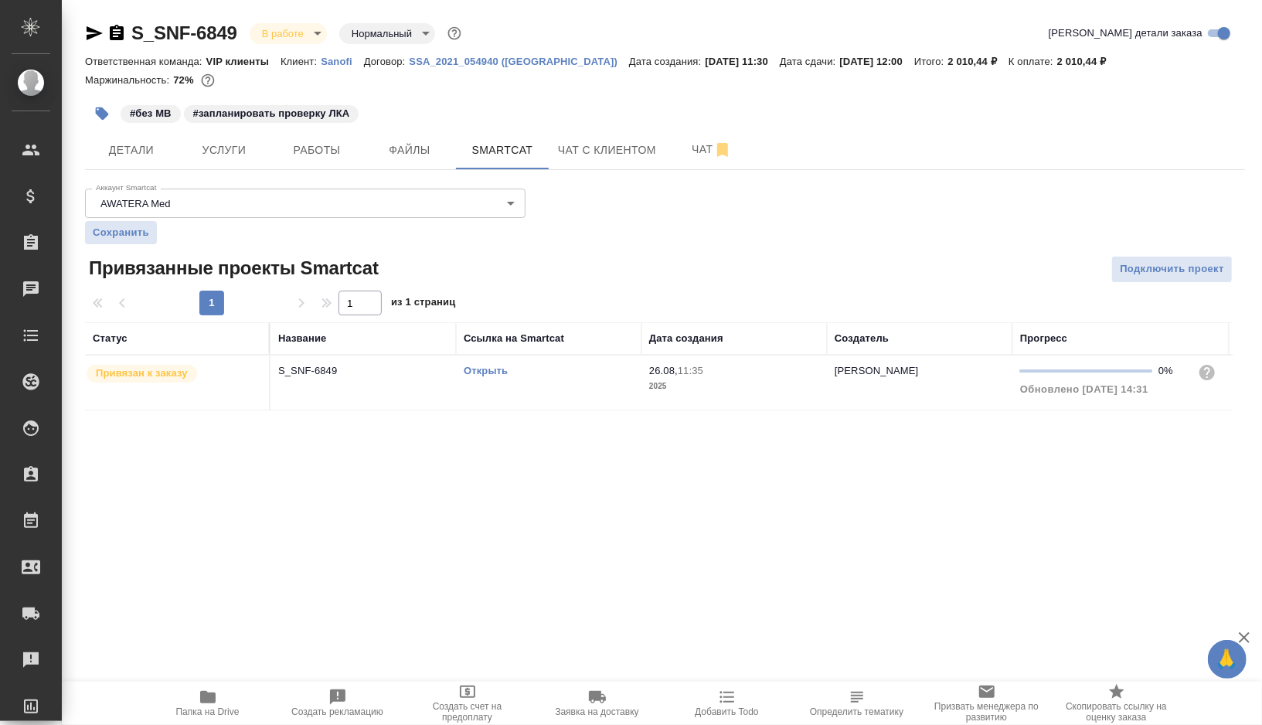
click at [490, 369] on link "Открыть" at bounding box center [486, 371] width 44 height 12
click at [346, 143] on span "Работы" at bounding box center [317, 150] width 74 height 19
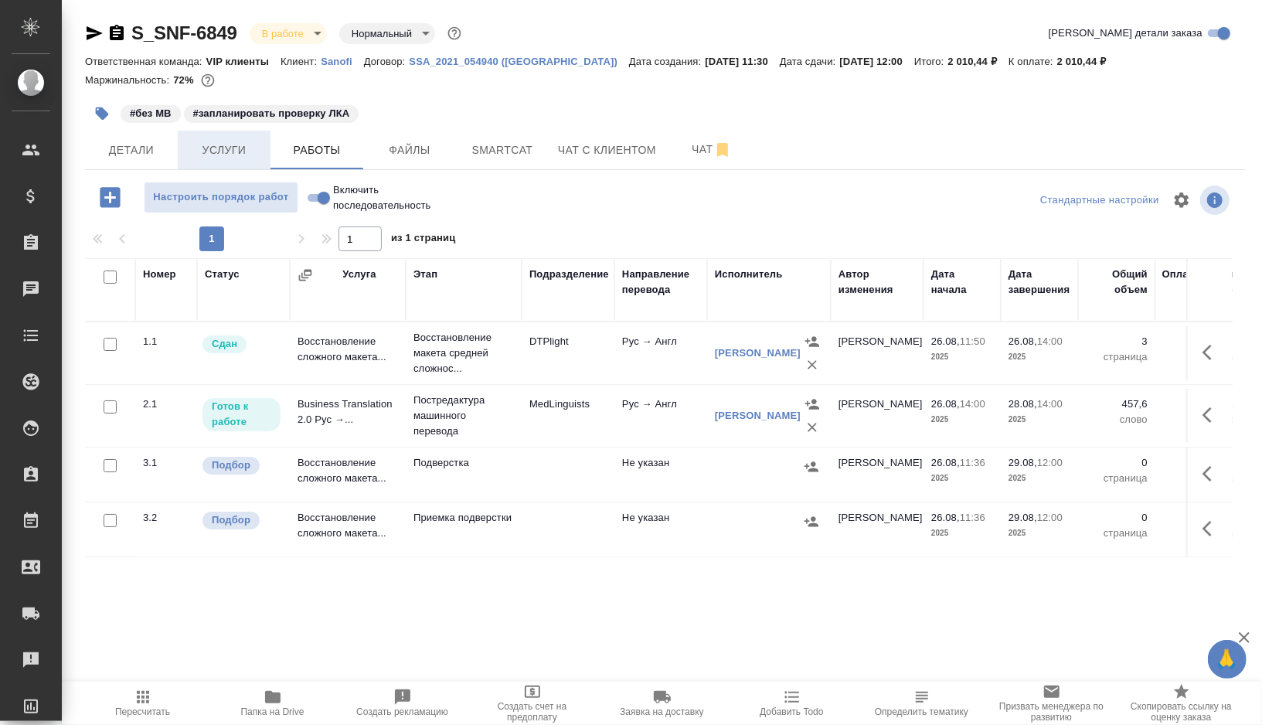
click at [242, 160] on button "Услуги" at bounding box center [224, 150] width 93 height 39
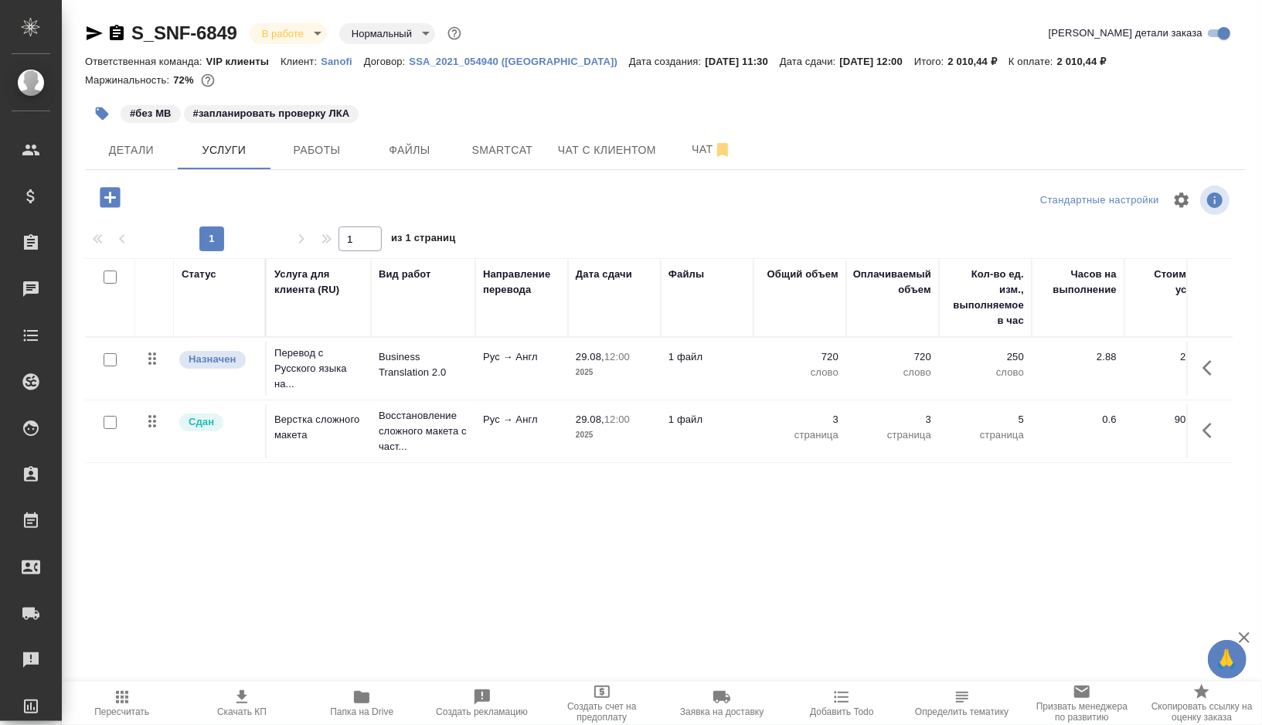
click at [92, 207] on div at bounding box center [111, 198] width 40 height 32
click at [117, 201] on icon "button" at bounding box center [110, 197] width 20 height 20
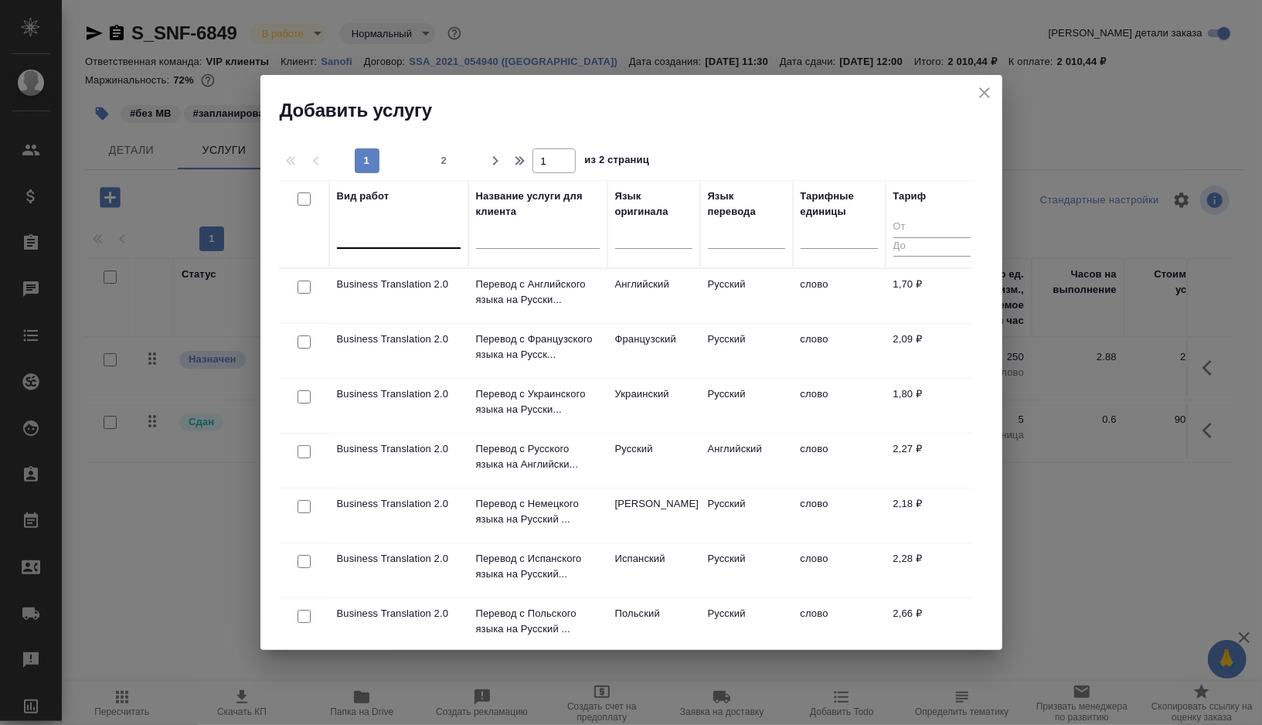
click at [361, 240] on div at bounding box center [399, 233] width 124 height 22
type input "качества пере"
click at [369, 291] on div "Проверка качества перевода (LQA)" at bounding box center [453, 283] width 232 height 28
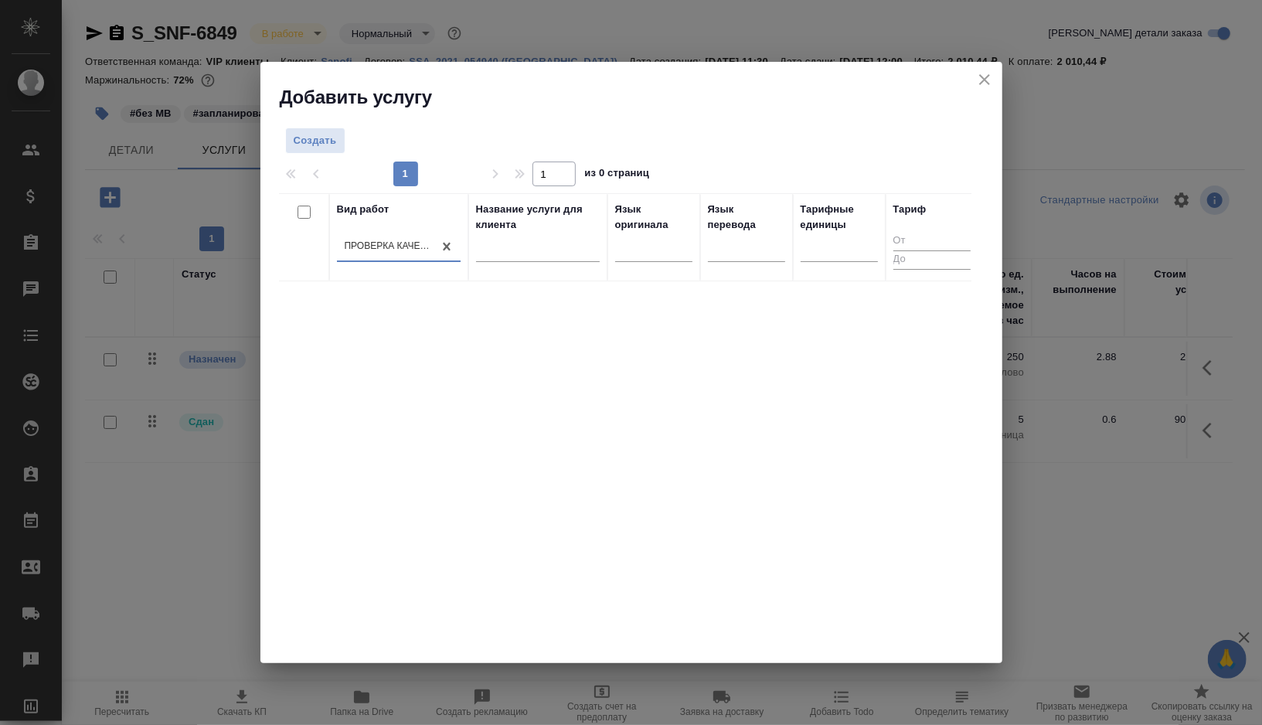
click at [984, 85] on icon "close" at bounding box center [984, 79] width 19 height 19
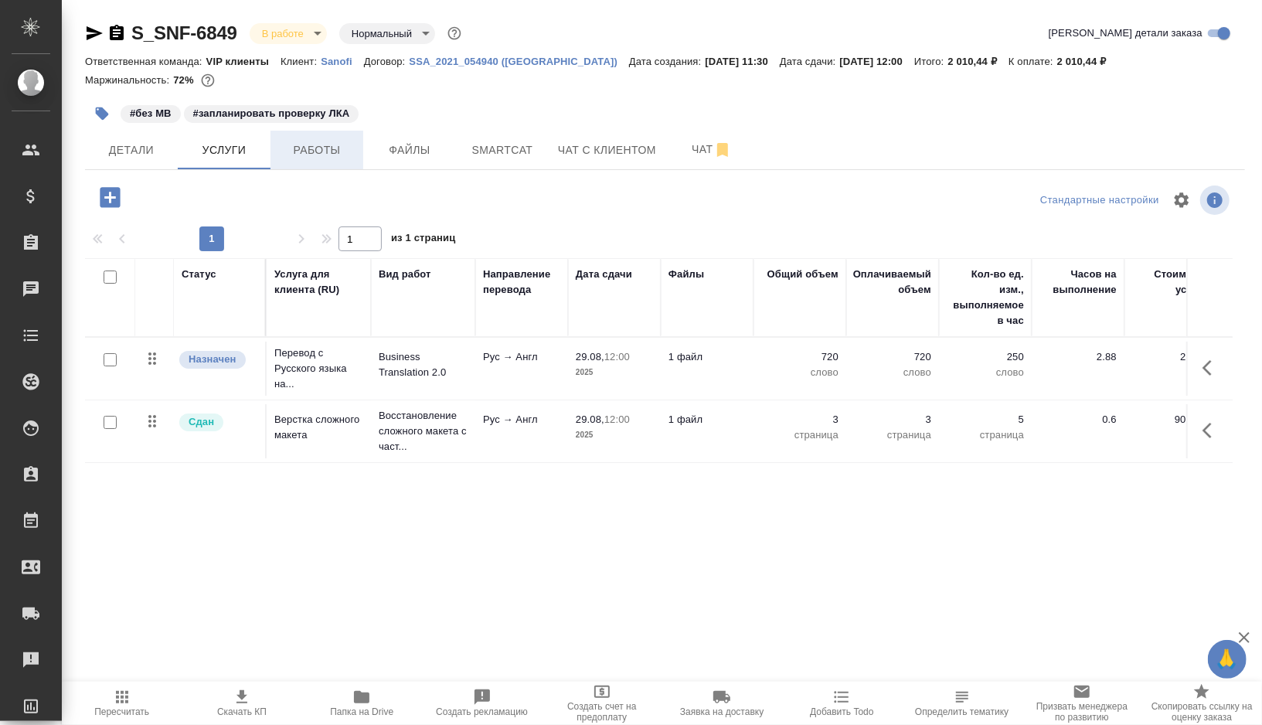
click at [345, 155] on span "Работы" at bounding box center [317, 150] width 74 height 19
